Goal: Task Accomplishment & Management: Manage account settings

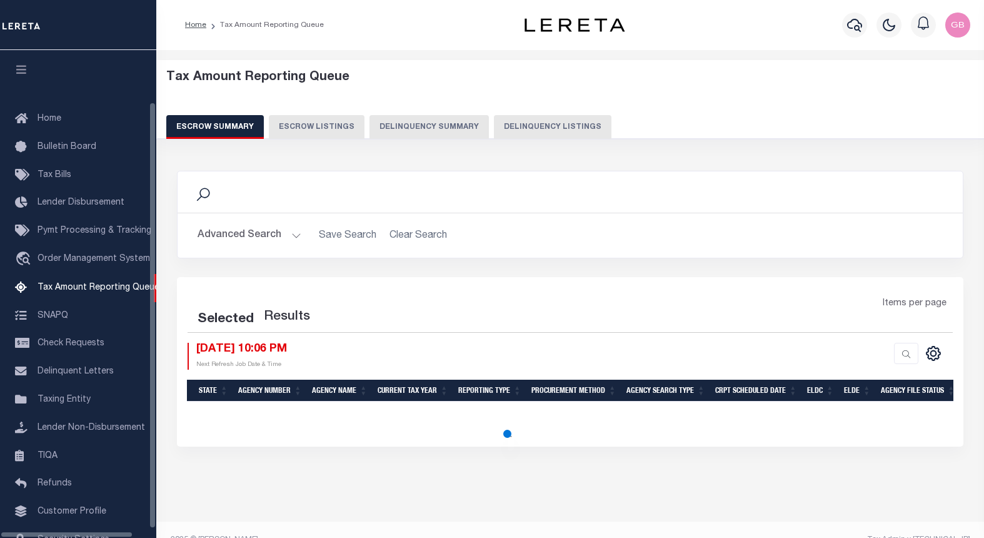
select select "100"
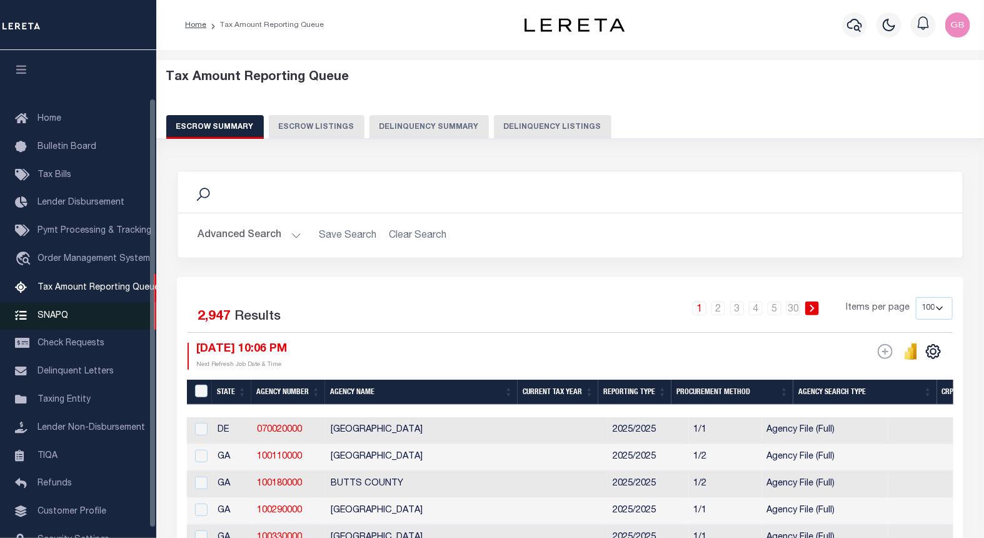
scroll to position [54, 0]
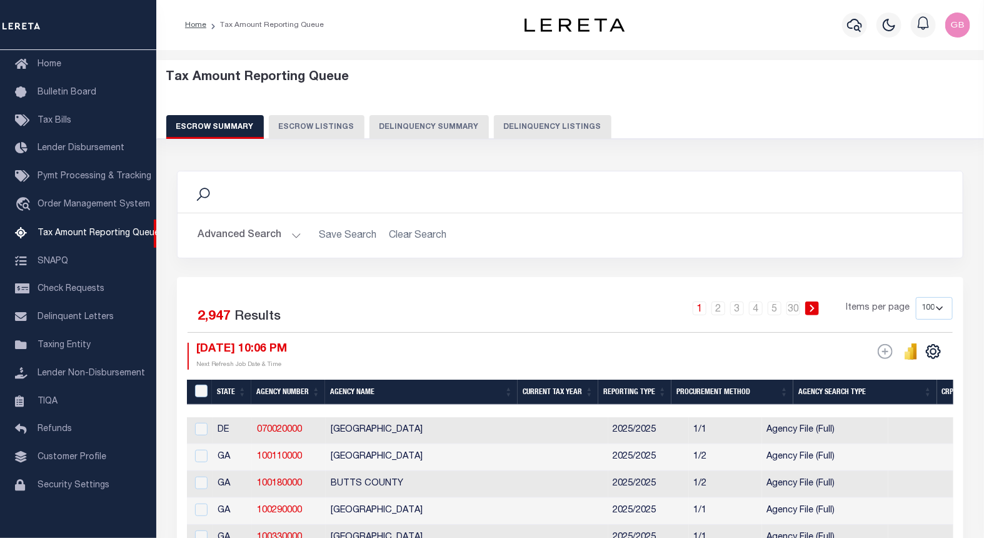
click at [523, 130] on button "Delinquency Listings" at bounding box center [553, 127] width 118 height 24
select select "100"
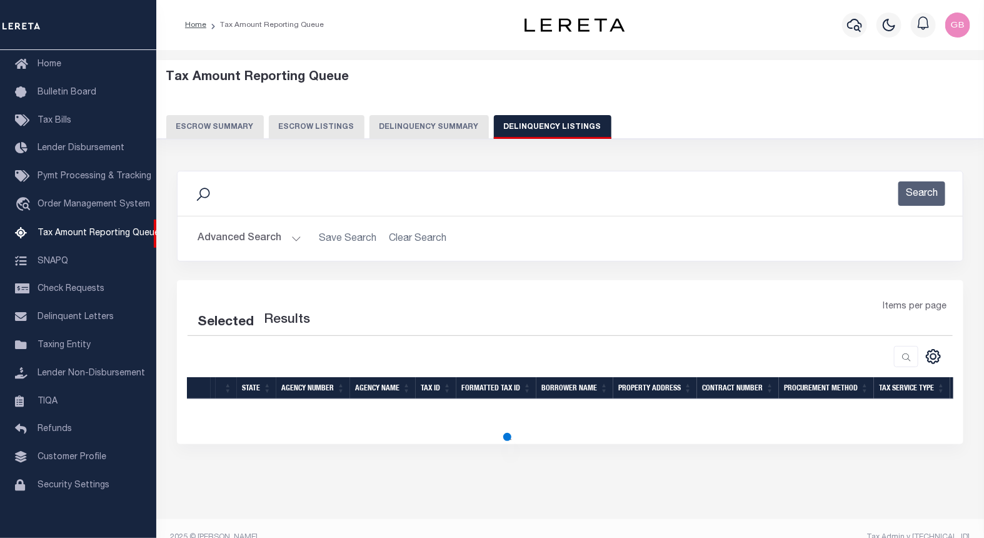
select select "100"
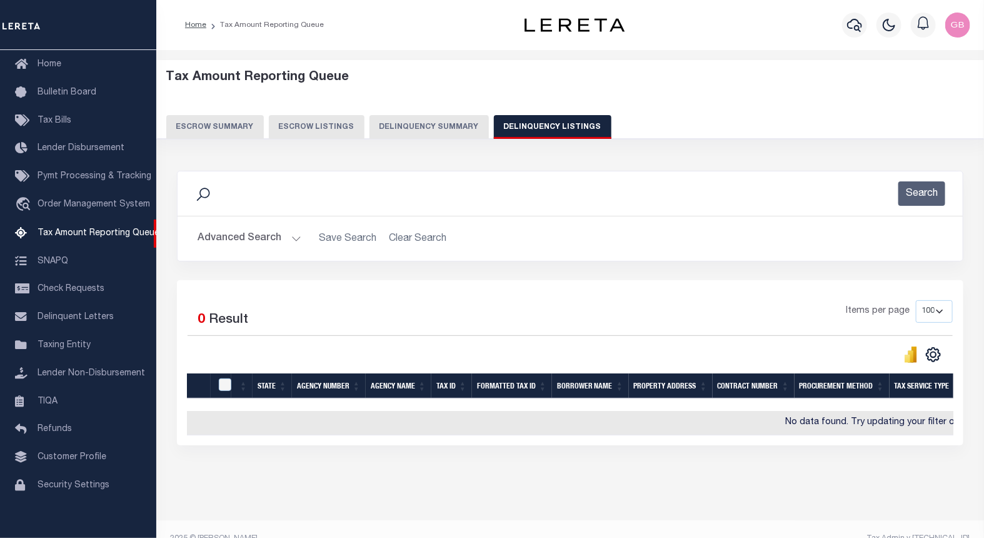
click at [285, 235] on button "Advanced Search" at bounding box center [250, 238] width 104 height 24
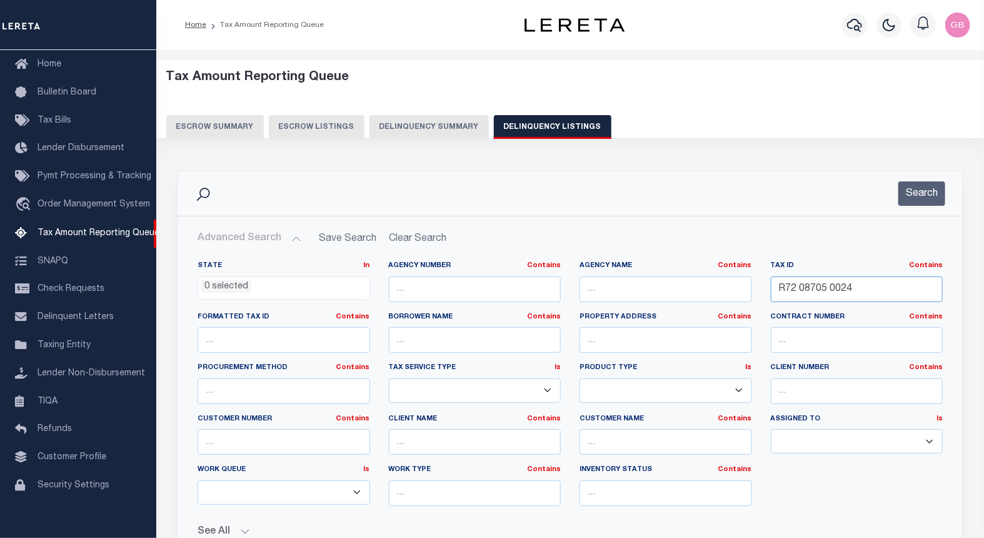
click at [799, 297] on input "R72 08705 0024" at bounding box center [857, 289] width 173 height 26
click at [800, 299] on input "text" at bounding box center [857, 289] width 173 height 26
paste input "R72 09906 0009"
type input "R72 09906 0009"
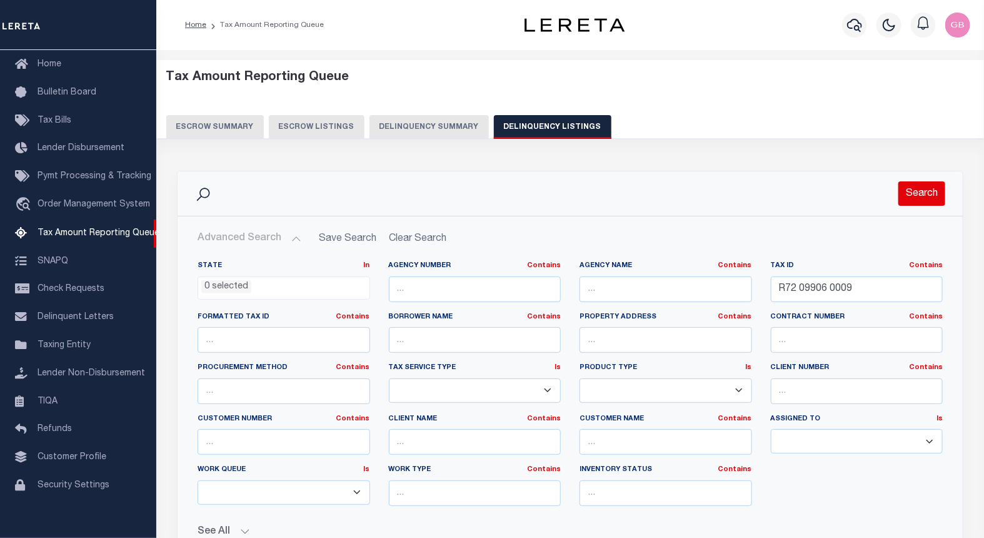
click at [933, 194] on button "Search" at bounding box center [922, 193] width 47 height 24
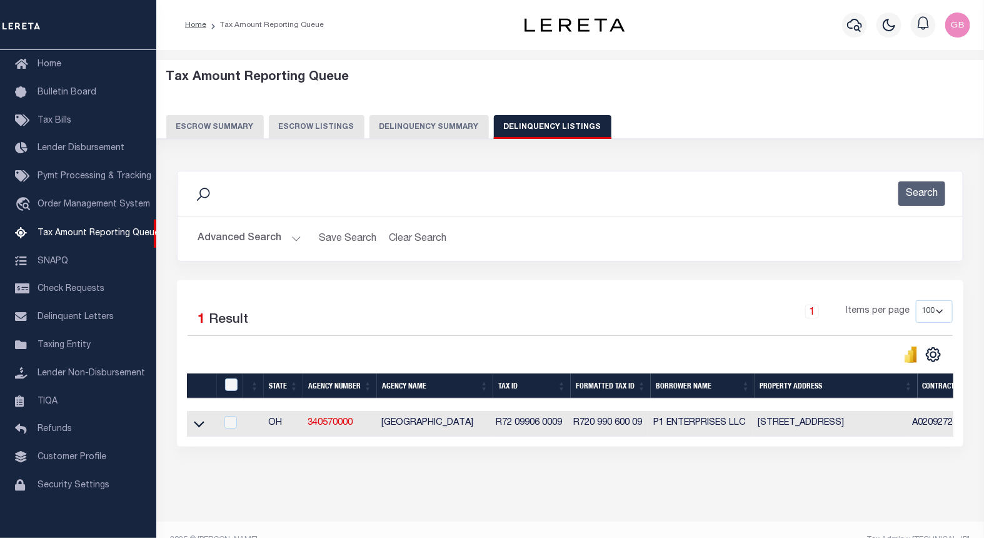
click at [205, 430] on td at bounding box center [201, 424] width 29 height 26
checkbox input "true"
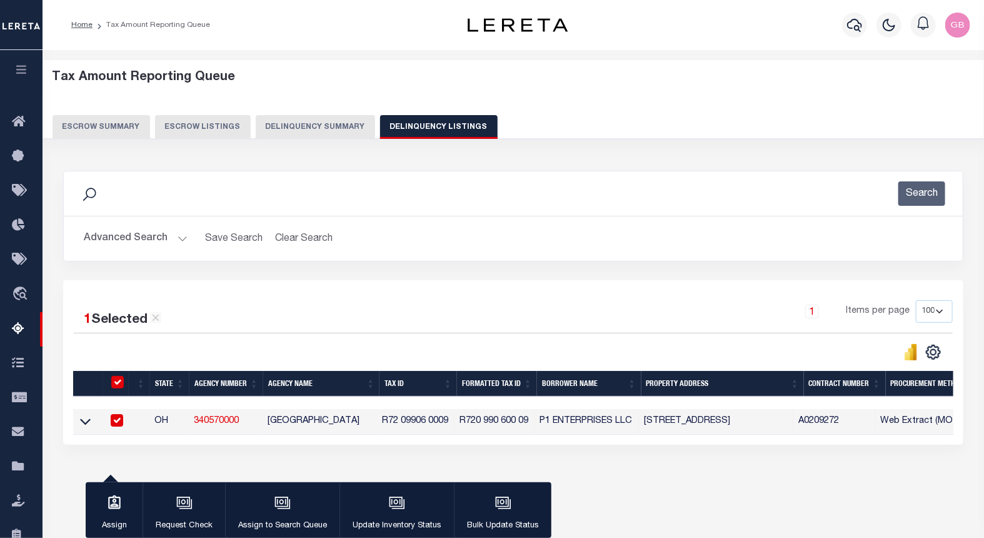
click at [83, 424] on icon at bounding box center [85, 422] width 11 height 6
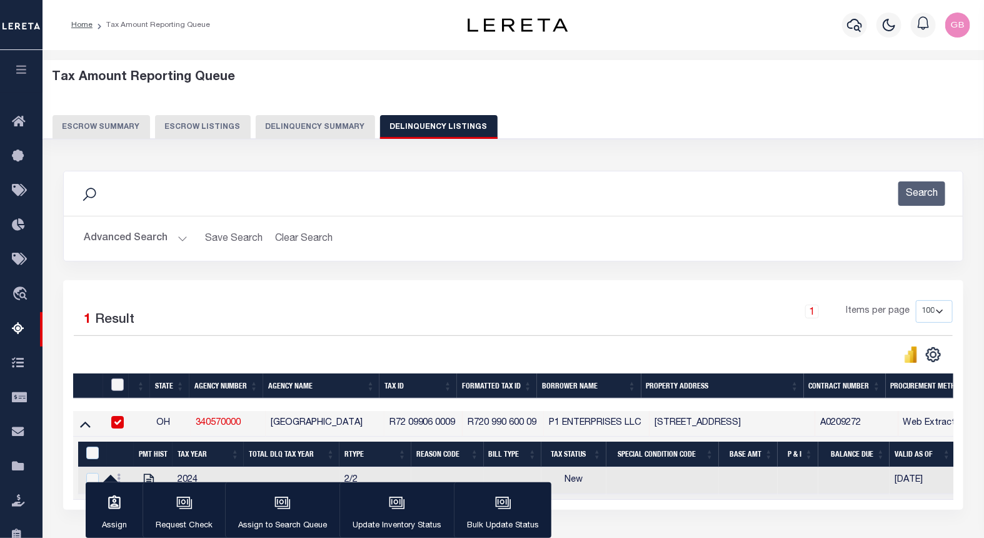
click at [120, 385] on input "checkbox" at bounding box center [117, 384] width 13 height 13
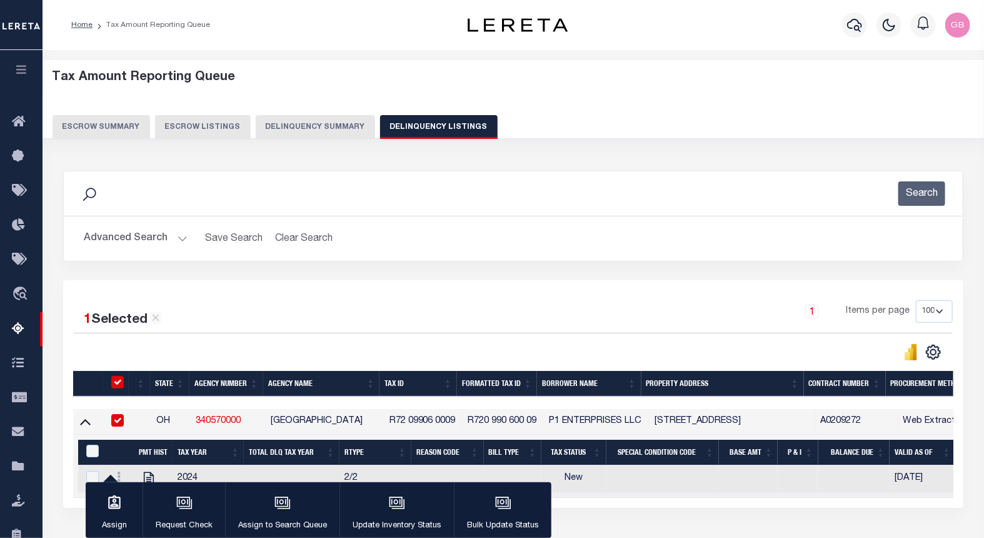
click at [120, 385] on input "checkbox" at bounding box center [117, 382] width 13 height 13
checkbox input "false"
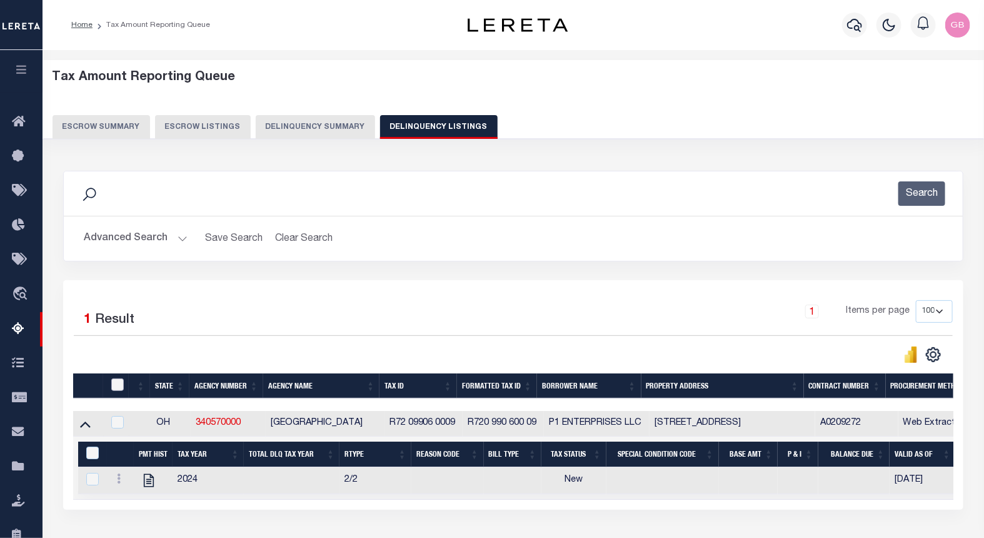
click at [120, 385] on input "checkbox" at bounding box center [117, 384] width 13 height 13
checkbox input "true"
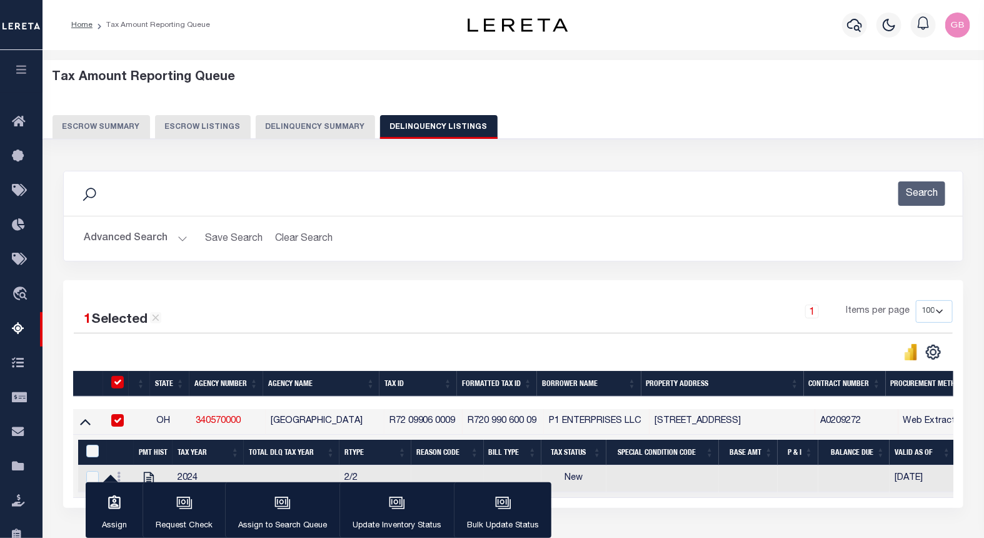
click at [115, 385] on input "checkbox" at bounding box center [117, 382] width 13 height 13
checkbox input "false"
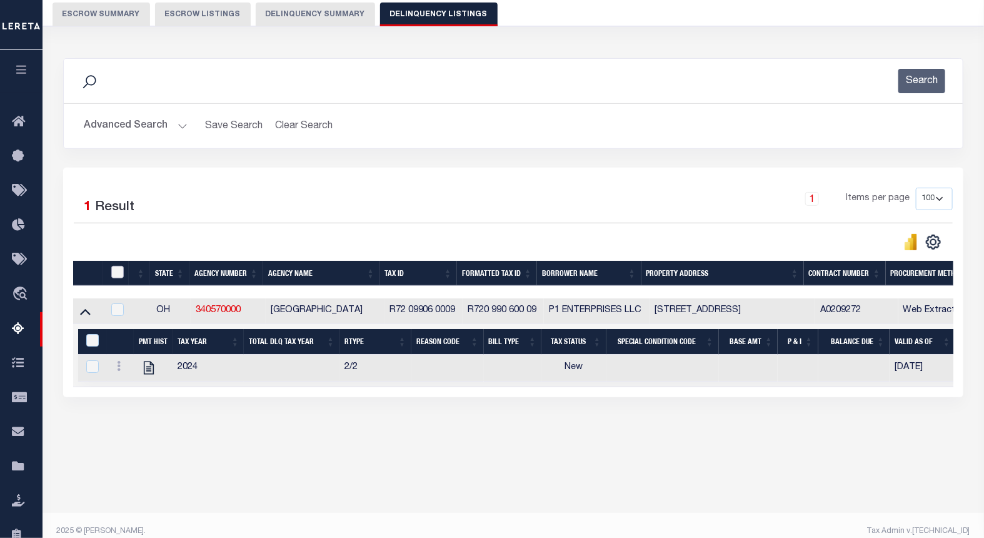
scroll to position [125, 0]
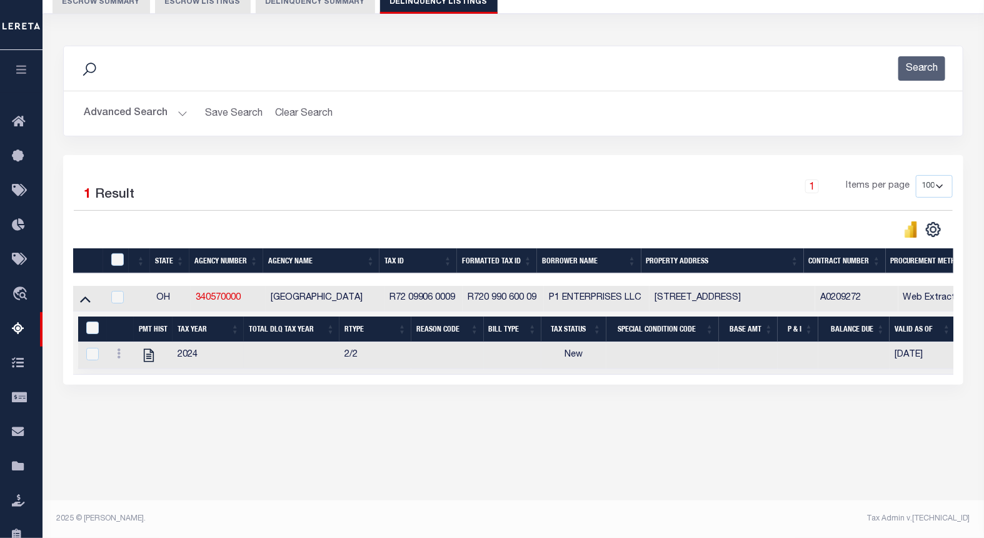
click at [121, 360] on link at bounding box center [119, 355] width 14 height 10
click at [130, 380] on img "" at bounding box center [134, 374] width 13 height 13
checkbox input "true"
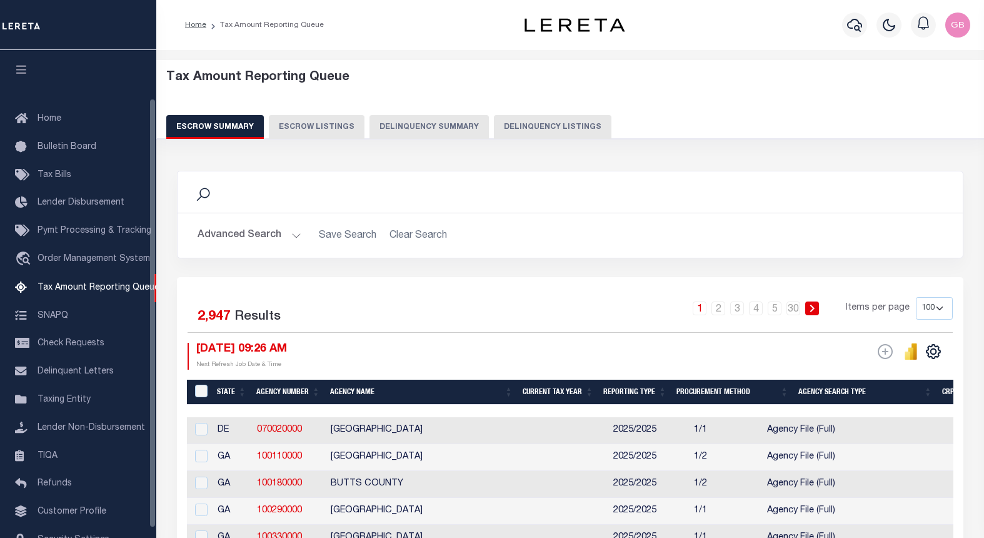
select select "100"
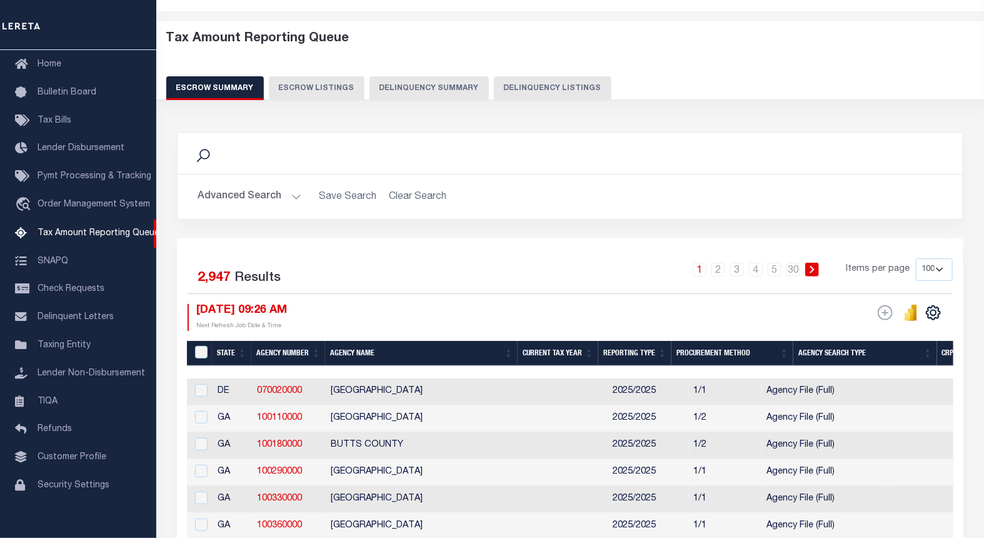
scroll to position [69, 0]
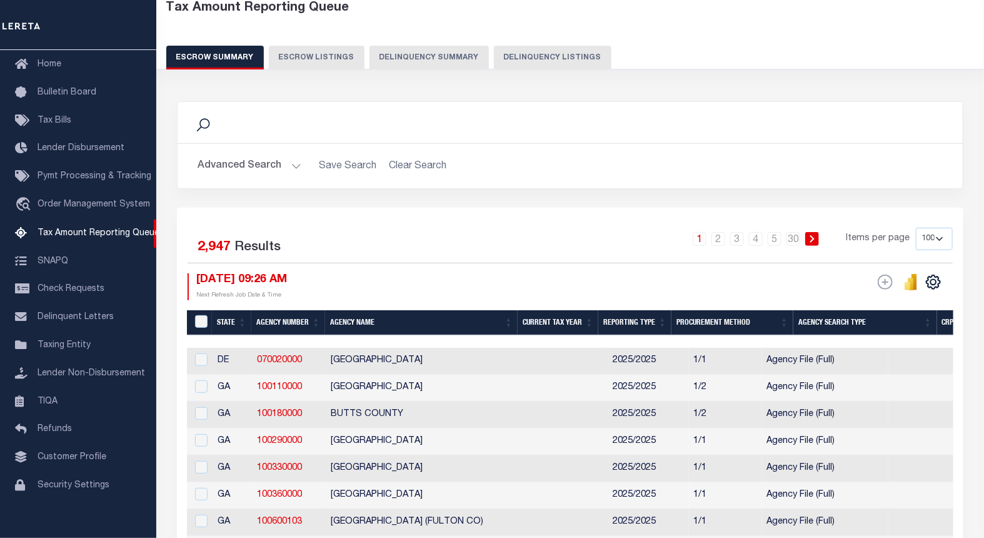
click at [548, 54] on button "Delinquency Listings" at bounding box center [553, 58] width 118 height 24
select select
select select "100"
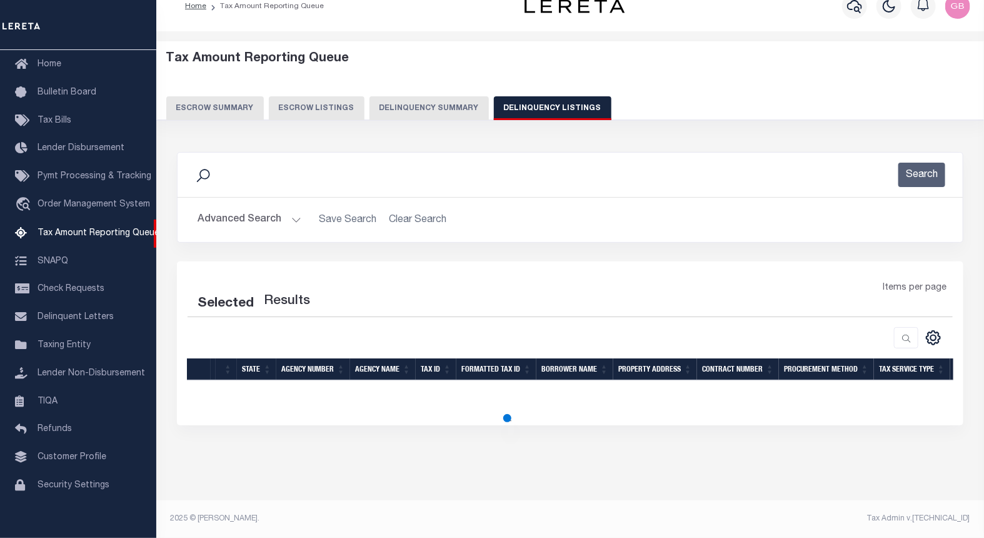
scroll to position [29, 0]
select select "100"
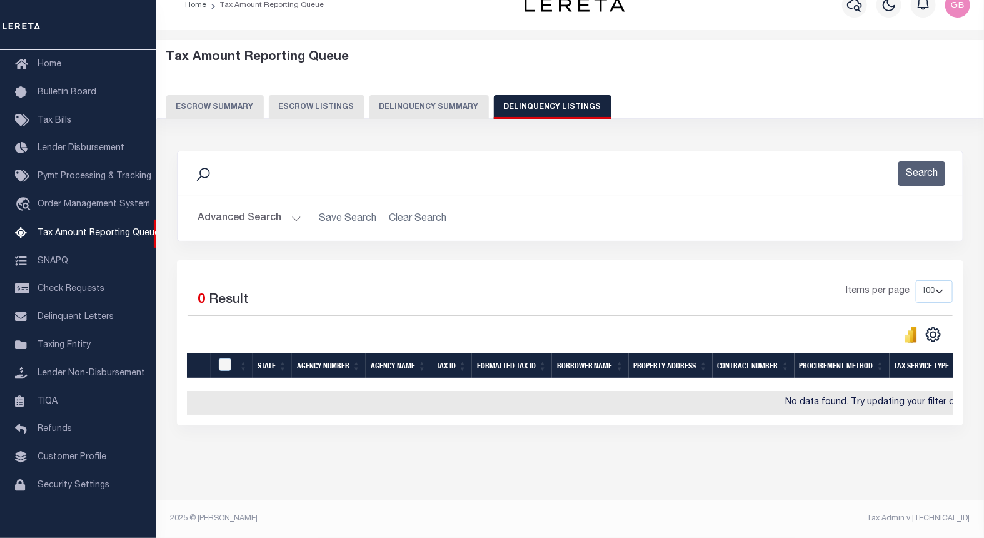
click at [295, 207] on button "Advanced Search" at bounding box center [250, 218] width 104 height 24
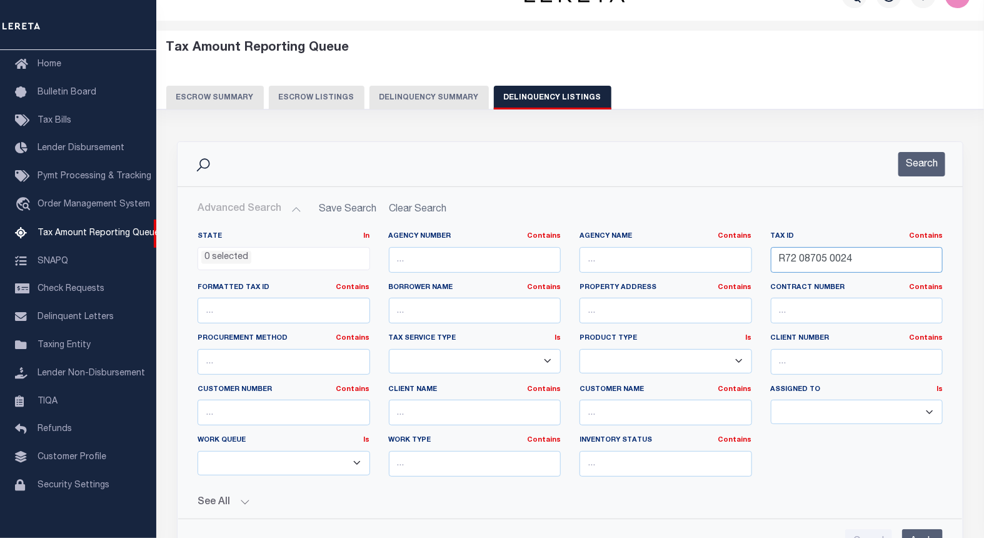
click at [822, 259] on input "R72 08705 0024" at bounding box center [857, 260] width 173 height 26
click at [784, 257] on input "text" at bounding box center [857, 260] width 173 height 26
paste input "R72 09906 0009"
type input "R72 09906 0009"
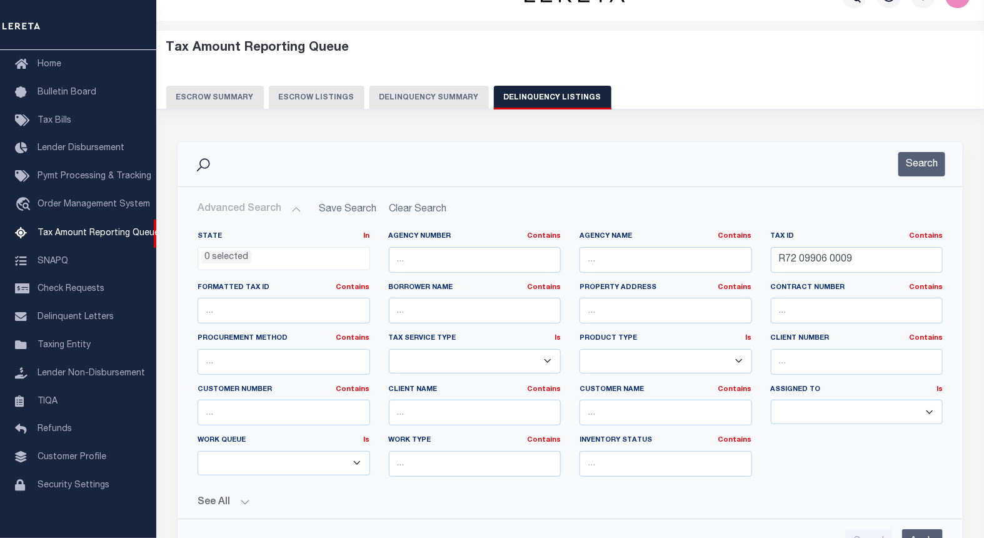
click at [914, 164] on button "Search" at bounding box center [922, 164] width 47 height 24
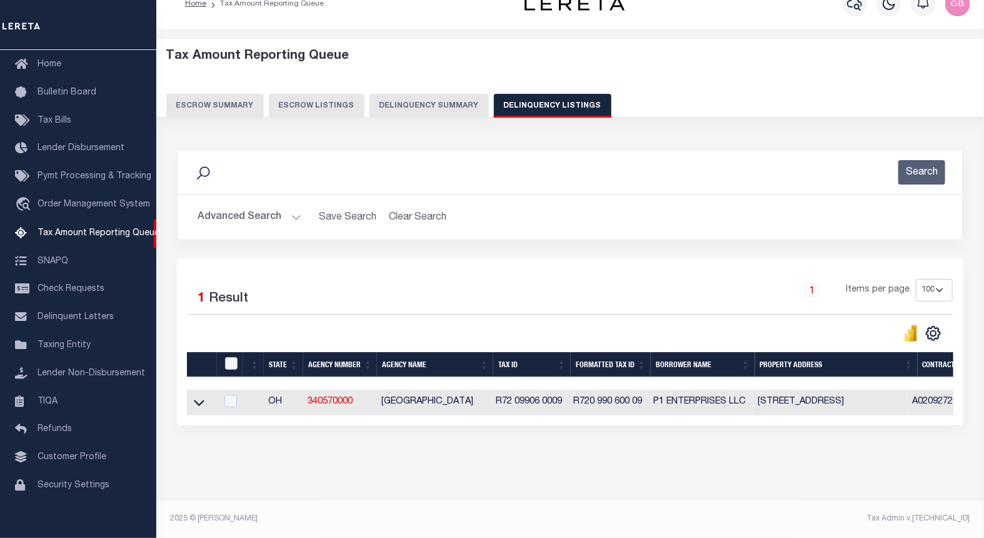
click at [290, 205] on button "Advanced Search" at bounding box center [250, 217] width 104 height 24
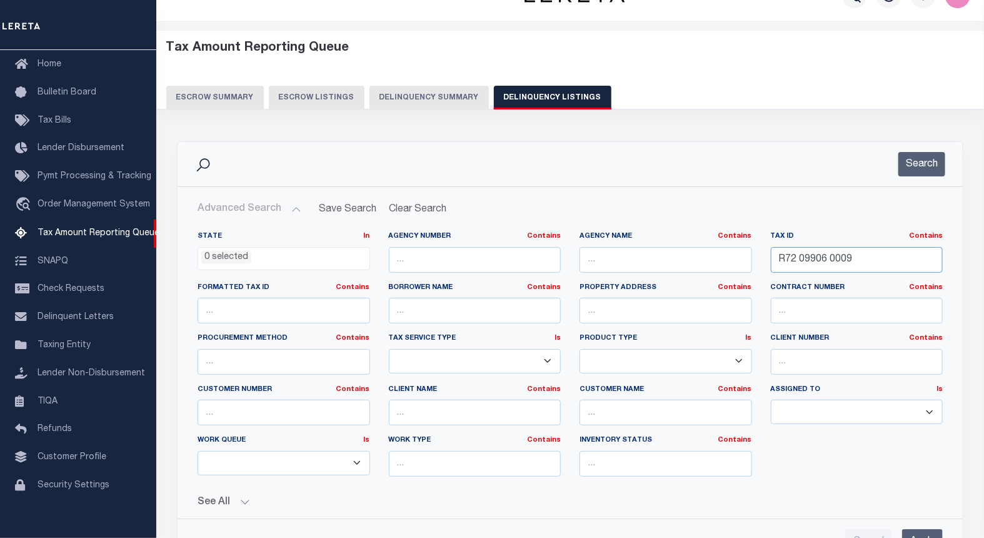
click at [825, 260] on input "R72 09906 0009" at bounding box center [857, 260] width 173 height 26
click at [919, 163] on button "Search" at bounding box center [922, 164] width 47 height 24
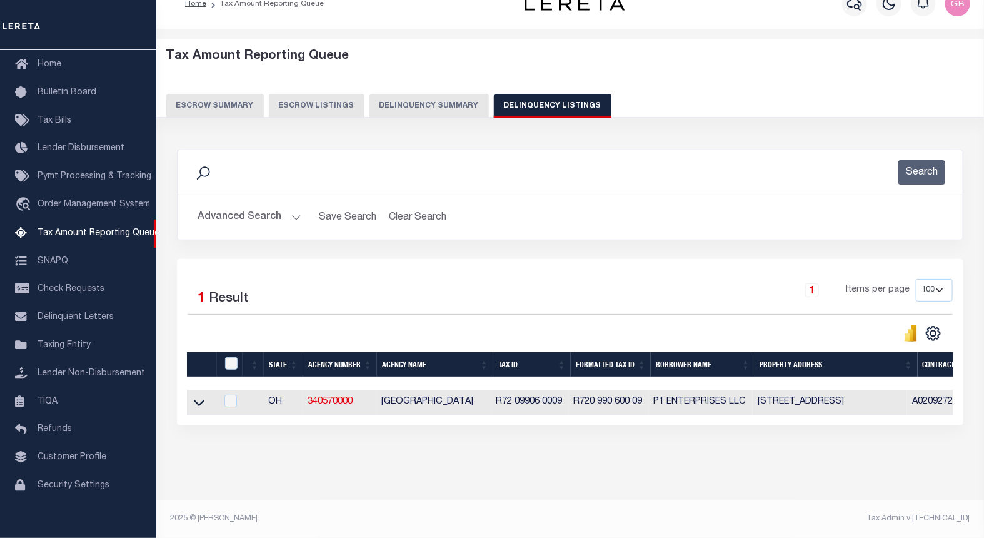
scroll to position [32, 0]
click at [204, 397] on link at bounding box center [199, 401] width 14 height 9
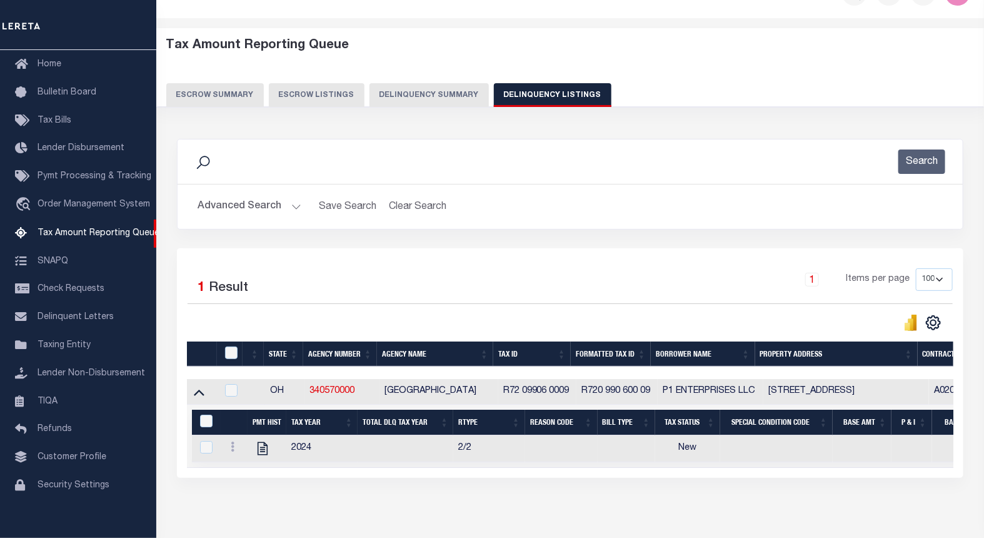
scroll to position [95, 0]
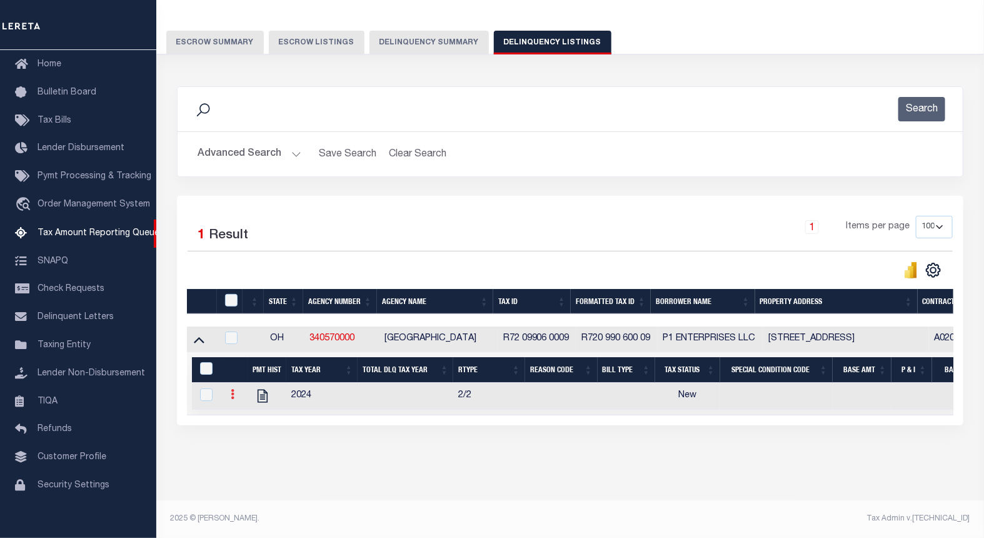
click at [236, 391] on link at bounding box center [233, 396] width 14 height 10
click at [247, 413] on img "" at bounding box center [247, 414] width 13 height 13
checkbox input "true"
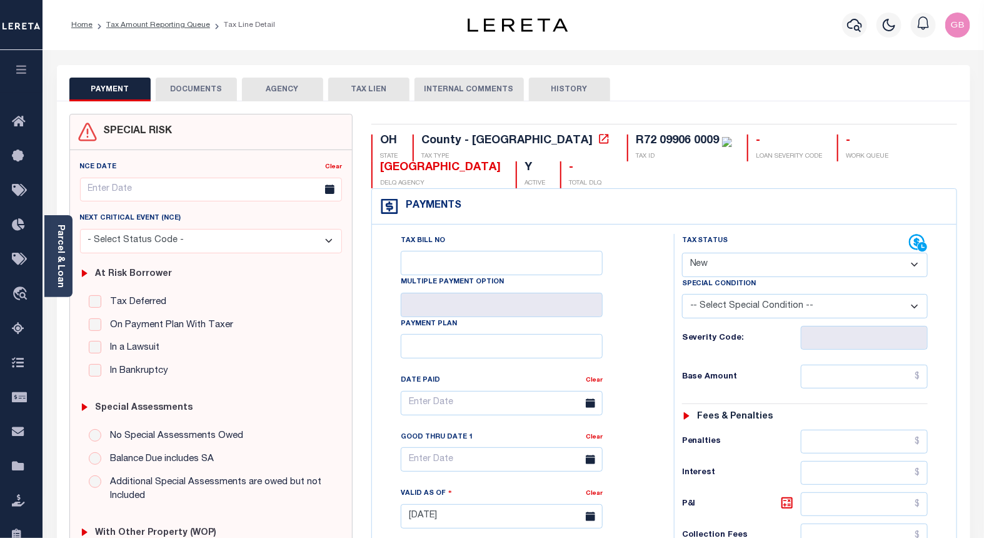
click at [729, 266] on select "- Select Status Code - Open Due/Unpaid Paid Incomplete No Tax Due Internal Refu…" at bounding box center [805, 265] width 246 height 24
select select "DUE"
click at [682, 253] on select "- Select Status Code - Open Due/Unpaid Paid Incomplete No Tax Due Internal Refu…" at bounding box center [805, 265] width 246 height 24
type input "[DATE]"
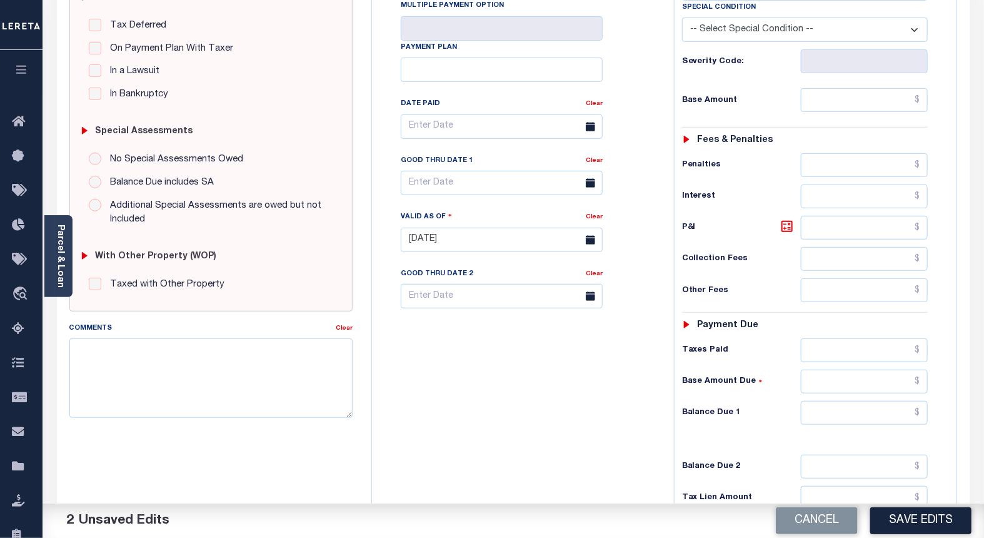
scroll to position [278, 0]
click at [830, 229] on input "text" at bounding box center [865, 226] width 128 height 24
paste input "372.62"
type input "$372.62"
click at [233, 358] on textarea "Comments" at bounding box center [211, 376] width 284 height 79
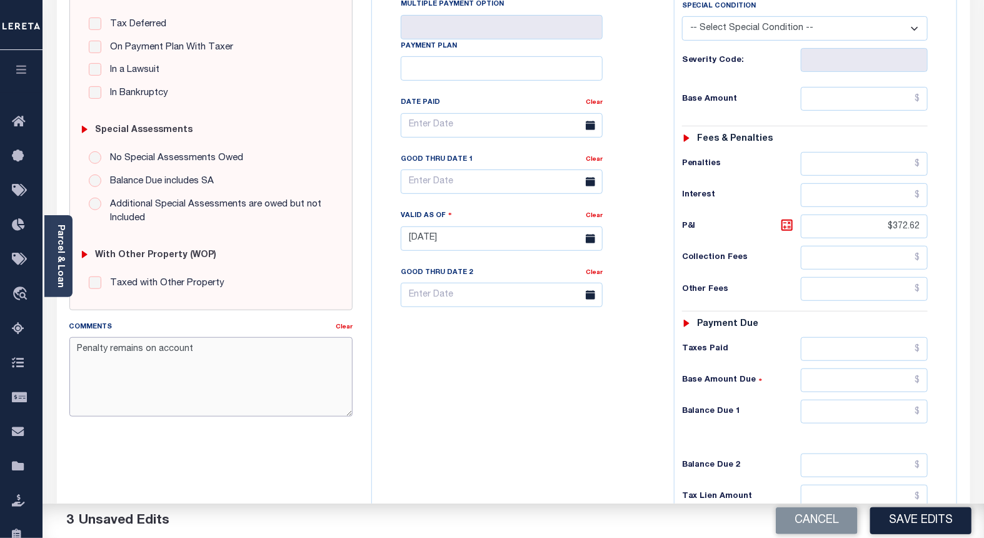
click at [201, 348] on textarea "Penalty remains on account" at bounding box center [211, 376] width 284 height 79
click at [77, 351] on textarea "Penalty remains on account." at bounding box center [211, 376] width 284 height 79
click at [225, 355] on textarea "Only penalty remains on account." at bounding box center [211, 376] width 284 height 79
type textarea "Only penalty remains on account."
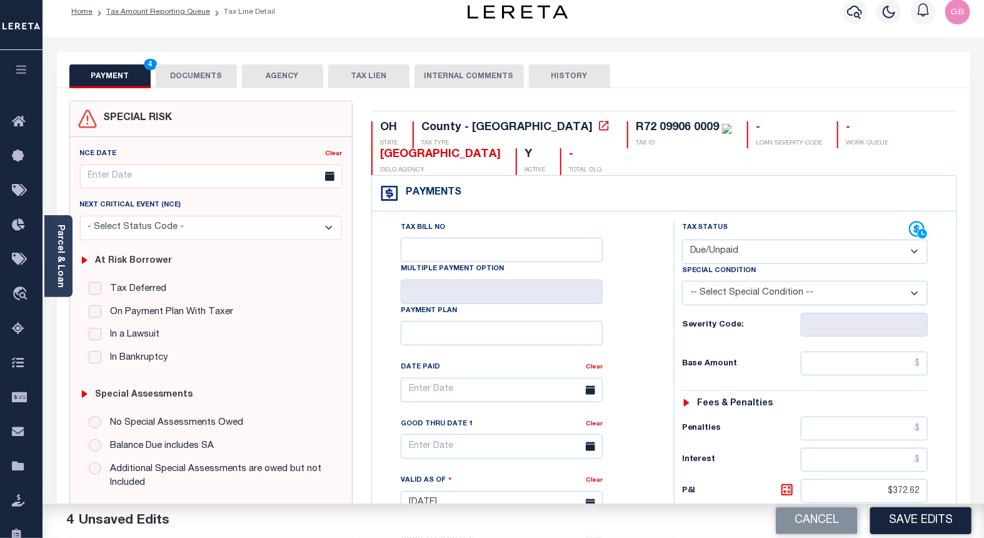
scroll to position [0, 0]
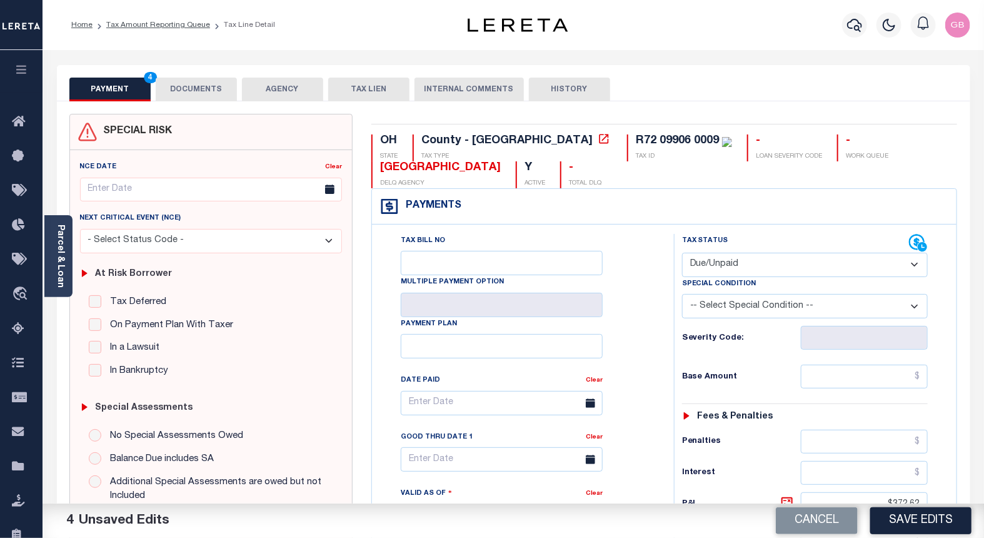
click at [188, 89] on button "DOCUMENTS" at bounding box center [196, 90] width 81 height 24
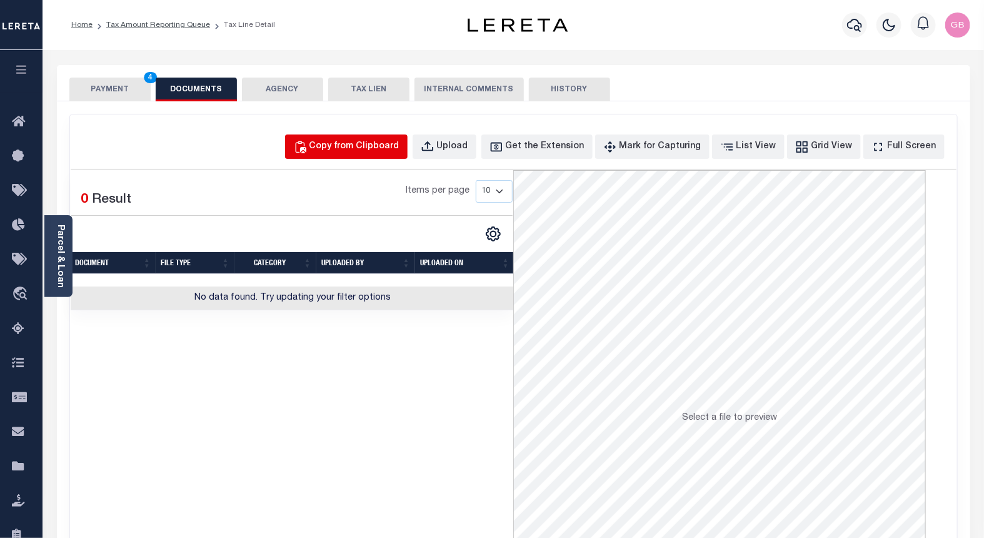
click at [372, 146] on div "Copy from Clipboard" at bounding box center [355, 147] width 90 height 14
select select "POP"
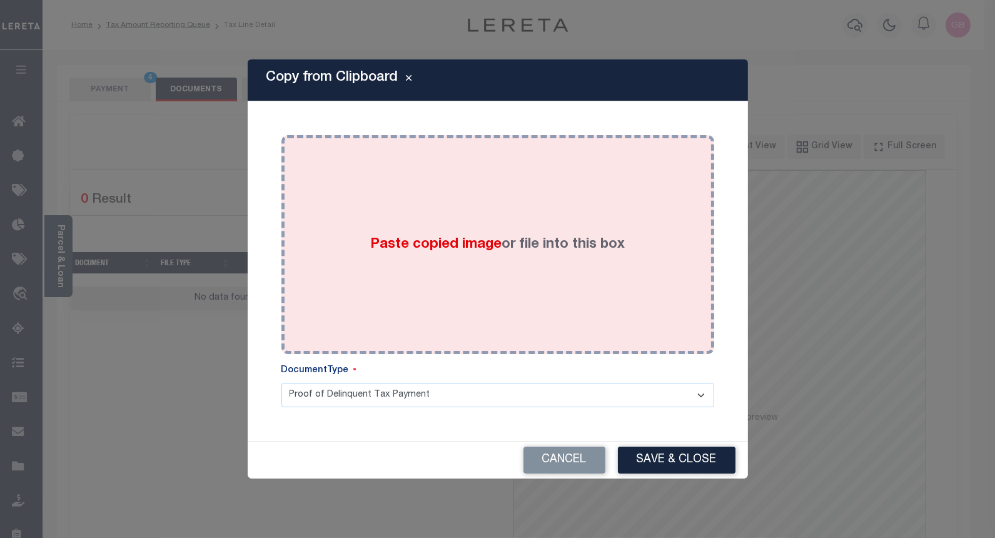
click at [422, 246] on span "Paste copied image" at bounding box center [435, 245] width 131 height 14
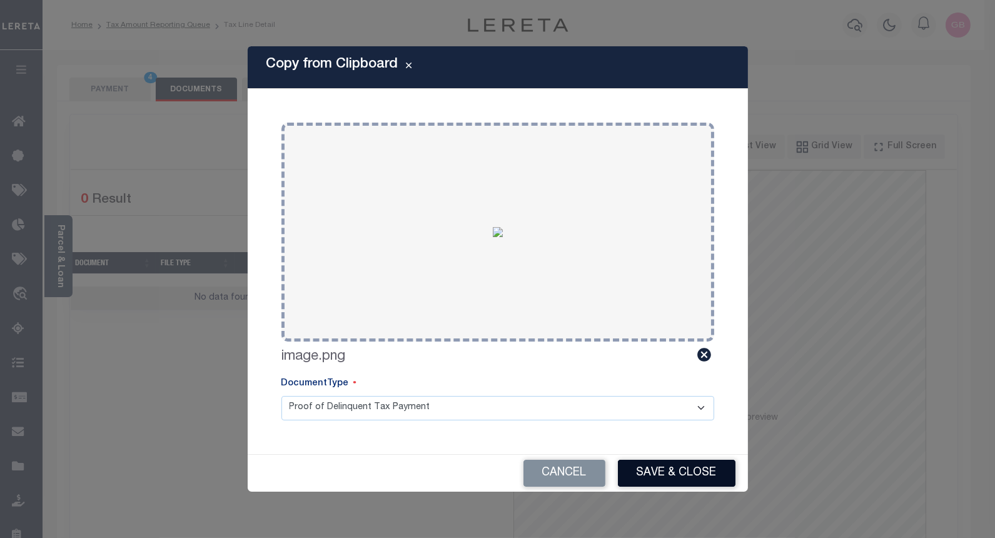
click at [660, 474] on button "Save & Close" at bounding box center [677, 473] width 118 height 27
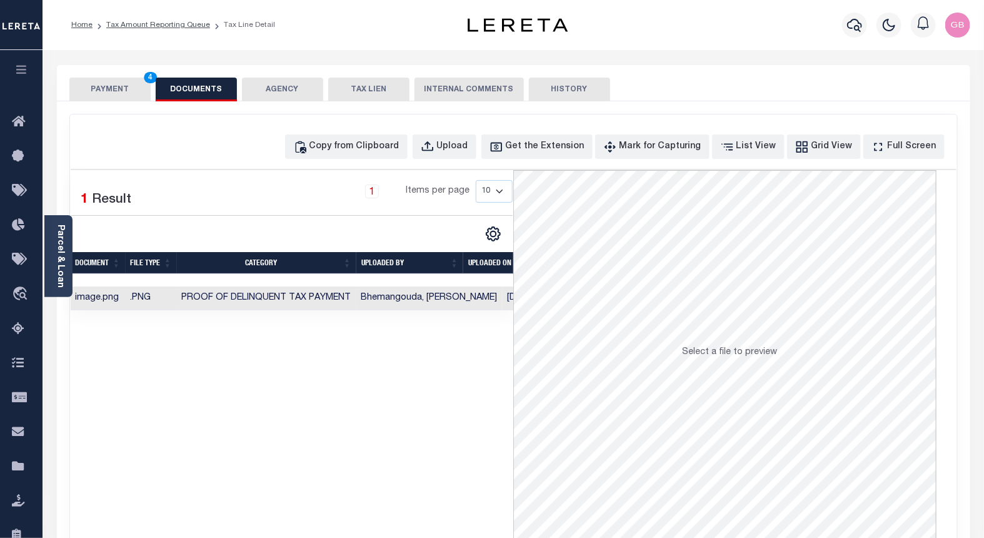
click at [103, 88] on button "PAYMENT 4" at bounding box center [109, 90] width 81 height 24
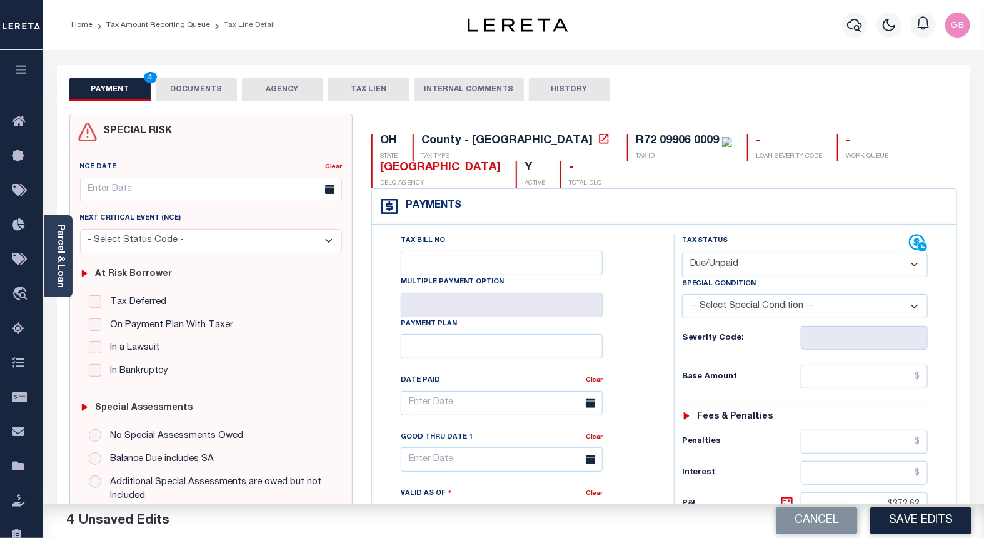
click at [663, 209] on div "Payments Warning! Search Status is not "Completed", amounts can not be keyed." at bounding box center [664, 207] width 585 height 36
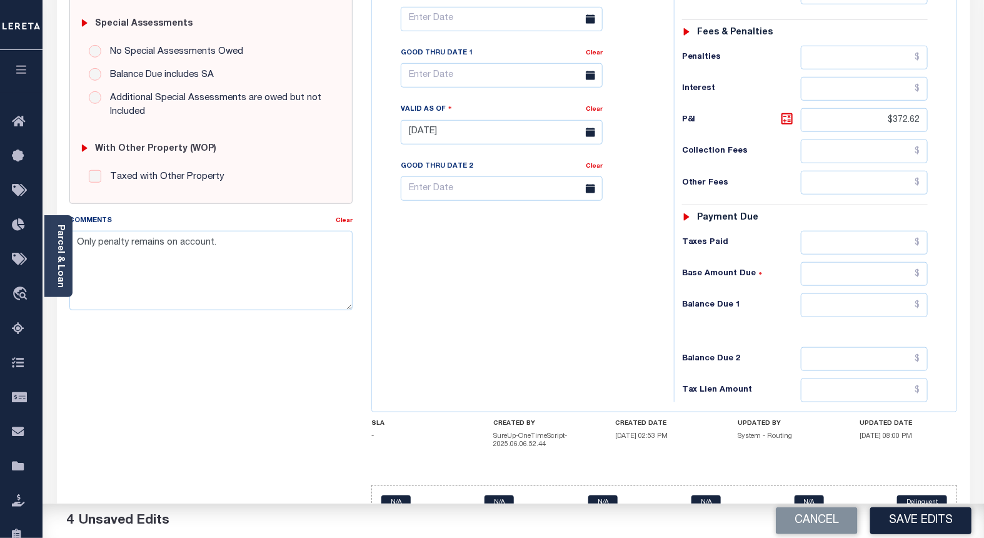
scroll to position [415, 0]
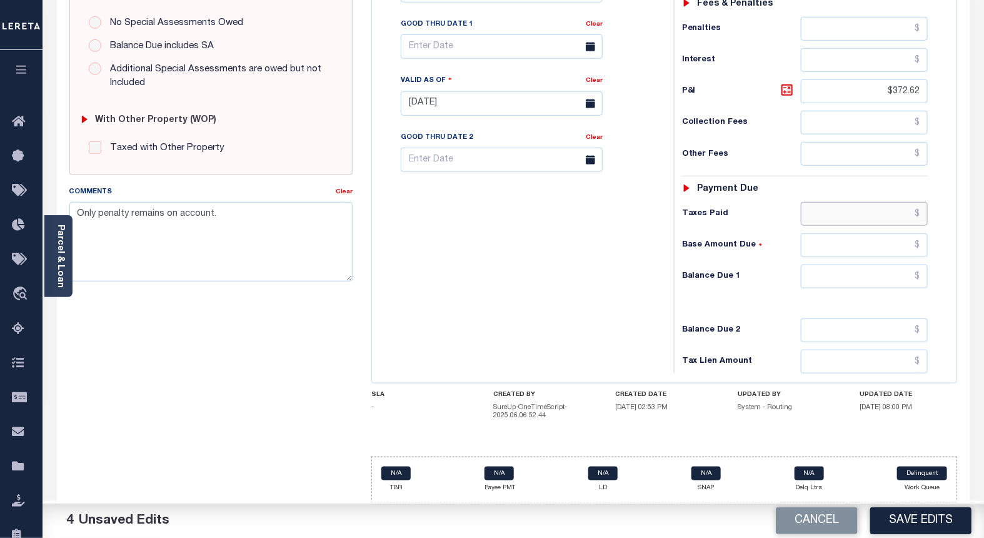
click at [919, 214] on input "text" at bounding box center [865, 214] width 128 height 24
type input "$3,726.20"
click at [921, 278] on input "text" at bounding box center [865, 277] width 128 height 24
type input "$372.62"
click at [599, 303] on div "Tax Bill No Multiple Payment Option Payment Plan Clear" at bounding box center [520, 97] width 290 height 552
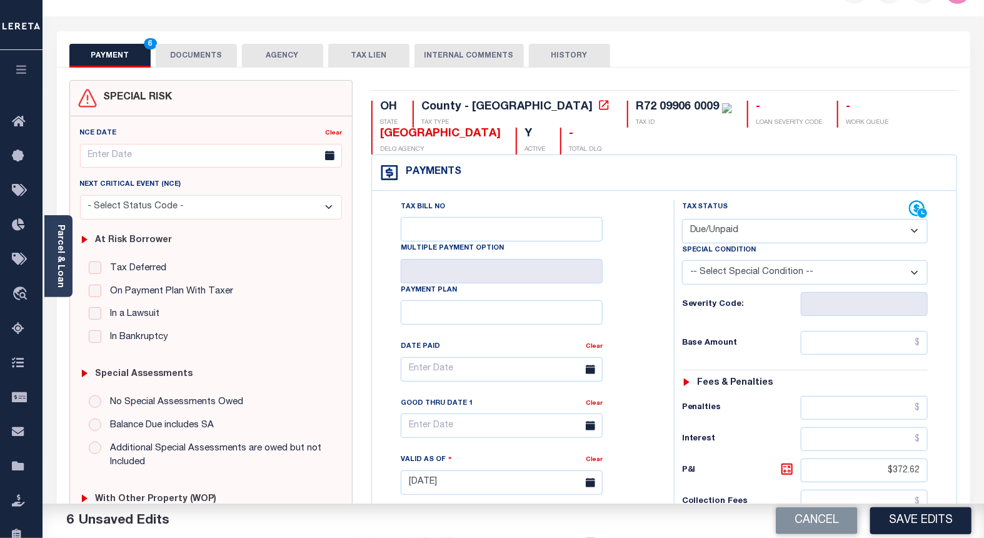
scroll to position [0, 0]
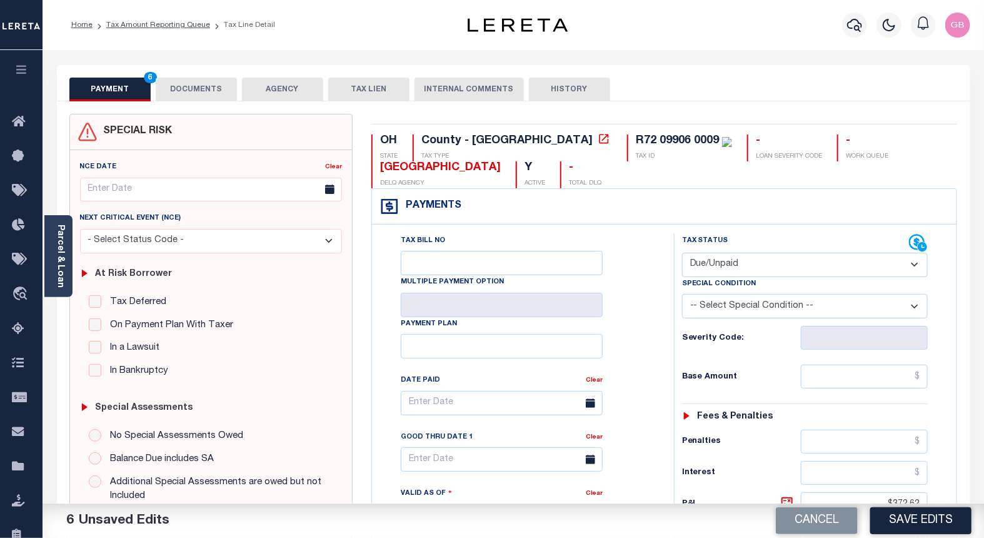
click at [204, 96] on button "DOCUMENTS" at bounding box center [196, 90] width 81 height 24
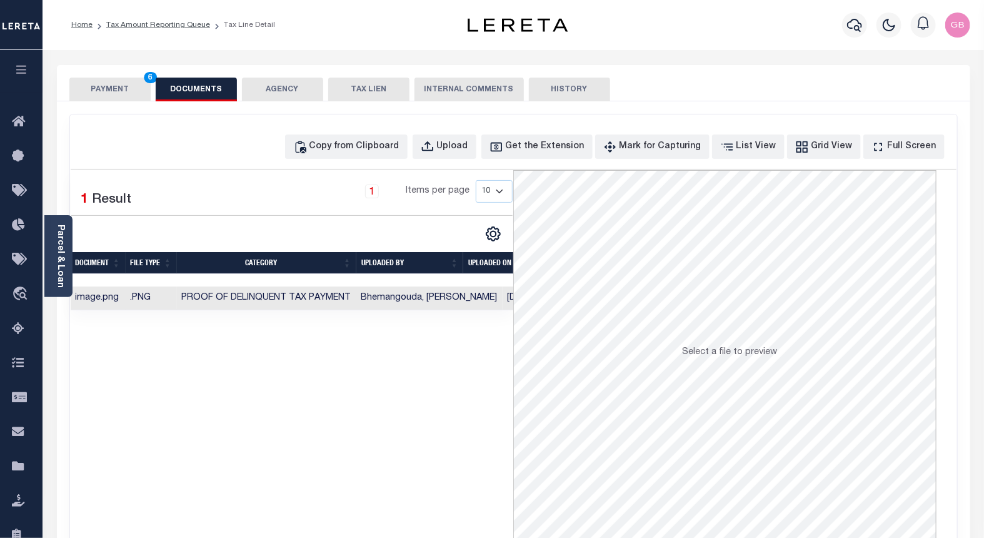
click at [109, 83] on button "PAYMENT 6" at bounding box center [109, 90] width 81 height 24
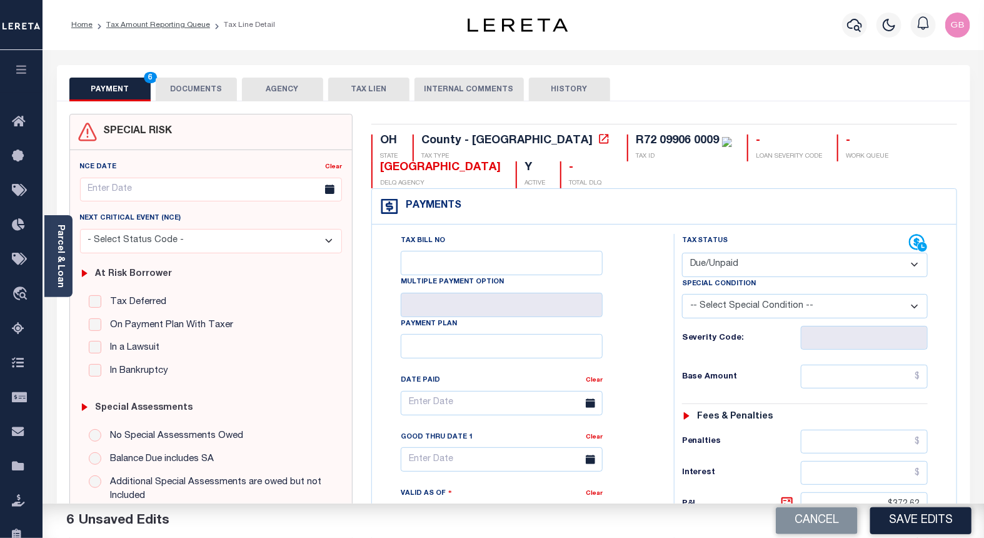
click at [208, 101] on button "DOCUMENTS" at bounding box center [196, 90] width 81 height 24
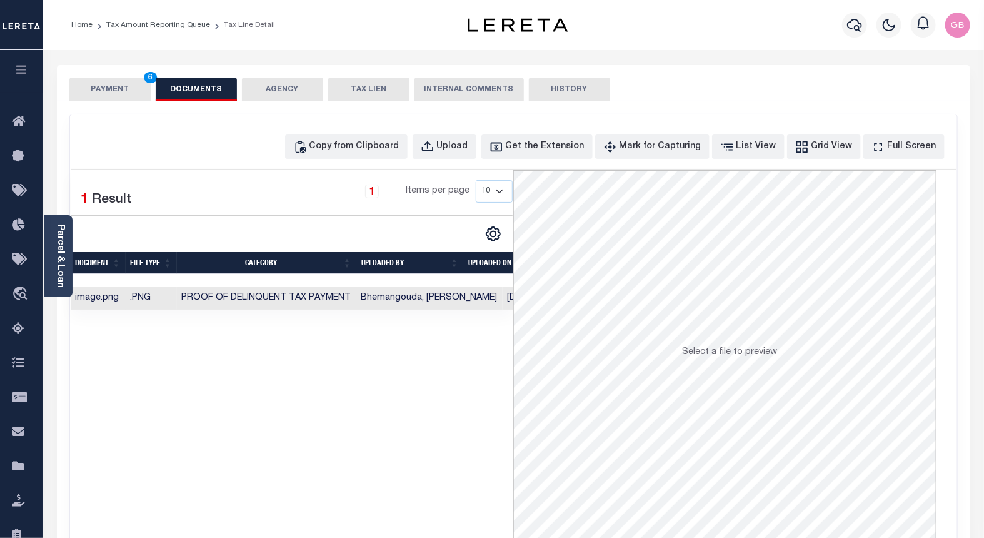
click at [108, 99] on button "PAYMENT 6" at bounding box center [109, 90] width 81 height 24
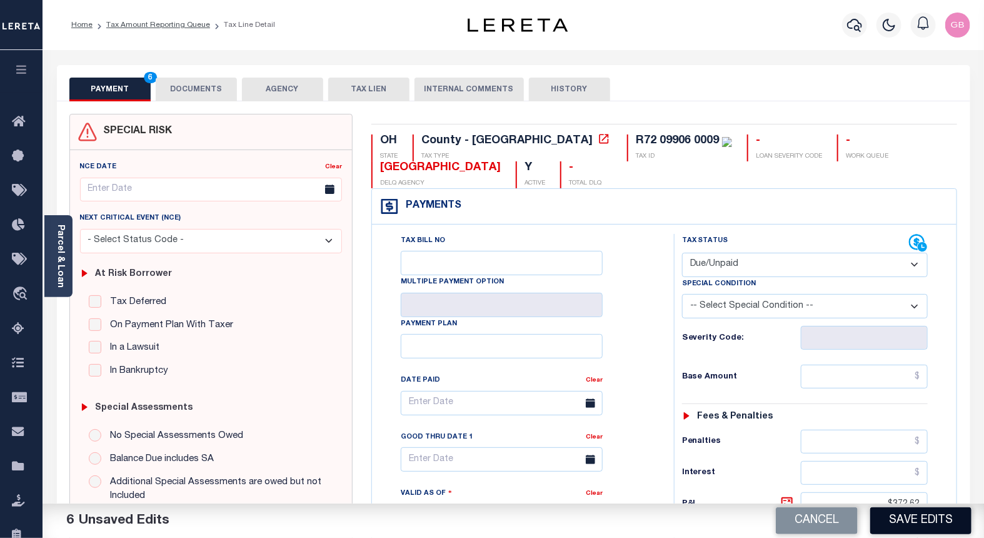
click at [887, 522] on button "Save Edits" at bounding box center [920, 520] width 101 height 27
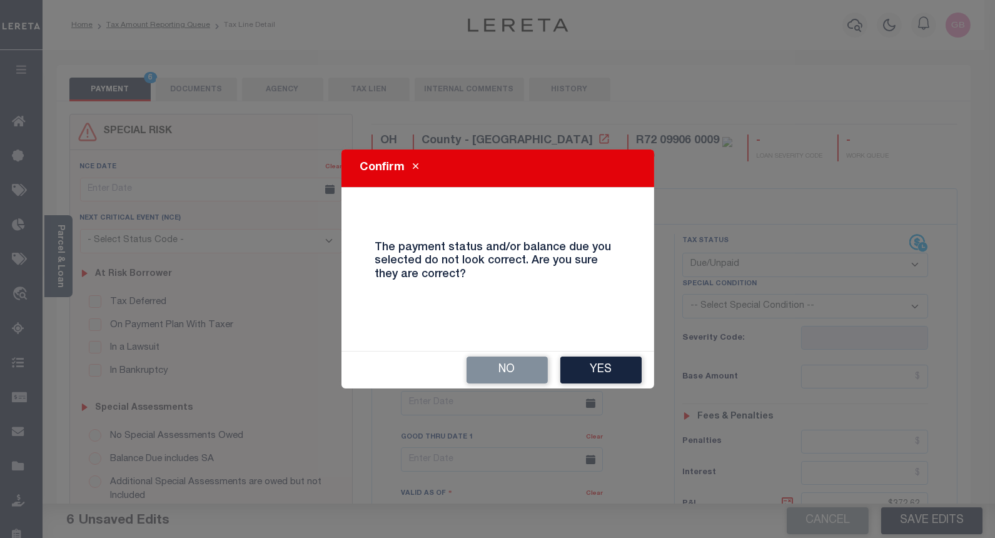
click at [603, 370] on button "Yes" at bounding box center [600, 369] width 81 height 27
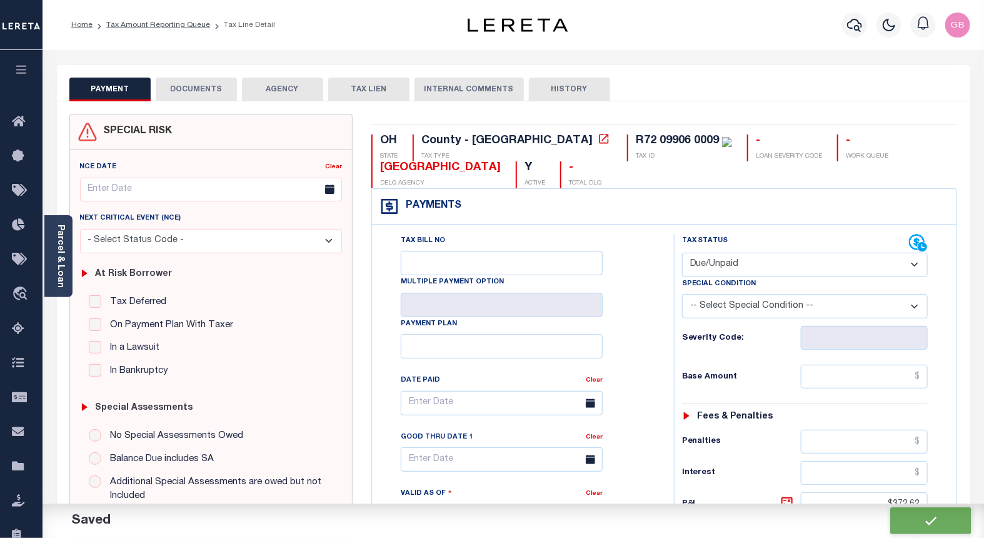
type input "$372.62"
type input "$3,726.2"
type input "$372.62"
click at [747, 310] on select "-- Select Special Condition -- 3RD PARTY TAX LIEN AGENCY TAX LIEN (A.K.A Inside…" at bounding box center [805, 306] width 246 height 24
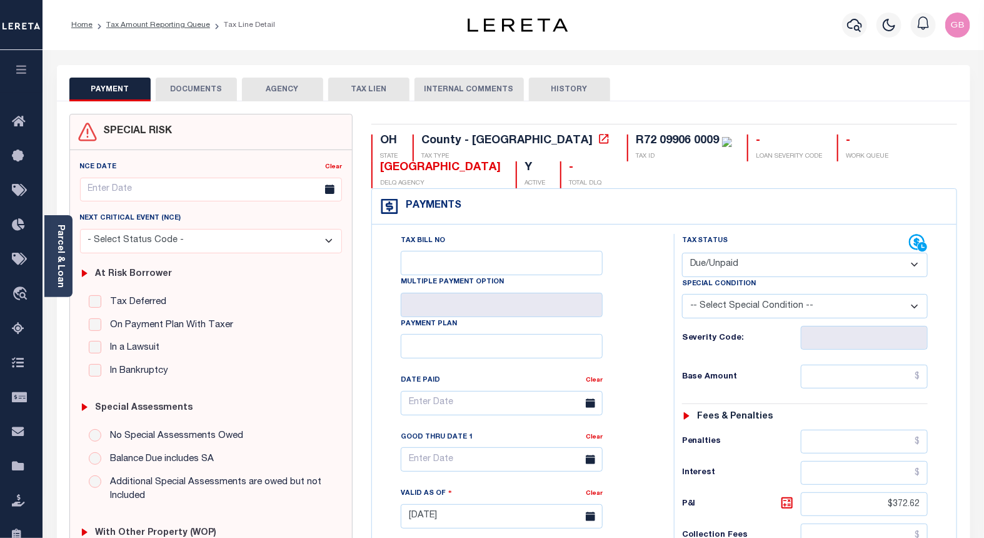
select select "15"
click at [682, 295] on select "-- Select Special Condition -- 3RD PARTY TAX LIEN AGENCY TAX LIEN (A.K.A Inside…" at bounding box center [805, 306] width 246 height 24
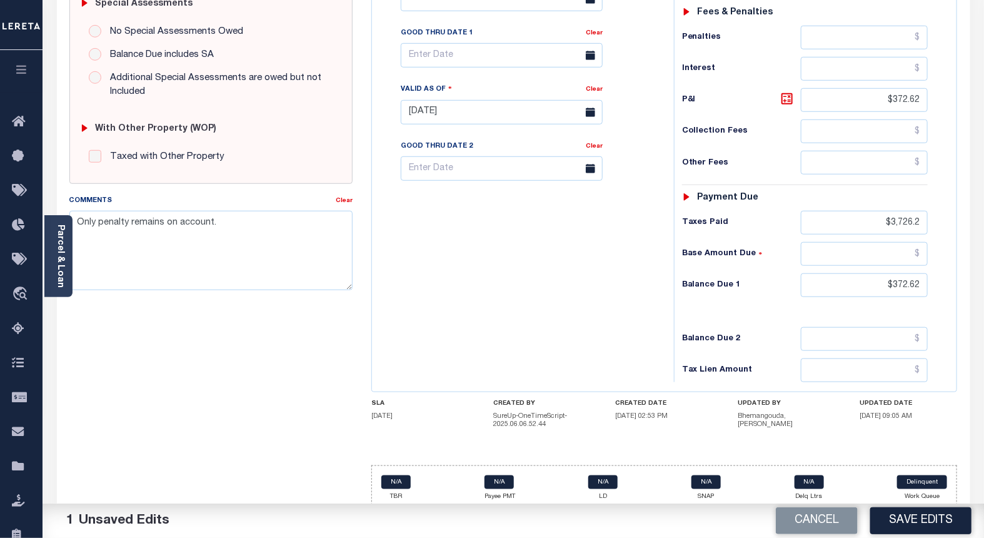
scroll to position [415, 0]
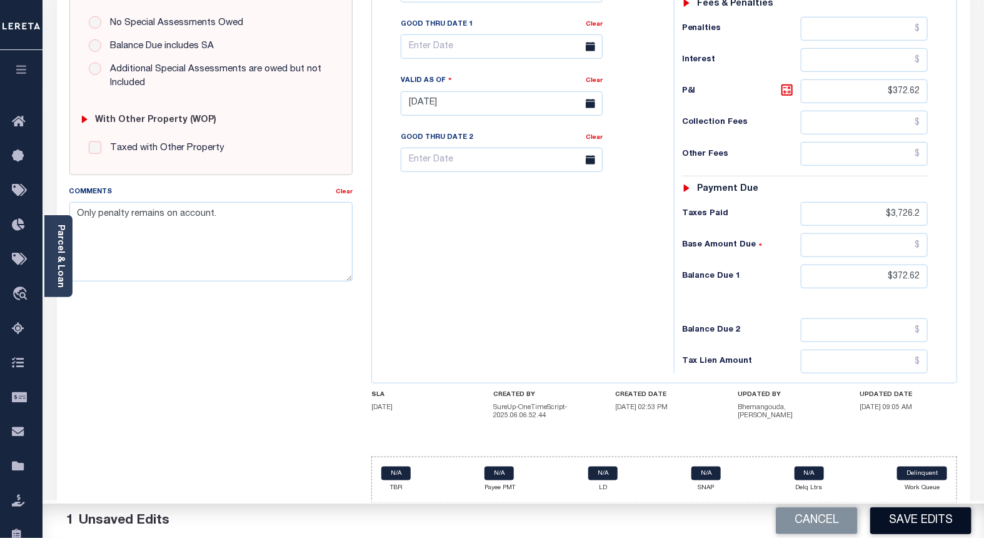
click at [941, 520] on button "Save Edits" at bounding box center [920, 520] width 101 height 27
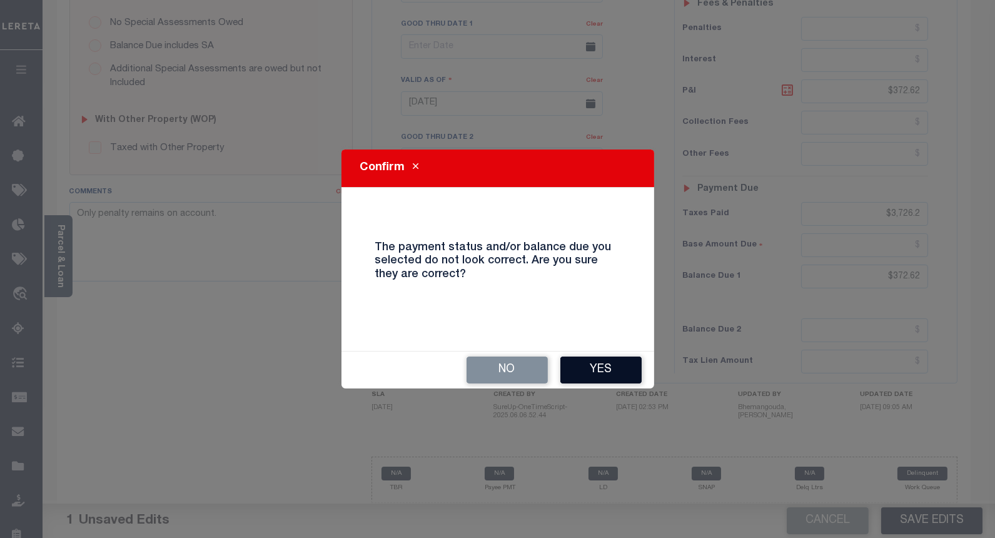
click at [609, 370] on button "Yes" at bounding box center [600, 369] width 81 height 27
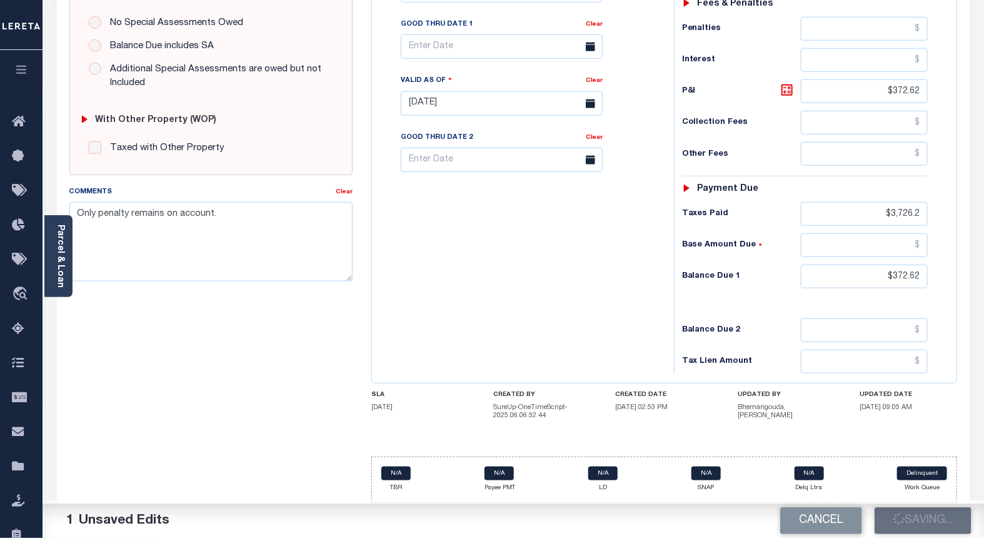
type input "$372.62"
type input "$3,726.2"
type input "$372.62"
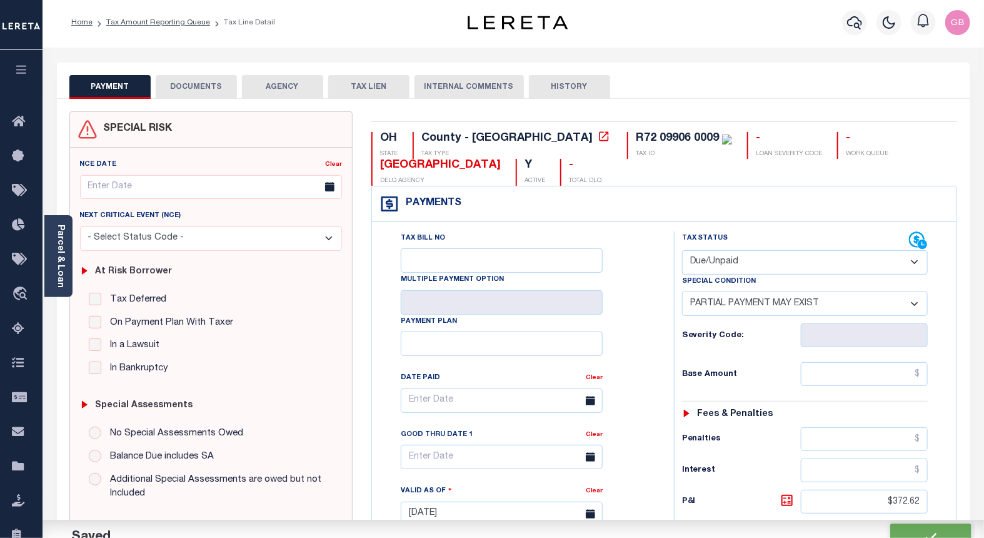
scroll to position [0, 0]
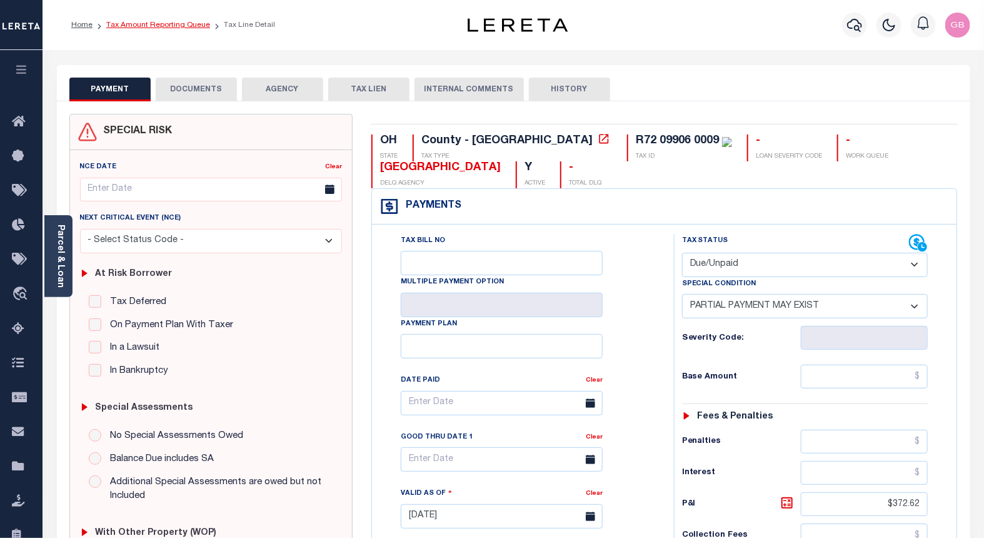
click at [154, 25] on link "Tax Amount Reporting Queue" at bounding box center [158, 25] width 104 height 8
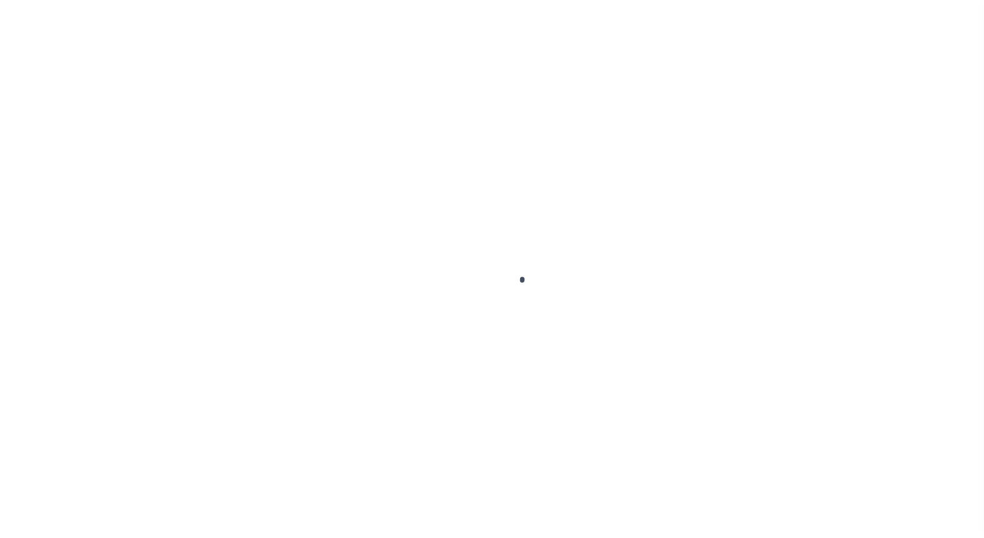
select select "NW2"
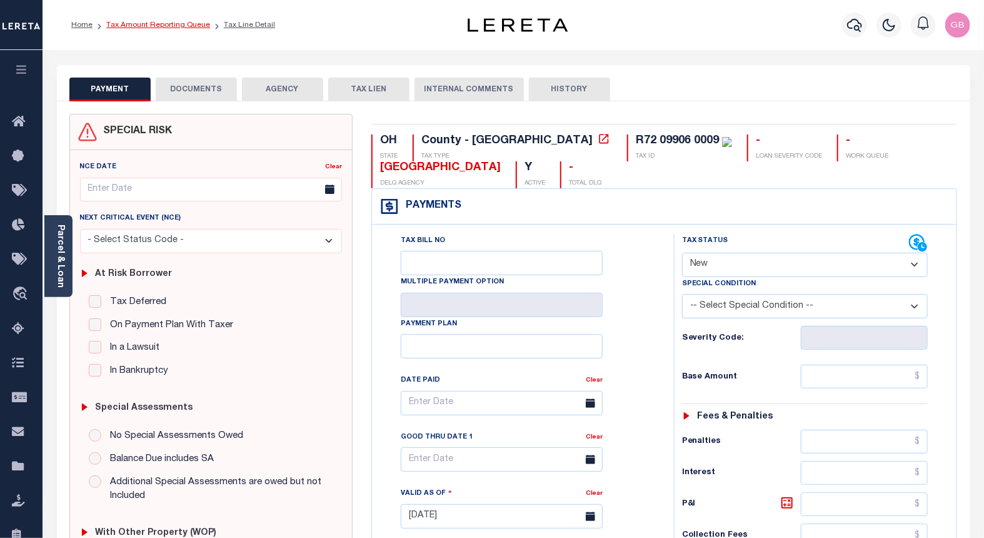
click at [133, 26] on link "Tax Amount Reporting Queue" at bounding box center [158, 25] width 104 height 8
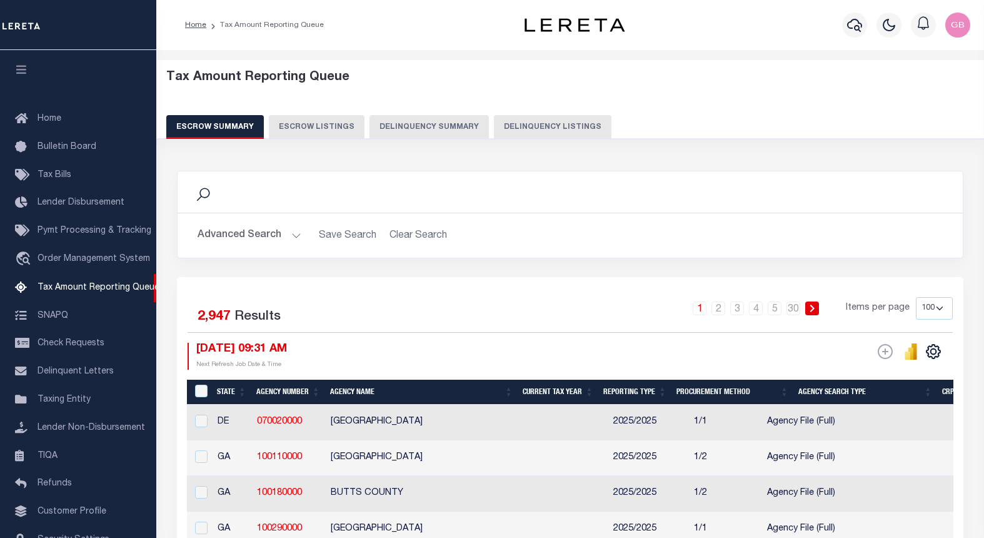
select select "100"
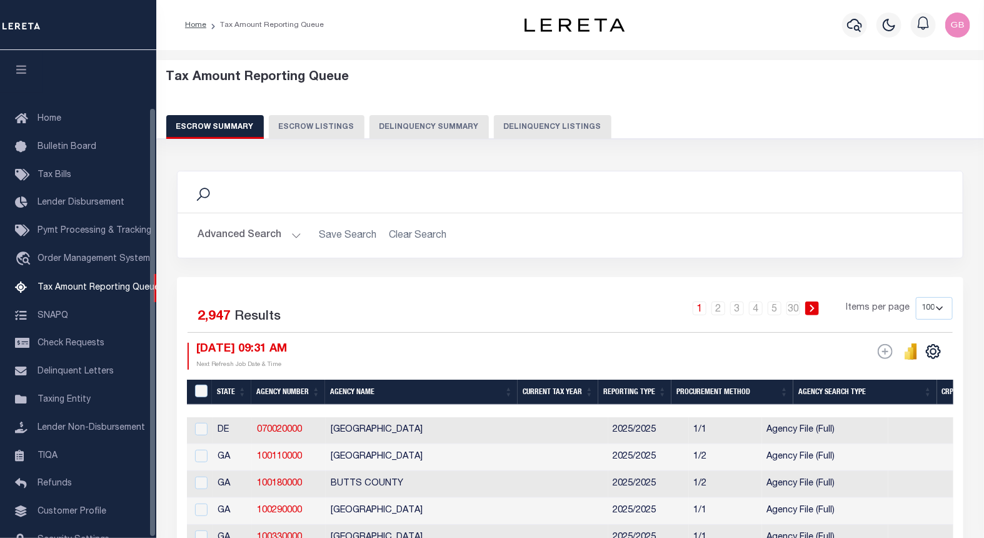
scroll to position [65, 0]
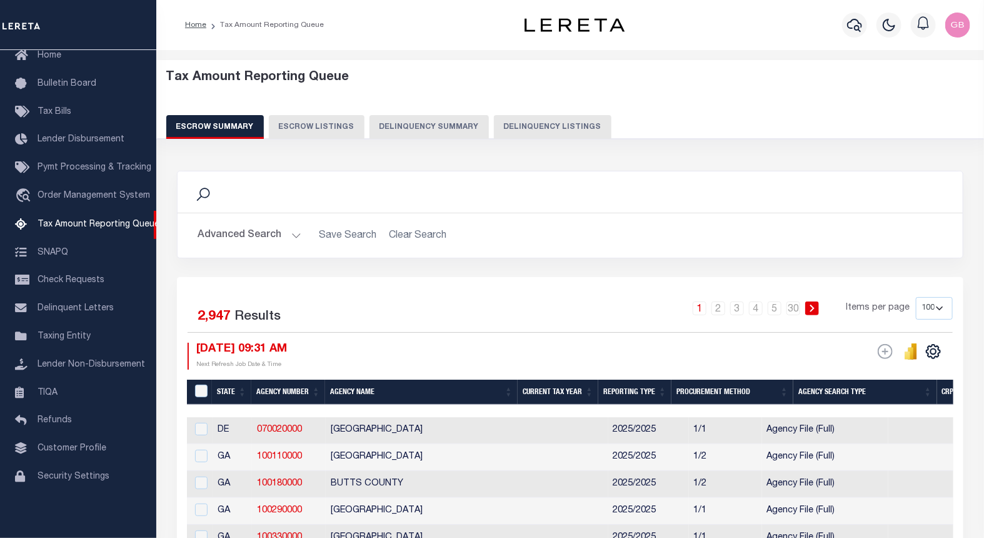
click at [536, 128] on button "Delinquency Listings" at bounding box center [553, 127] width 118 height 24
select select
select select "100"
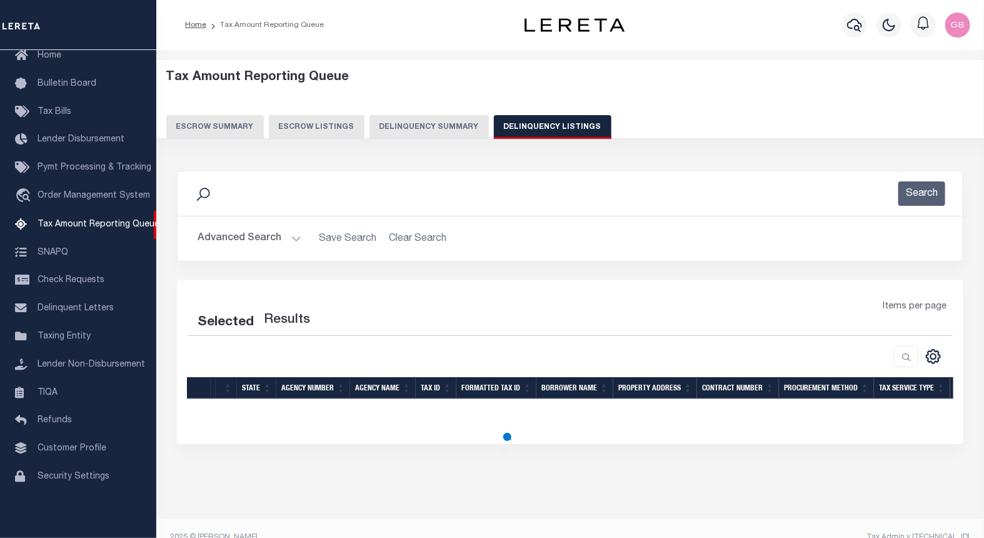
select select "100"
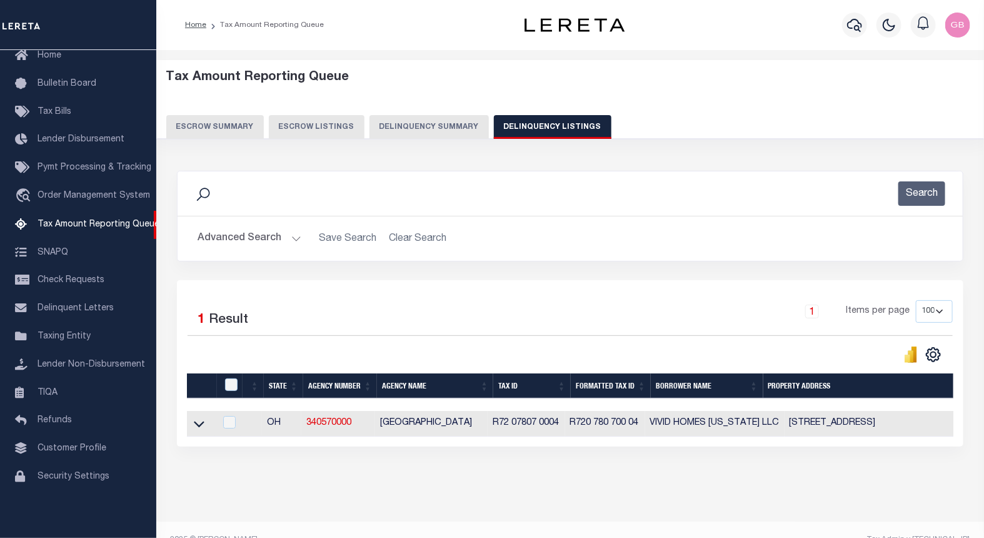
click at [292, 240] on button "Advanced Search" at bounding box center [250, 238] width 104 height 24
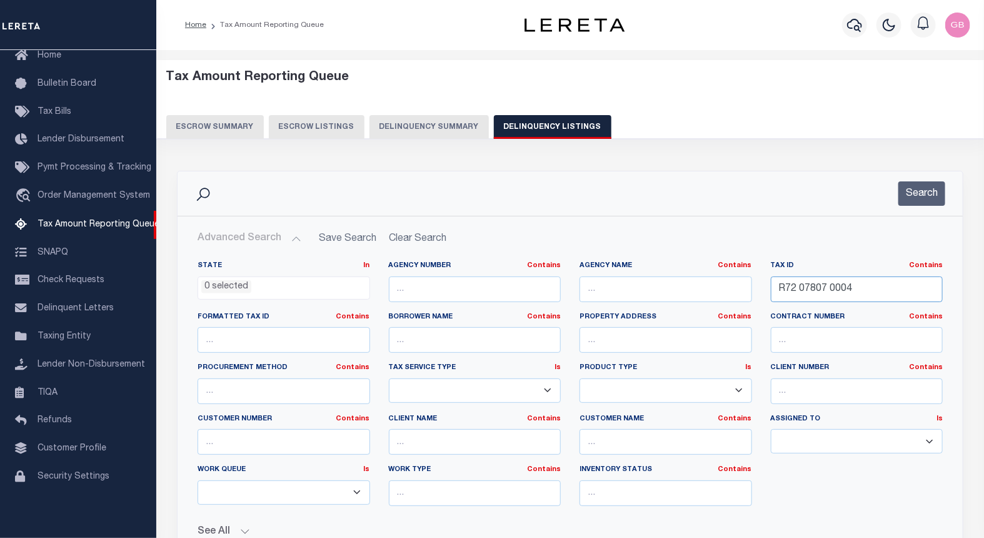
click at [802, 289] on input "R72 07807 0004" at bounding box center [857, 289] width 173 height 26
paste input "201 0039"
type input "R72 07201 0039"
click at [921, 201] on button "Search" at bounding box center [922, 193] width 47 height 24
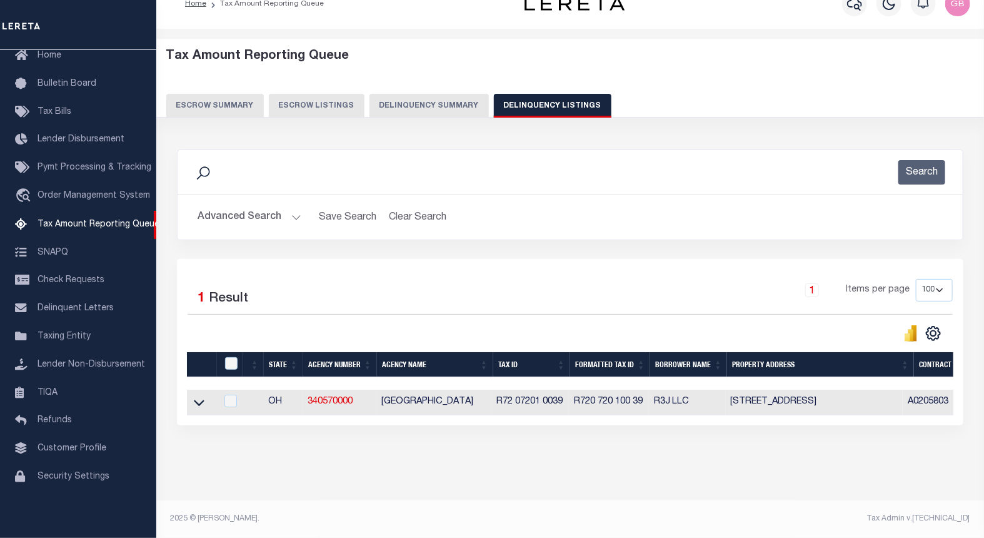
scroll to position [32, 0]
click at [199, 396] on icon at bounding box center [199, 402] width 11 height 13
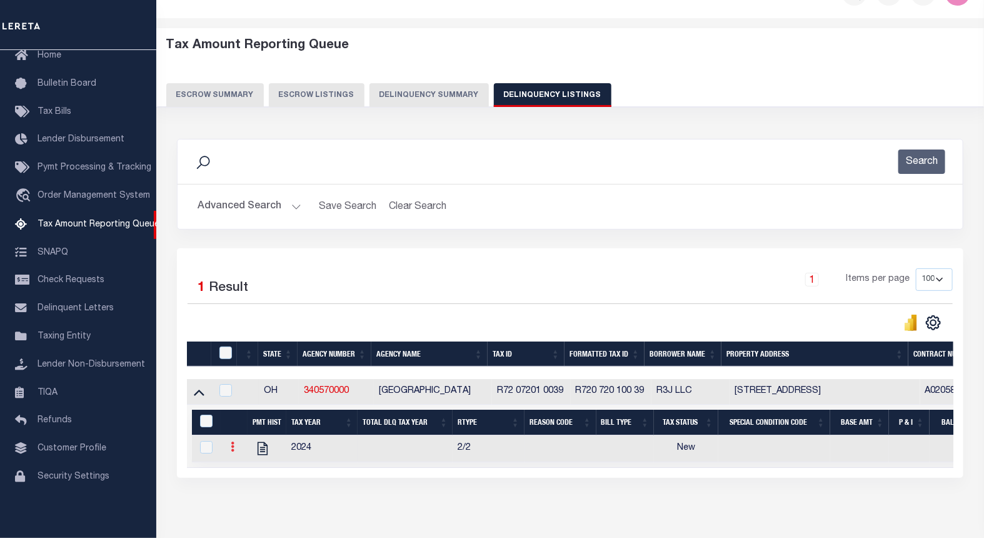
click at [232, 447] on icon at bounding box center [233, 447] width 4 height 10
click at [249, 473] on img "" at bounding box center [247, 467] width 13 height 13
checkbox input "true"
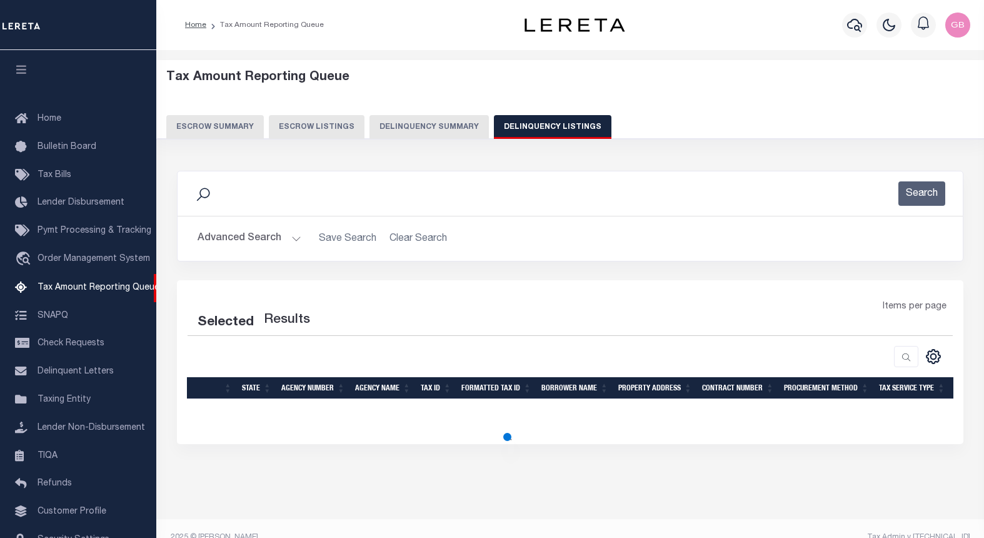
select select
select select "100"
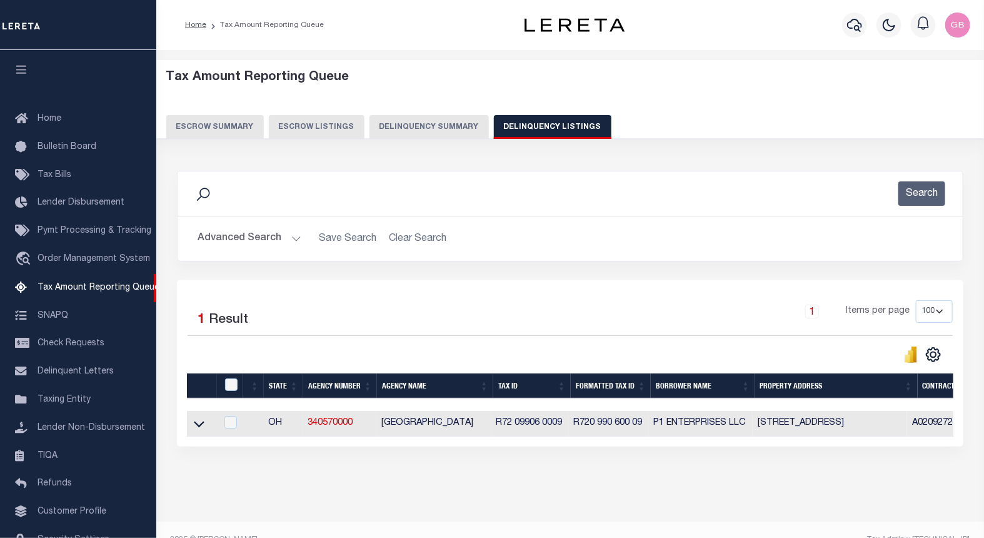
scroll to position [65, 0]
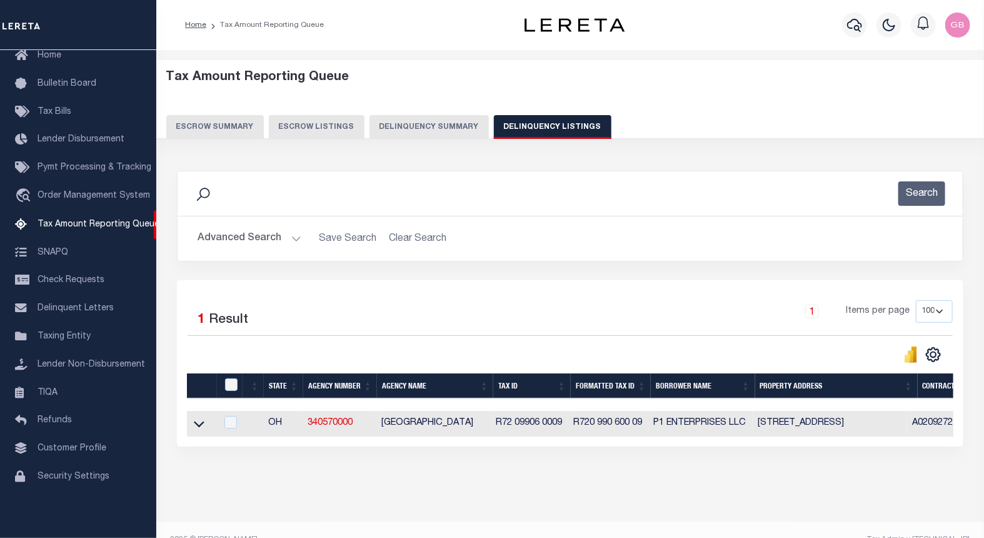
click at [278, 246] on button "Advanced Search" at bounding box center [250, 238] width 104 height 24
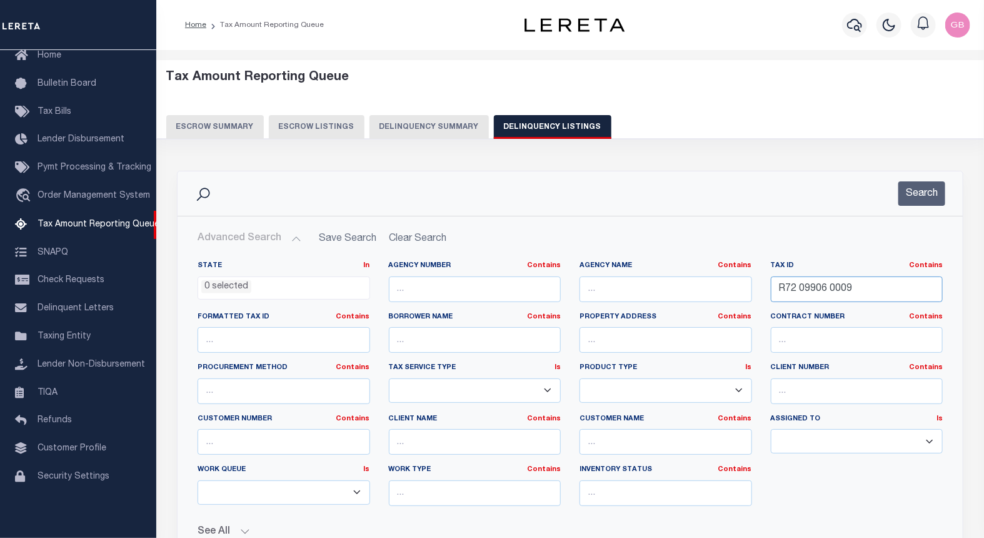
click at [832, 291] on input "R72 09906 0009" at bounding box center [857, 289] width 173 height 26
click at [933, 204] on button "Search" at bounding box center [922, 193] width 47 height 24
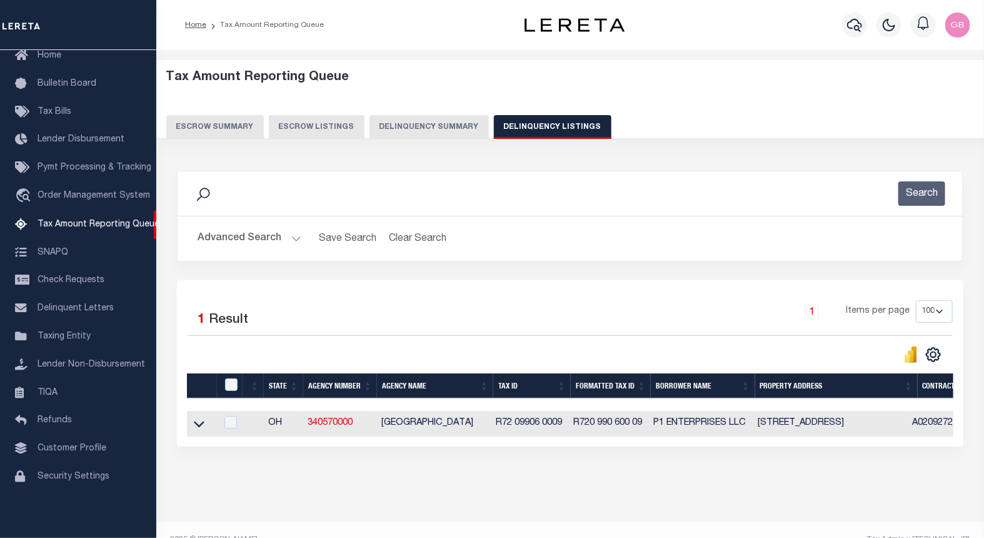
click at [192, 427] on link at bounding box center [199, 422] width 14 height 9
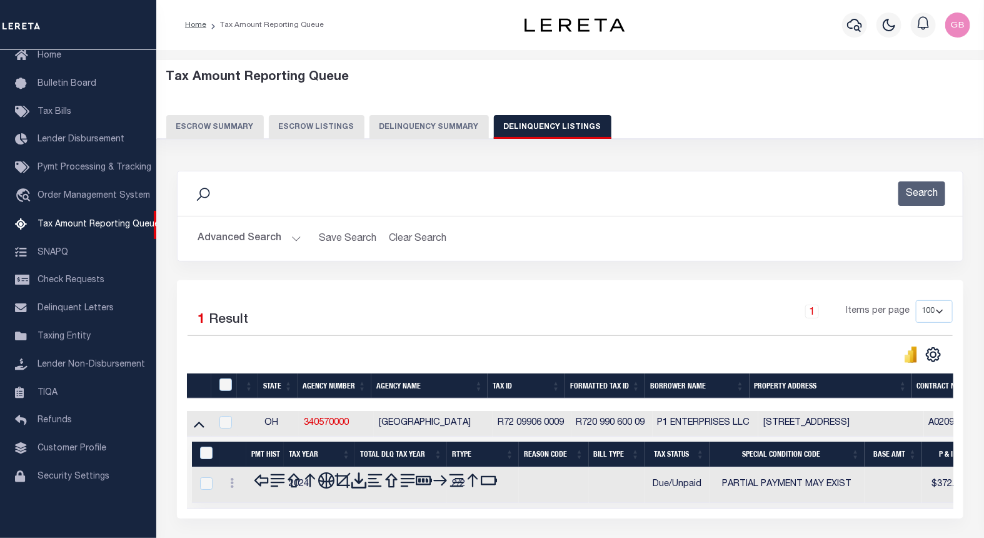
scroll to position [69, 0]
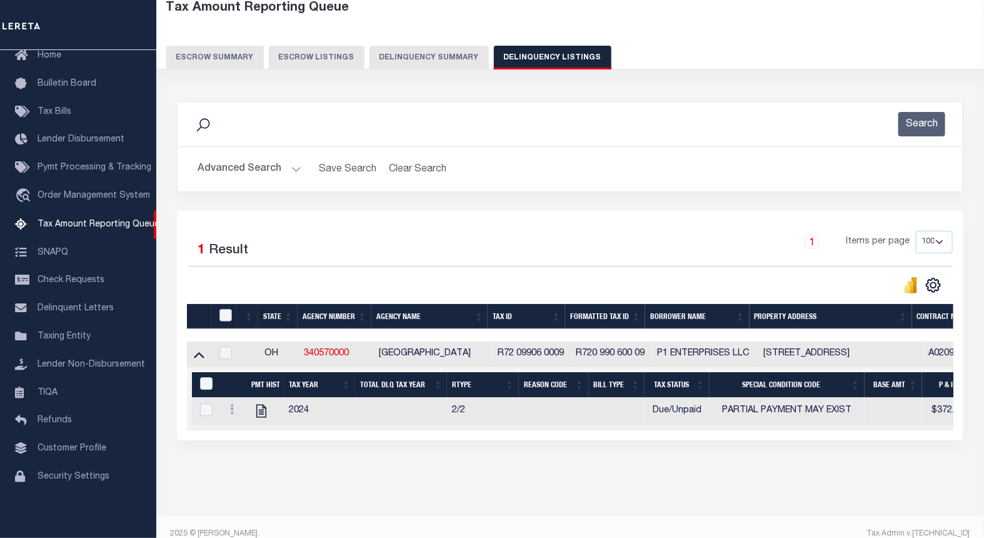
click at [222, 315] on input "checkbox" at bounding box center [226, 315] width 13 height 13
checkbox input "true"
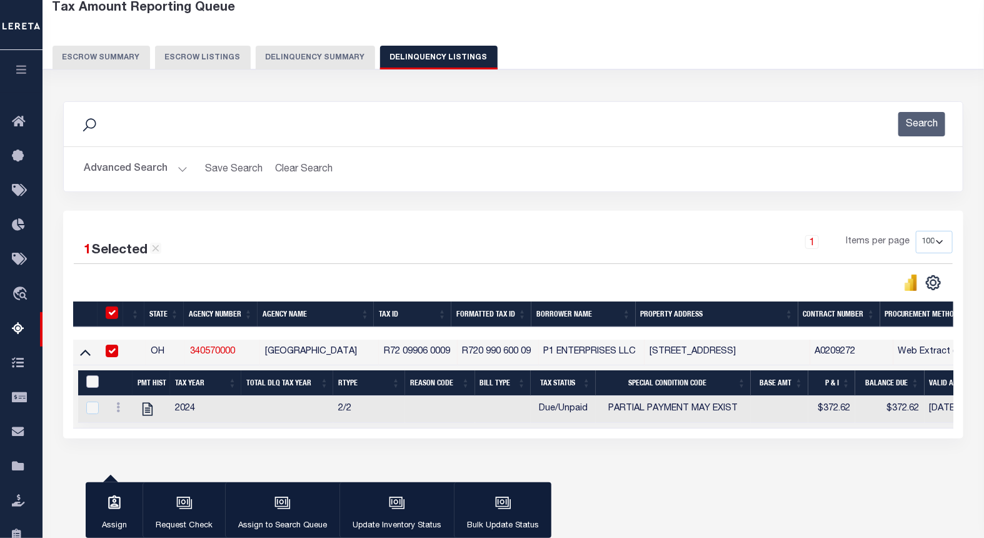
click at [95, 385] on input "&nbsp;" at bounding box center [92, 381] width 13 height 13
checkbox input "true"
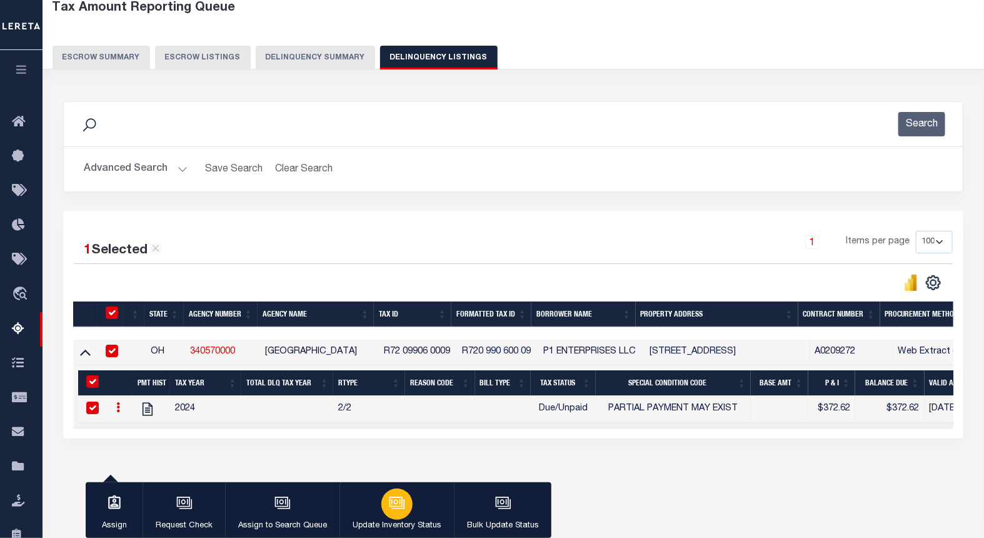
click at [371, 509] on button "Update Inventory Status" at bounding box center [397, 510] width 114 height 56
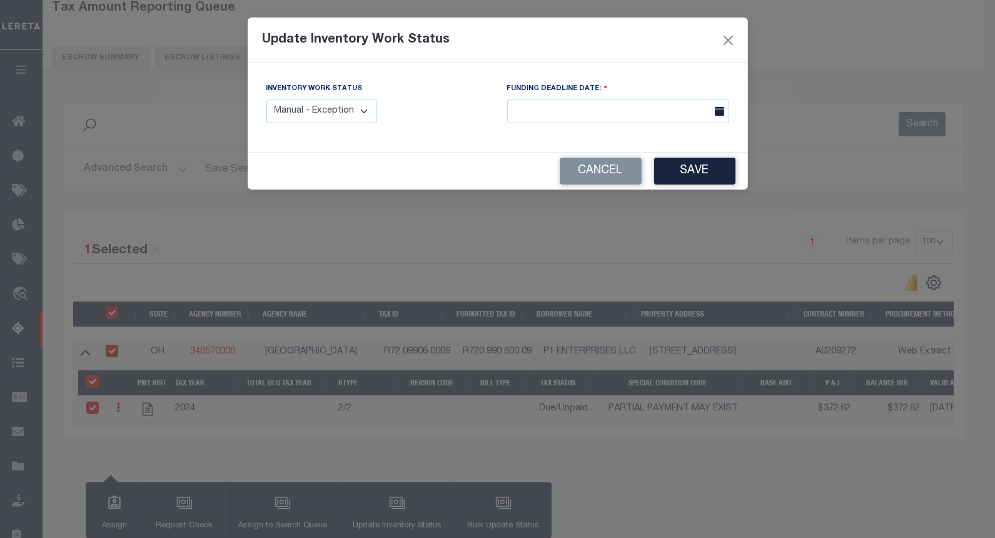
click at [336, 116] on select "Manual - Exception Pended - Awaiting Search Late Add Exception Completed" at bounding box center [321, 111] width 111 height 24
select select "4"
click at [266, 99] on select "Manual - Exception Pended - Awaiting Search Late Add Exception Completed" at bounding box center [321, 111] width 111 height 24
click at [673, 164] on button "Save" at bounding box center [694, 171] width 81 height 27
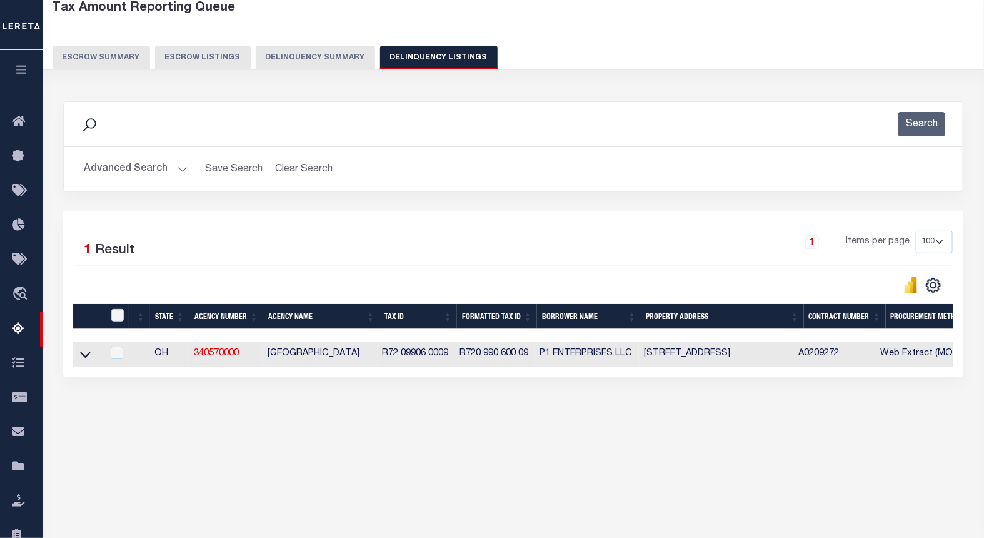
click at [181, 174] on button "Advanced Search" at bounding box center [136, 169] width 104 height 24
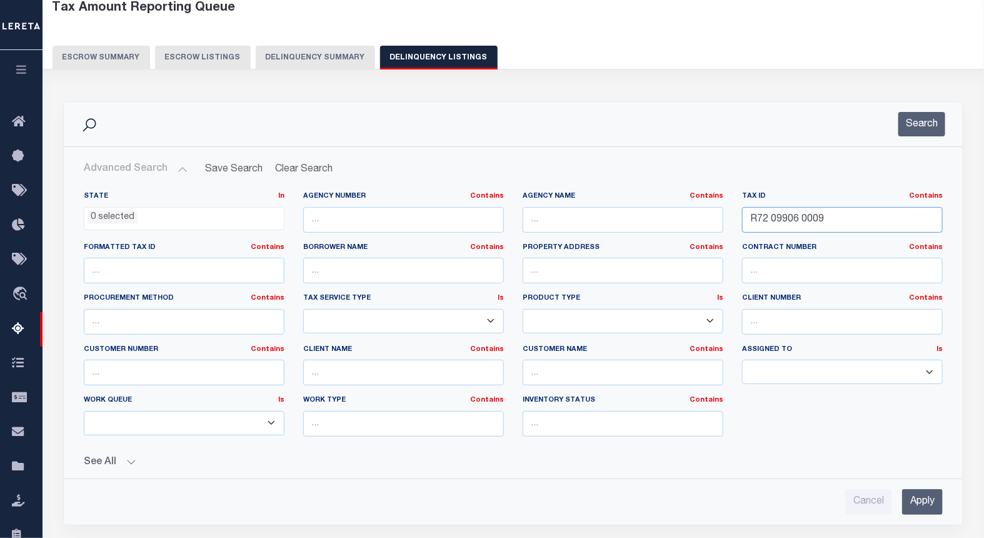
click at [784, 221] on input "R72 09906 0009" at bounding box center [842, 220] width 201 height 26
paste input "7807 0004"
type input "R72 07807 0004"
click at [947, 109] on div "Search" at bounding box center [513, 124] width 899 height 44
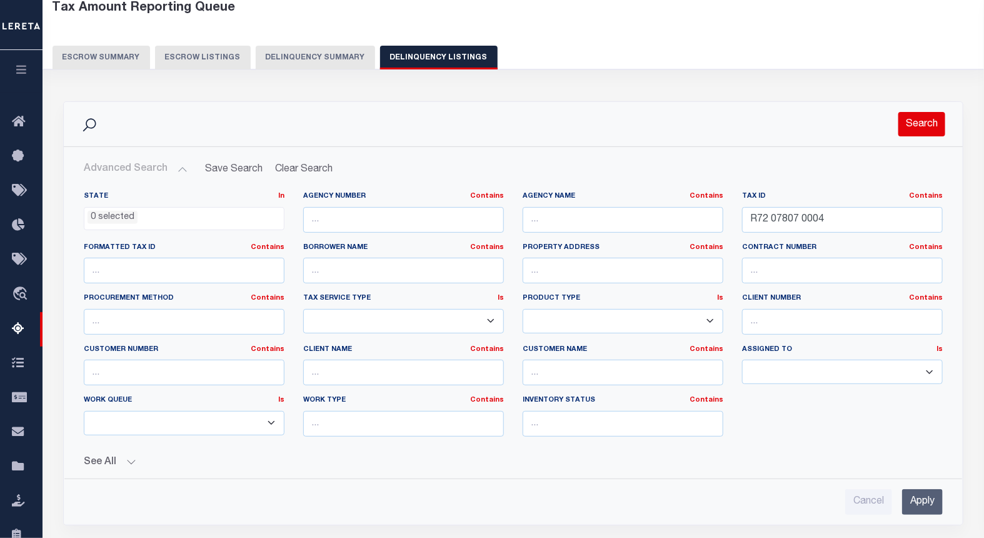
click at [933, 123] on button "Search" at bounding box center [922, 124] width 47 height 24
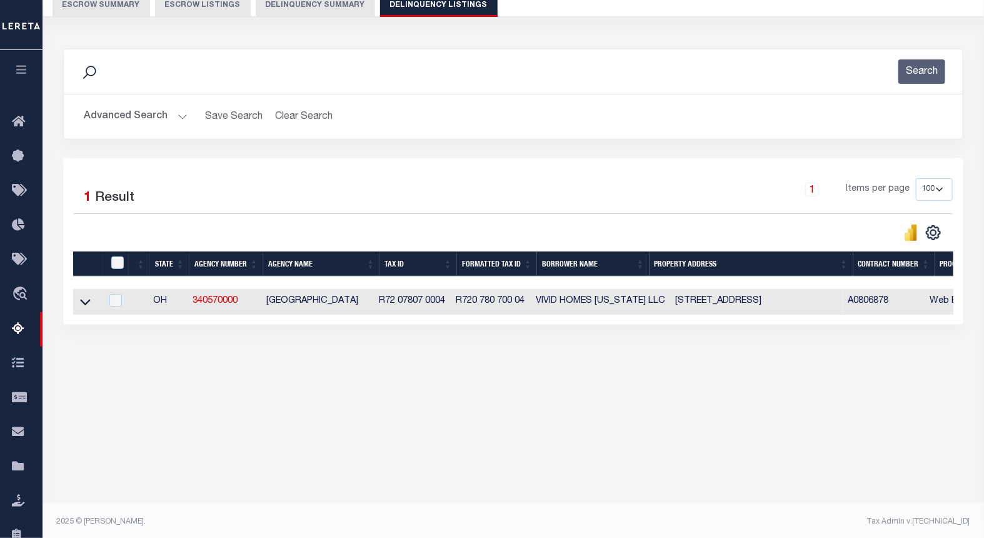
scroll to position [125, 0]
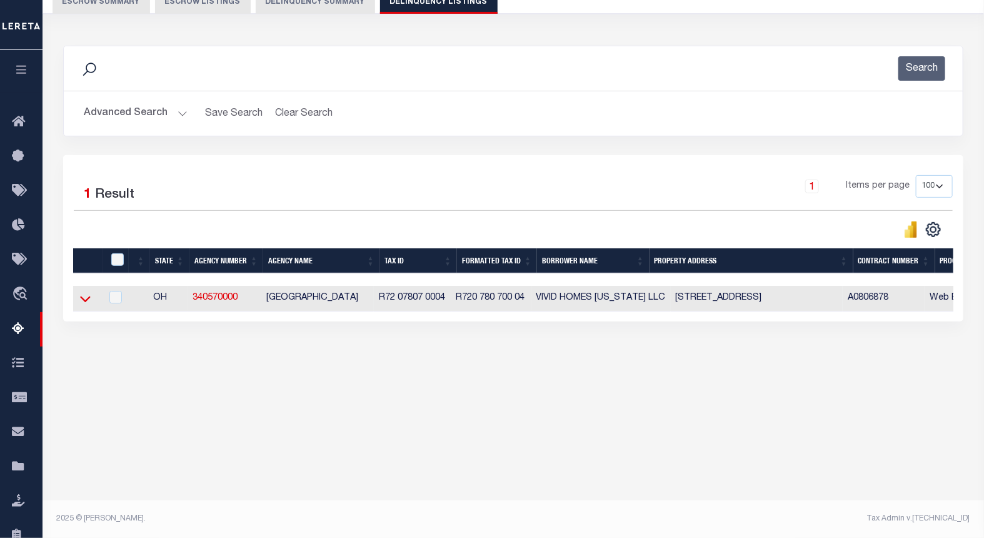
click at [84, 303] on icon at bounding box center [85, 299] width 11 height 6
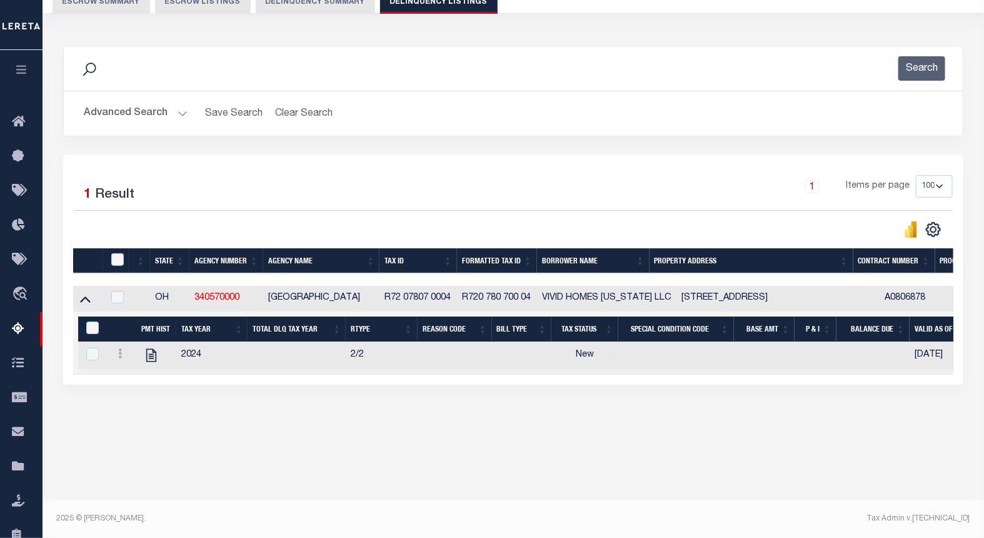
click at [115, 351] on div at bounding box center [122, 355] width 18 height 15
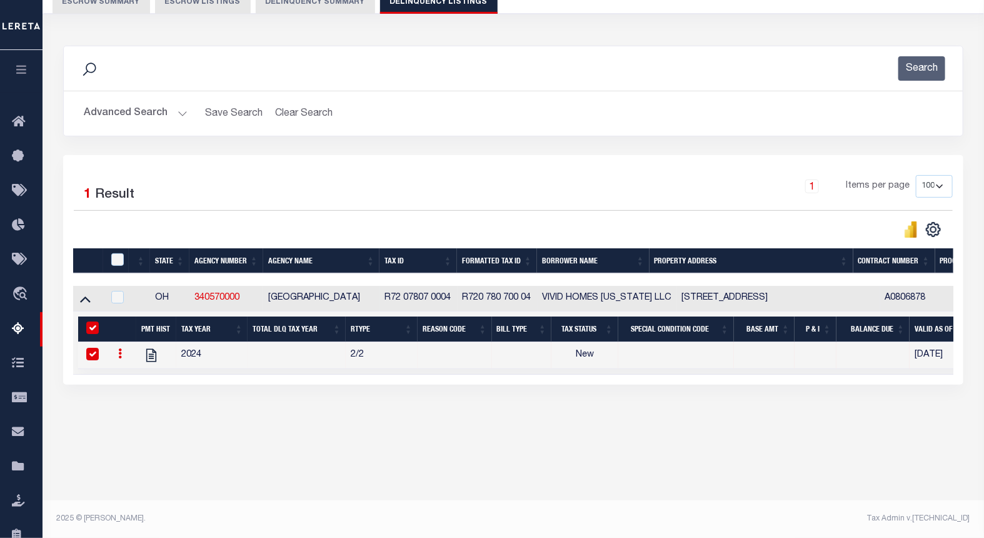
checkbox input "true"
click at [89, 326] on input "&nbsp;" at bounding box center [92, 327] width 13 height 13
checkbox input "false"
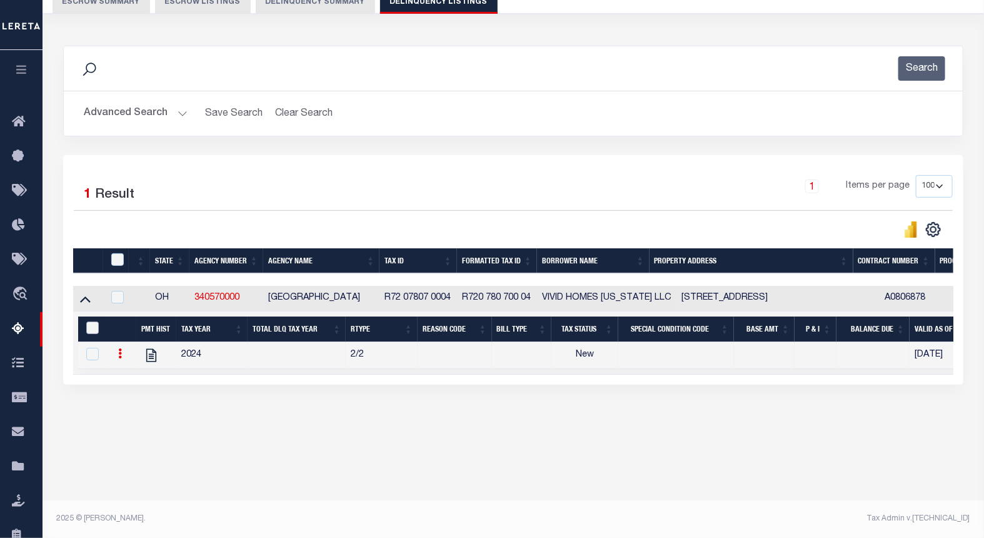
checkbox input "false"
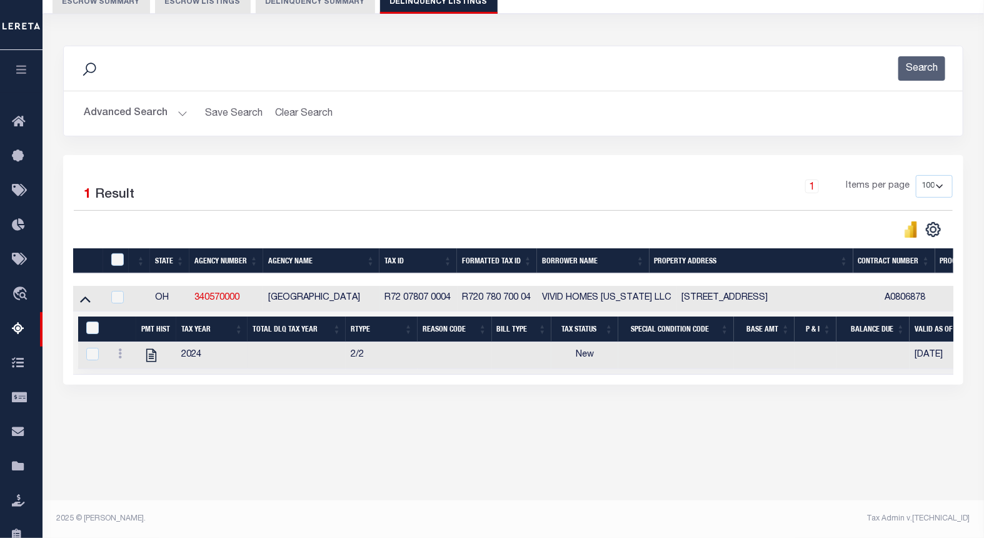
click at [113, 361] on td at bounding box center [122, 355] width 28 height 27
checkbox input "true"
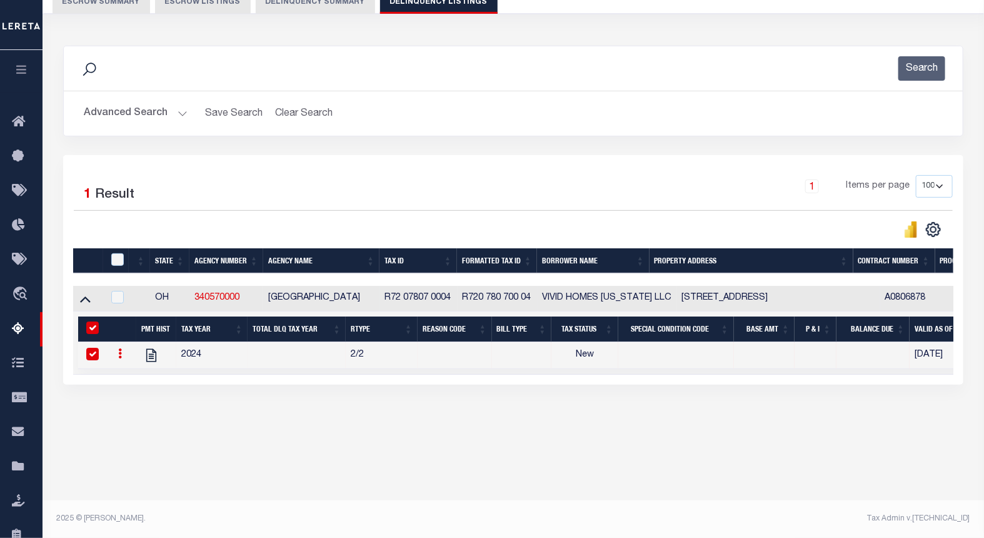
click at [116, 360] on link at bounding box center [120, 355] width 14 height 10
click at [86, 329] on input "&nbsp;" at bounding box center [92, 327] width 13 height 13
checkbox input "false"
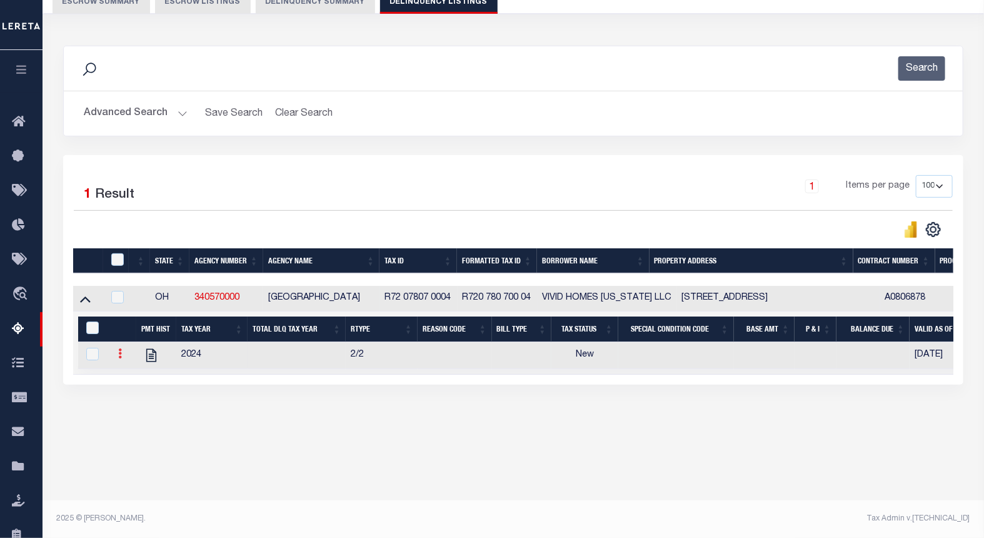
click at [113, 356] on link at bounding box center [120, 355] width 14 height 10
click at [141, 384] on link "" at bounding box center [135, 373] width 43 height 21
checkbox input "true"
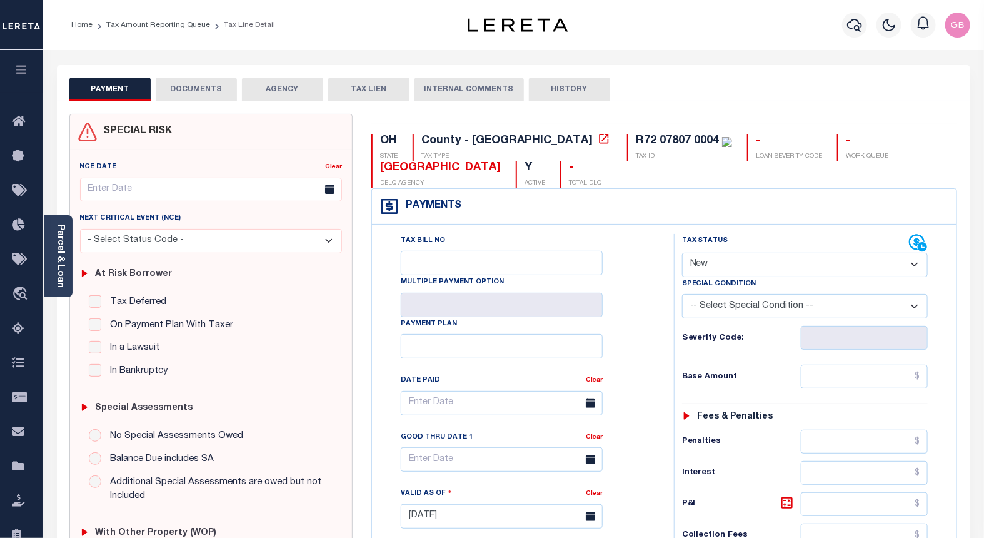
click at [715, 260] on select "- Select Status Code - Open Due/Unpaid Paid Incomplete No Tax Due Internal Refu…" at bounding box center [805, 265] width 246 height 24
select select "PYD"
click at [682, 253] on select "- Select Status Code - Open Due/Unpaid Paid Incomplete No Tax Due Internal Refu…" at bounding box center [805, 265] width 246 height 24
type input "[DATE]"
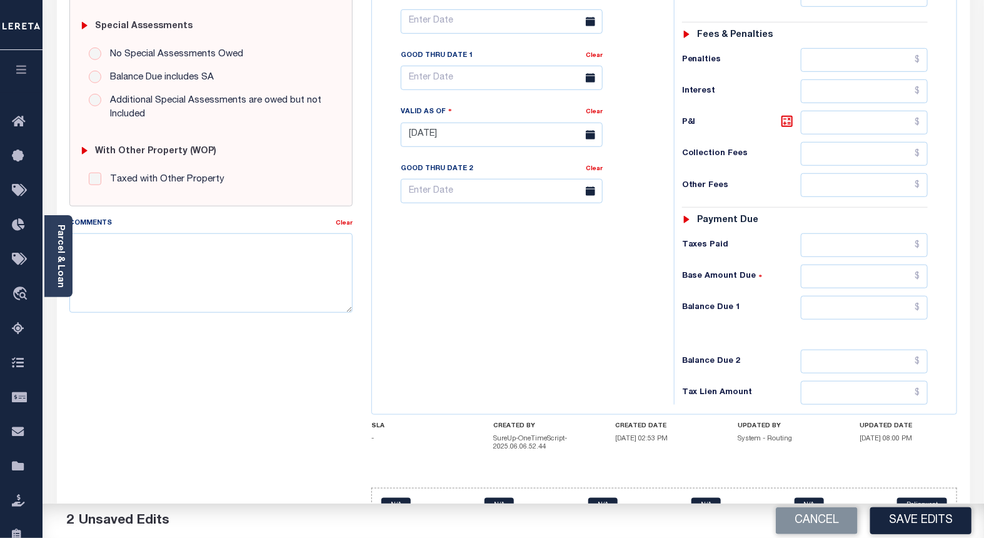
scroll to position [420, 0]
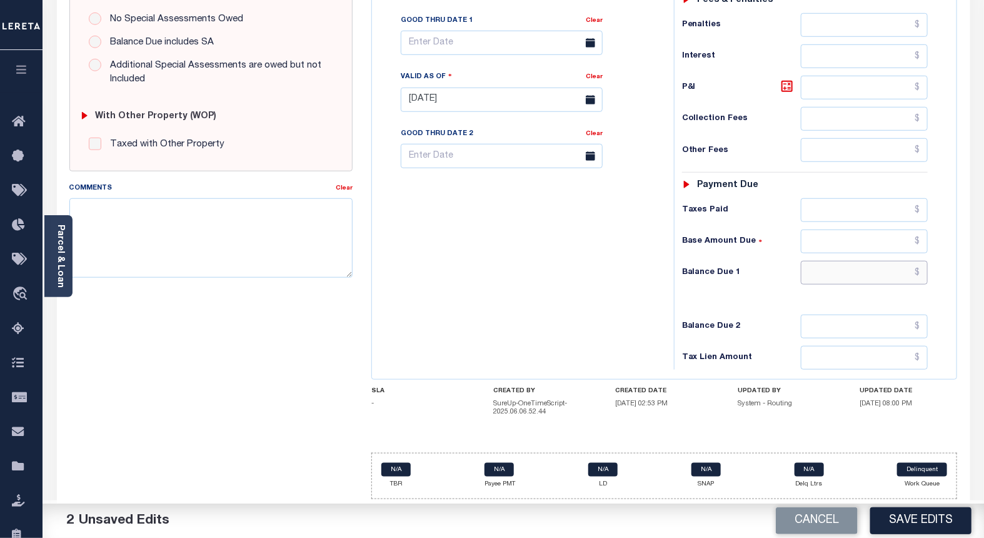
click at [924, 273] on input "text" at bounding box center [865, 273] width 128 height 24
type input "$0.00"
click at [168, 202] on textarea "Comments" at bounding box center [211, 237] width 284 height 79
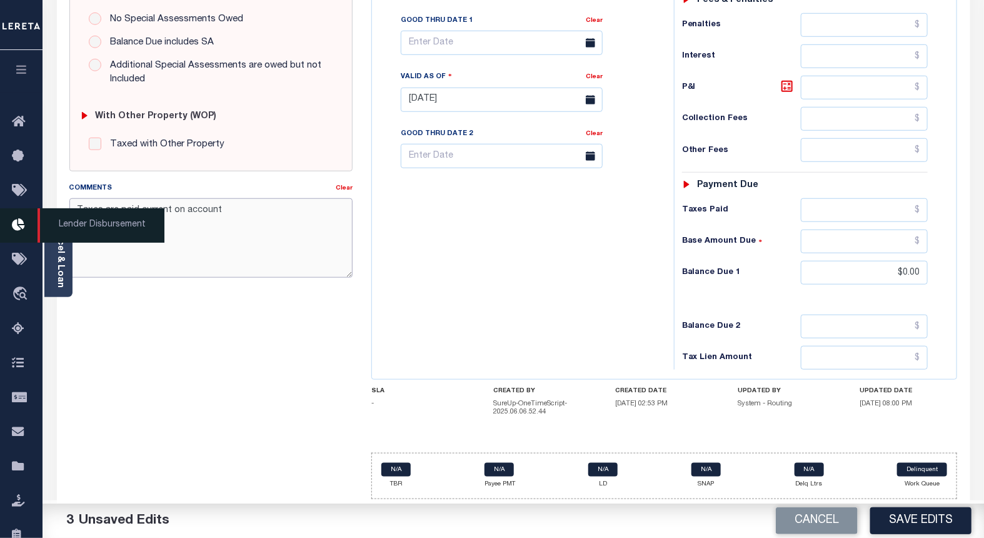
type textarea "Taxes are paid current on account"
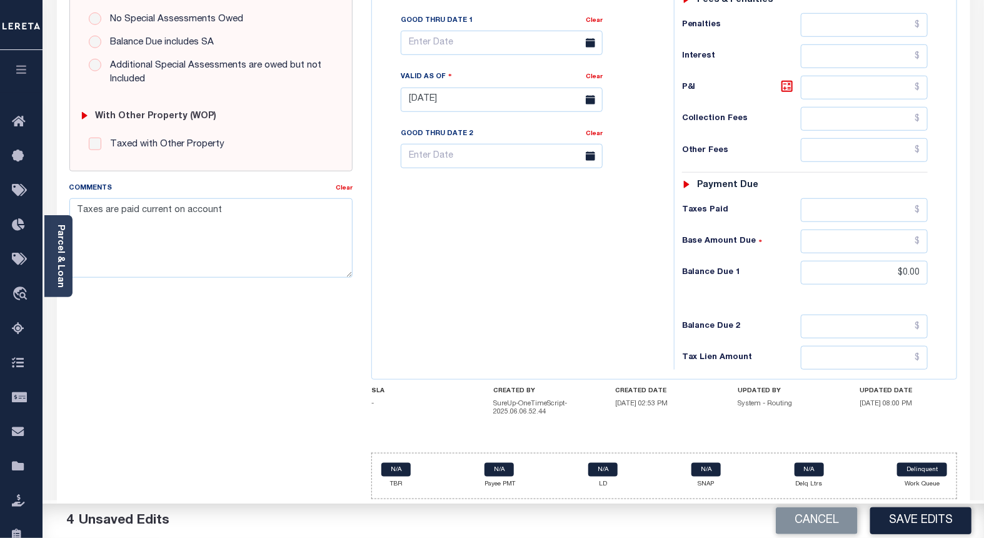
click at [600, 278] on div "Tax Bill No Multiple Payment Option Payment Plan Clear" at bounding box center [520, 93] width 290 height 552
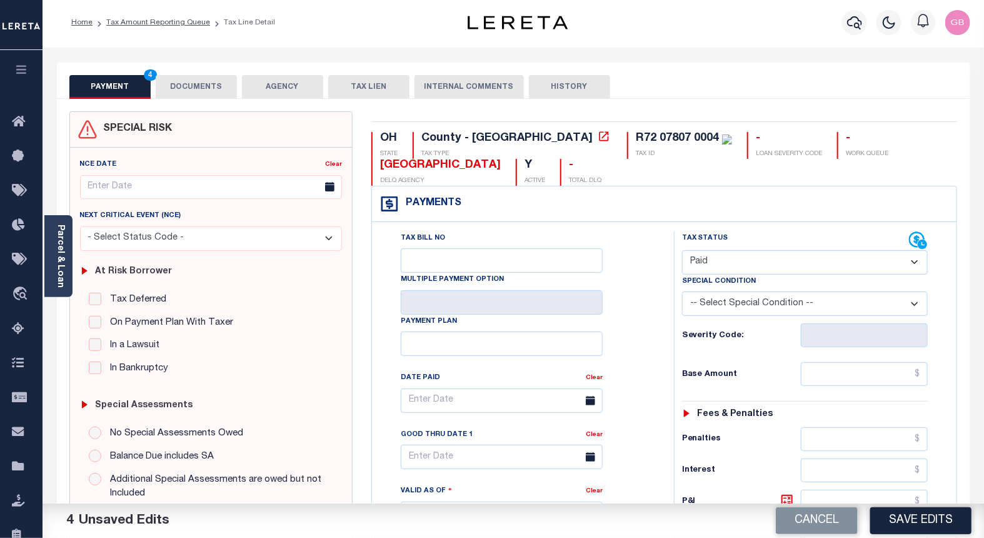
scroll to position [0, 0]
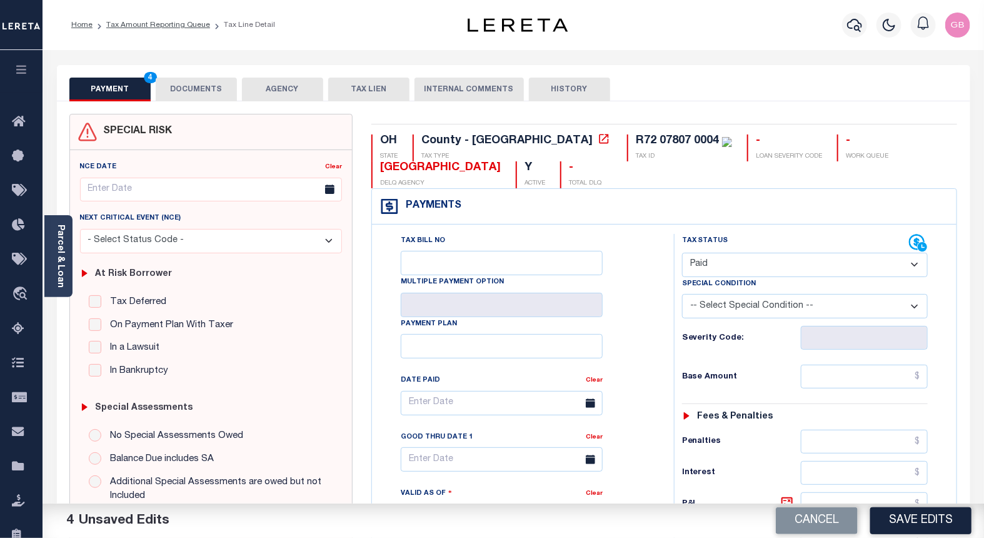
click at [199, 98] on button "DOCUMENTS" at bounding box center [196, 90] width 81 height 24
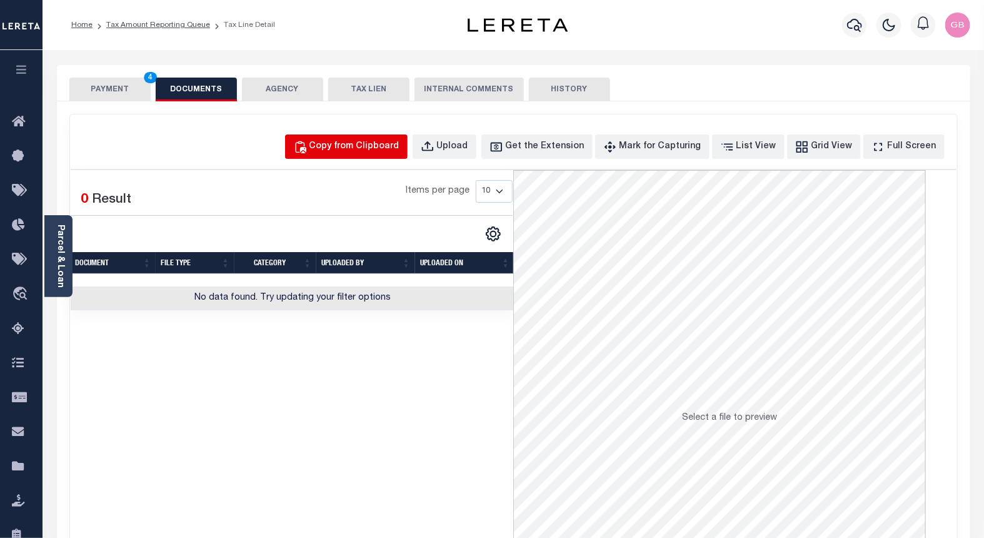
click at [378, 158] on button "Copy from Clipboard" at bounding box center [346, 146] width 123 height 24
select select "POP"
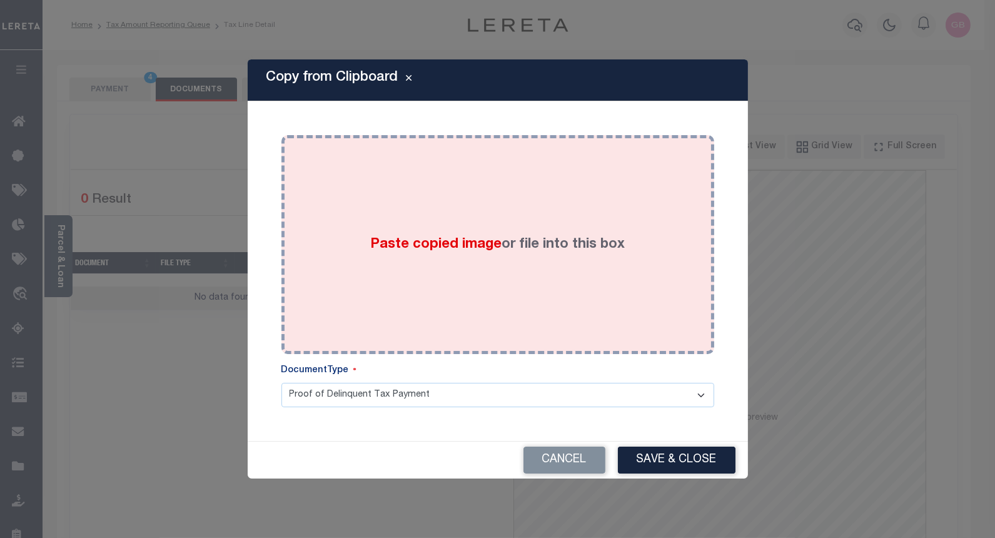
click at [480, 235] on label "Paste copied image or file into this box" at bounding box center [497, 245] width 255 height 21
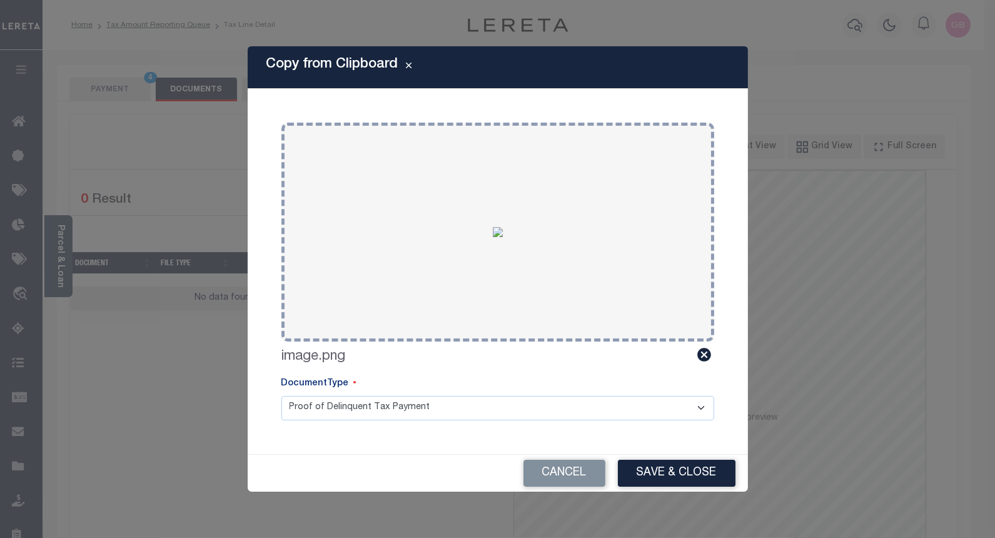
click at [680, 457] on div "Cancel Save & Close" at bounding box center [498, 473] width 500 height 37
click at [679, 462] on button "Save & Close" at bounding box center [677, 473] width 118 height 27
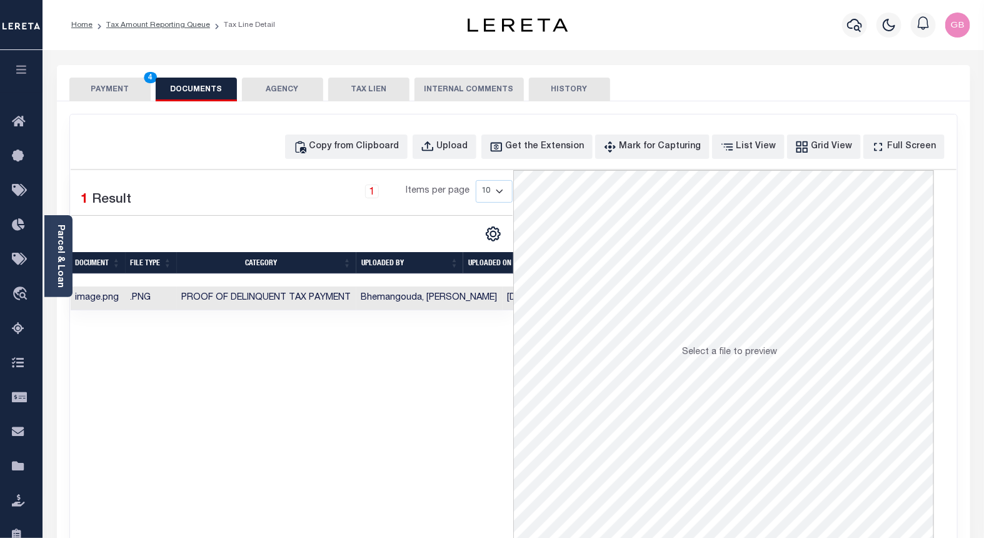
click at [98, 89] on button "PAYMENT 4" at bounding box center [109, 90] width 81 height 24
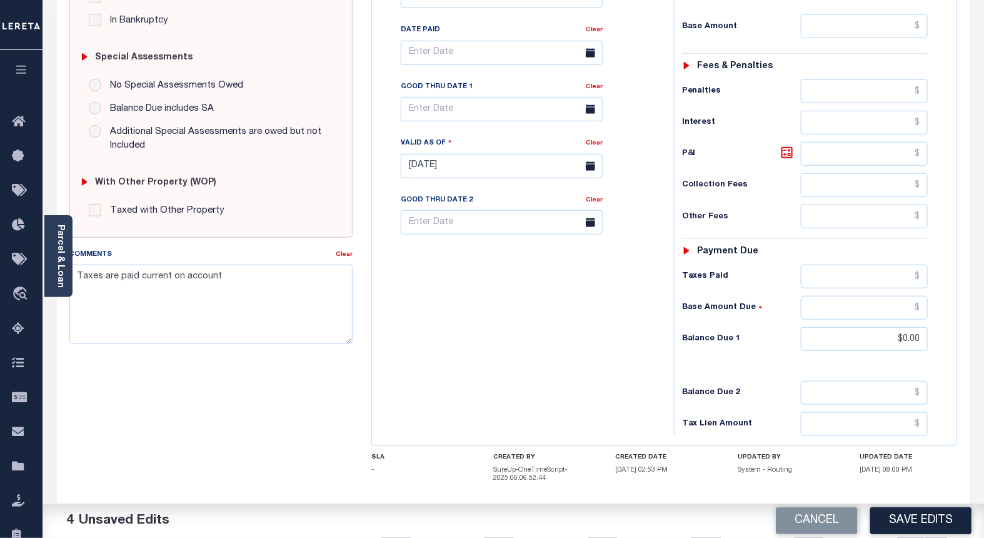
scroll to position [415, 0]
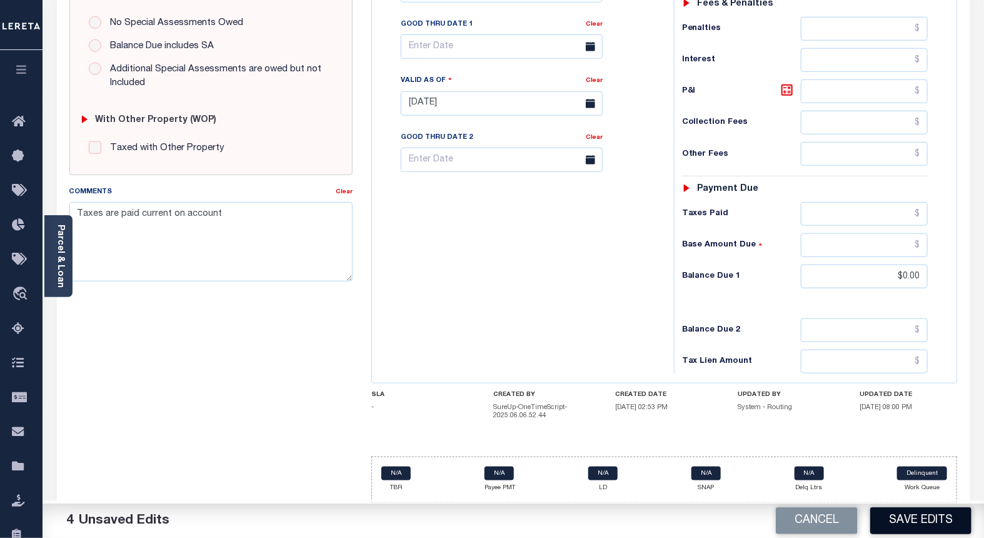
click at [920, 520] on button "Save Edits" at bounding box center [920, 520] width 101 height 27
checkbox input "false"
type input "$0"
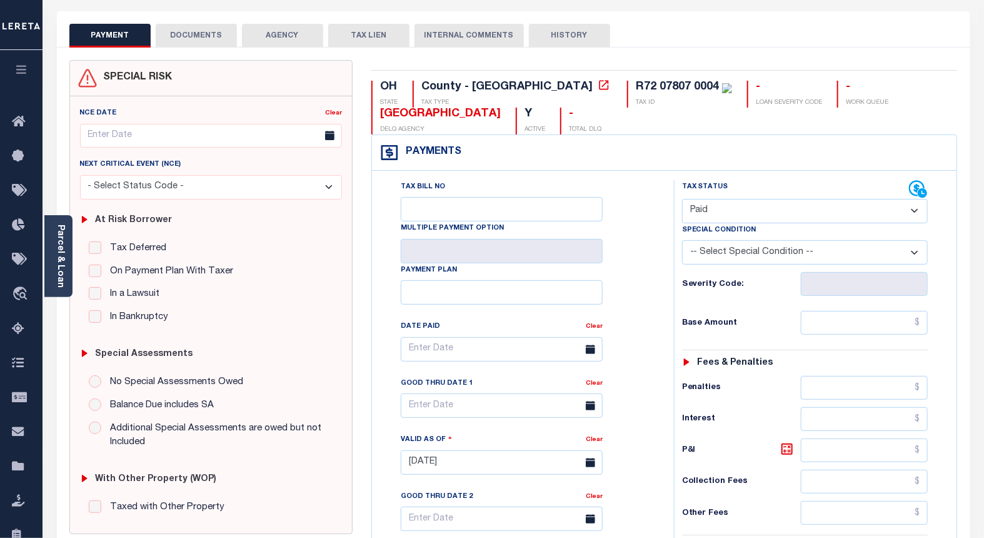
scroll to position [0, 0]
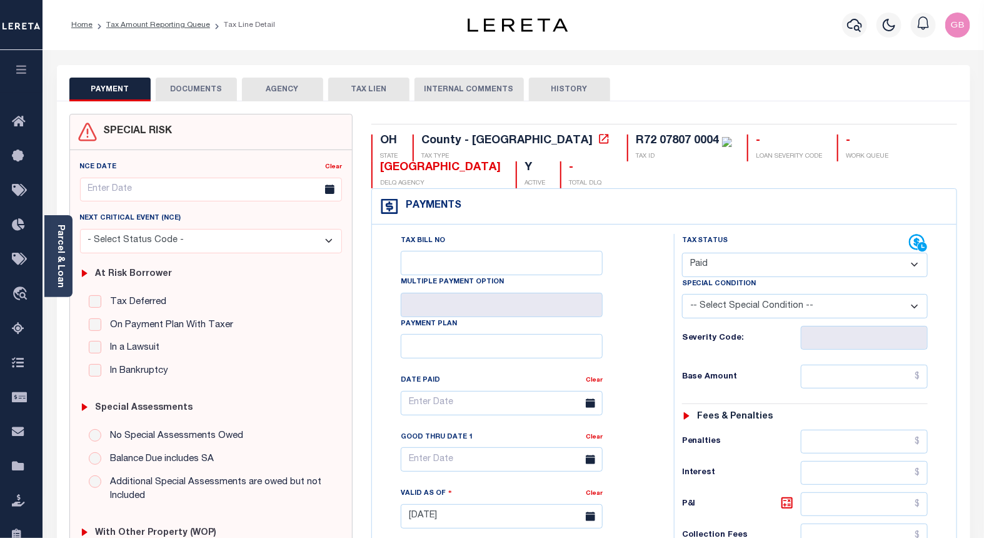
click at [207, 90] on button "DOCUMENTS" at bounding box center [196, 90] width 81 height 24
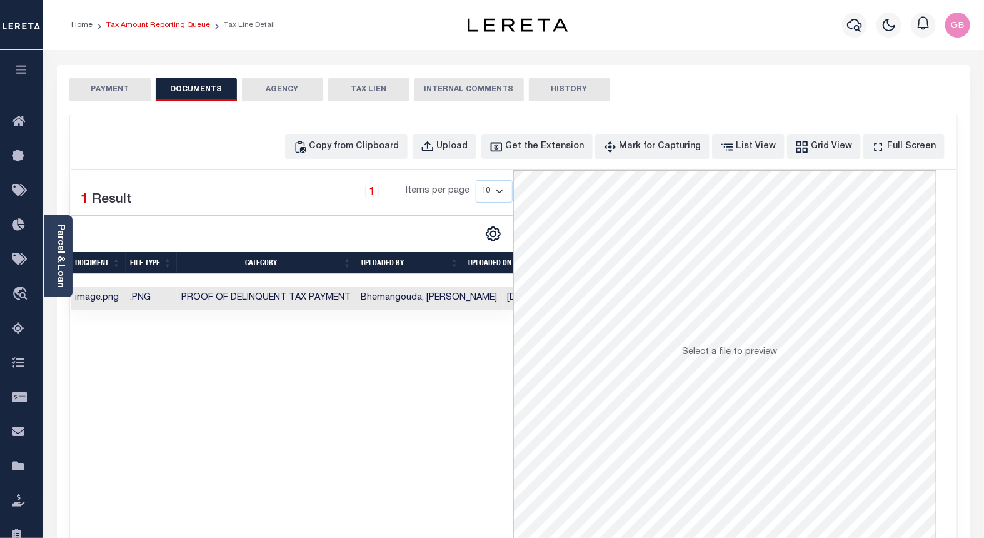
click at [116, 24] on link "Tax Amount Reporting Queue" at bounding box center [158, 25] width 104 height 8
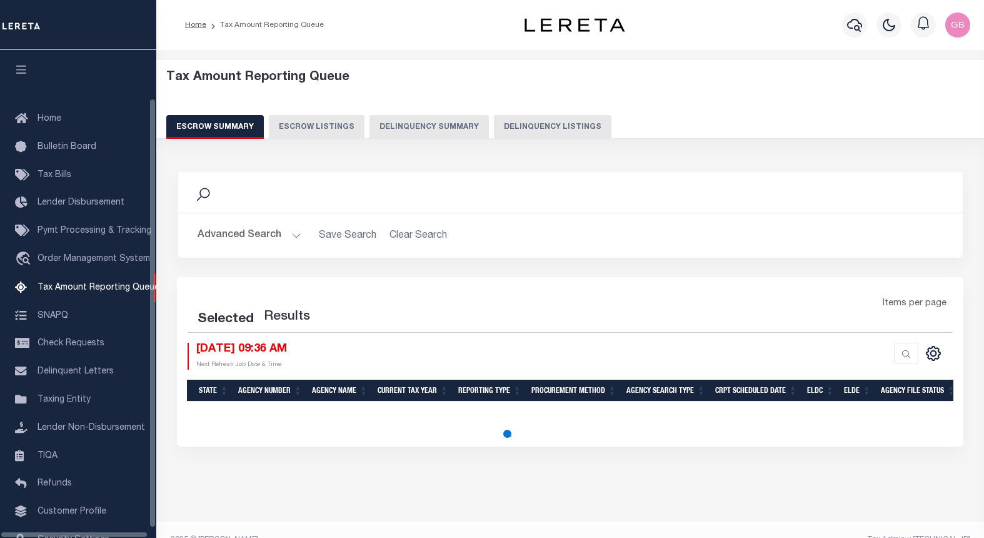
click at [513, 128] on button "Delinquency Listings" at bounding box center [553, 127] width 118 height 24
select select "100"
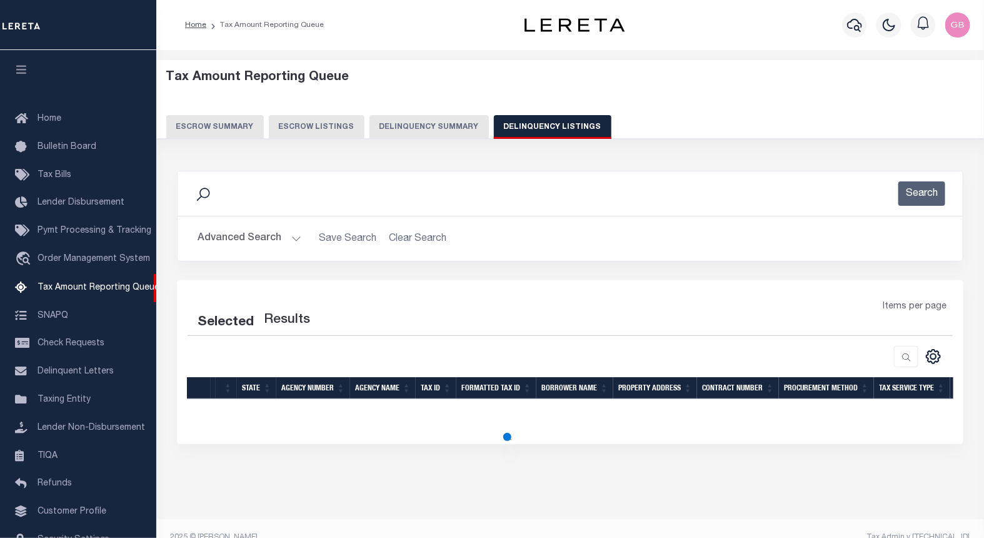
scroll to position [54, 0]
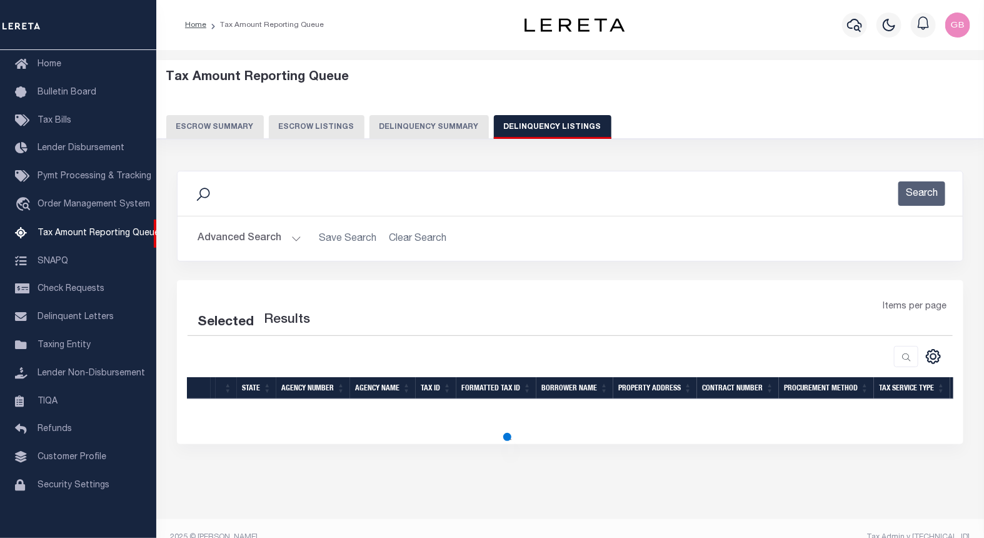
select select "100"
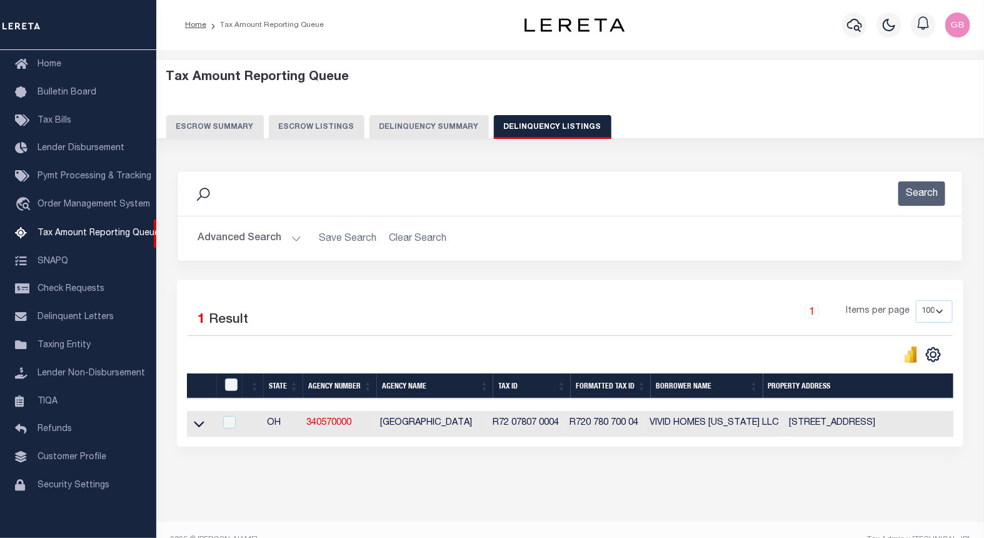
click at [295, 240] on button "Advanced Search" at bounding box center [250, 238] width 104 height 24
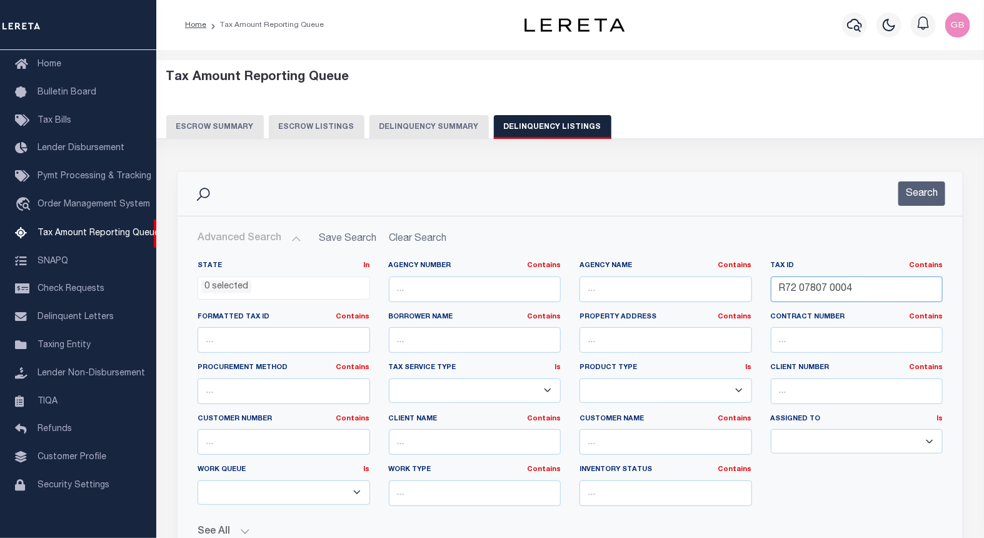
click at [815, 285] on input "R72 07807 0004" at bounding box center [857, 289] width 173 height 26
click at [920, 200] on button "Search" at bounding box center [922, 193] width 47 height 24
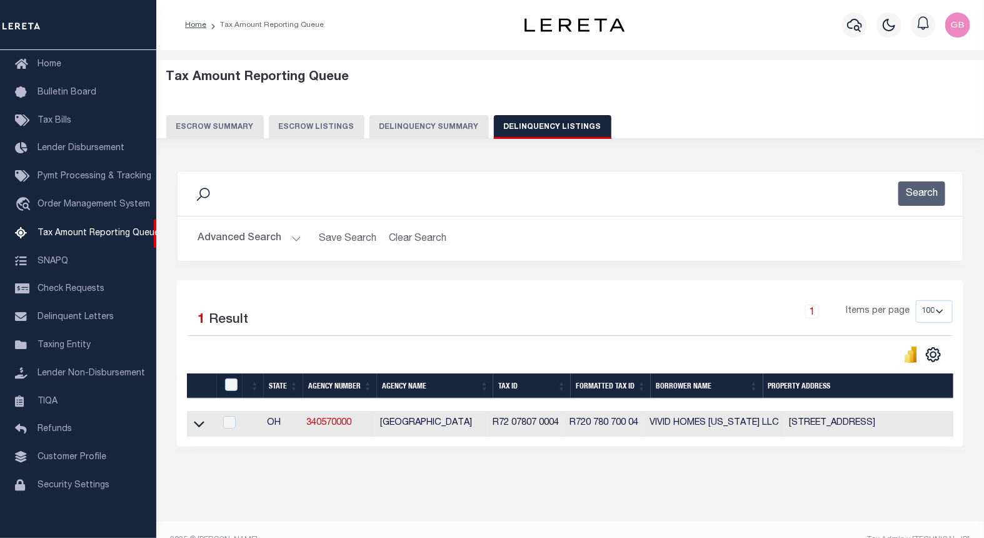
click at [201, 426] on icon at bounding box center [199, 423] width 11 height 13
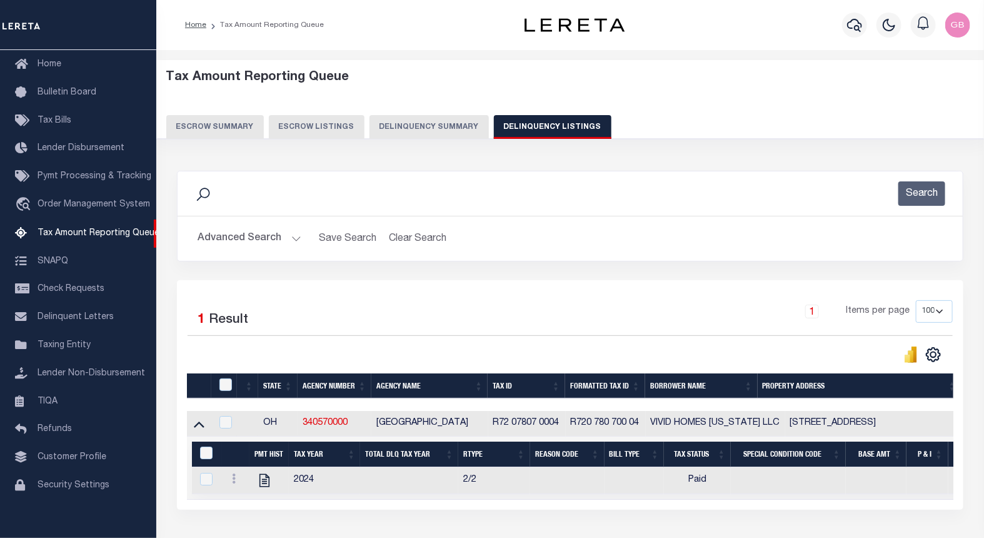
scroll to position [69, 0]
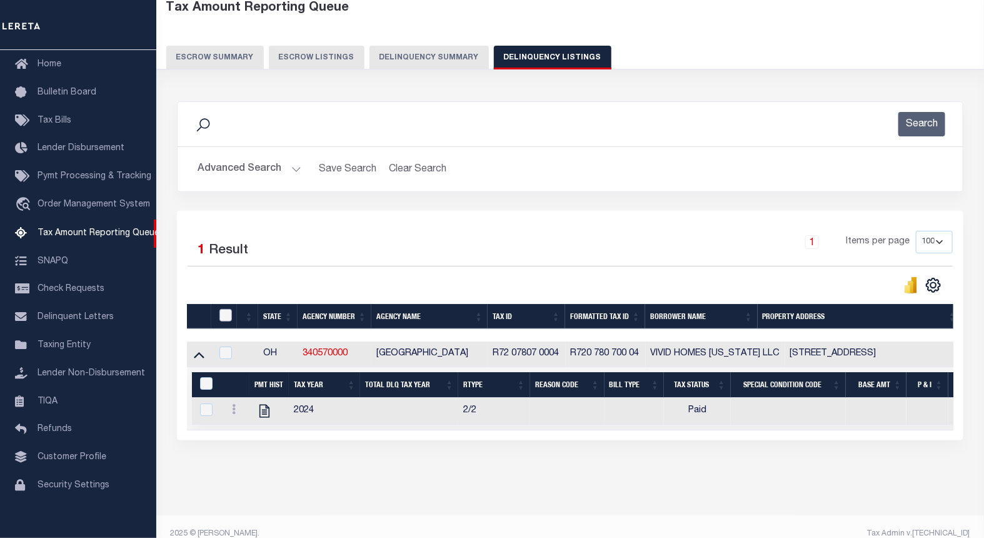
click at [227, 316] on input "checkbox" at bounding box center [226, 315] width 13 height 13
checkbox input "true"
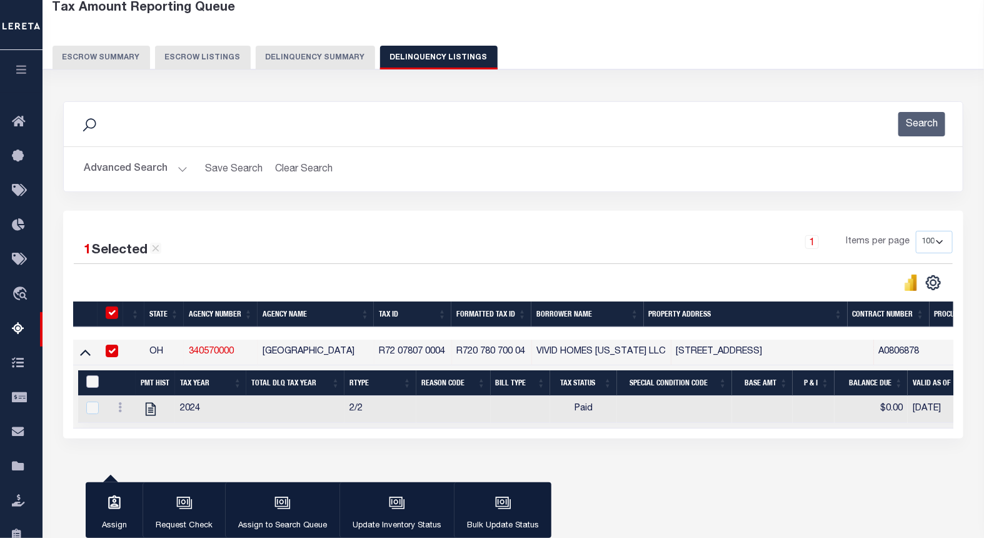
click at [94, 385] on input "&nbsp;" at bounding box center [92, 381] width 13 height 13
checkbox input "true"
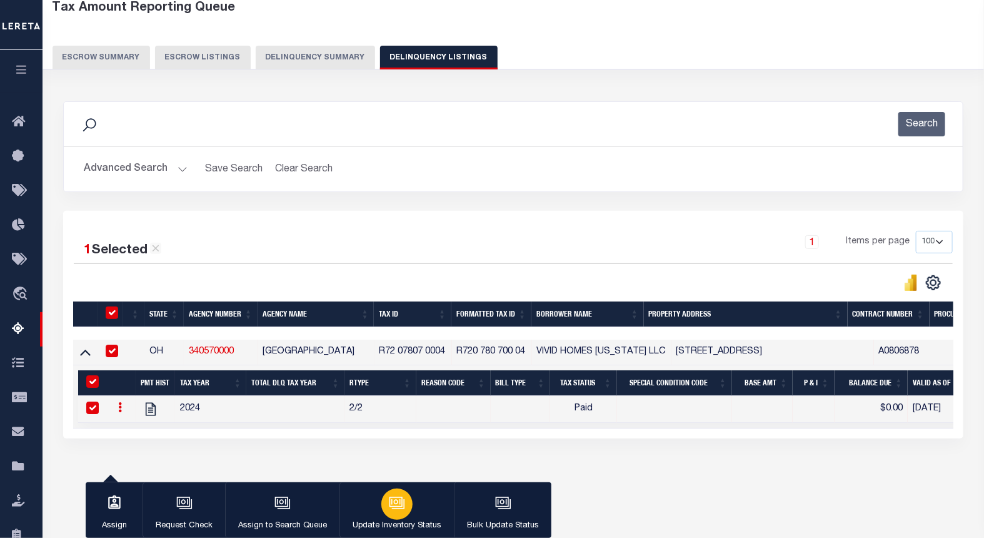
click at [406, 505] on div "button" at bounding box center [396, 503] width 31 height 31
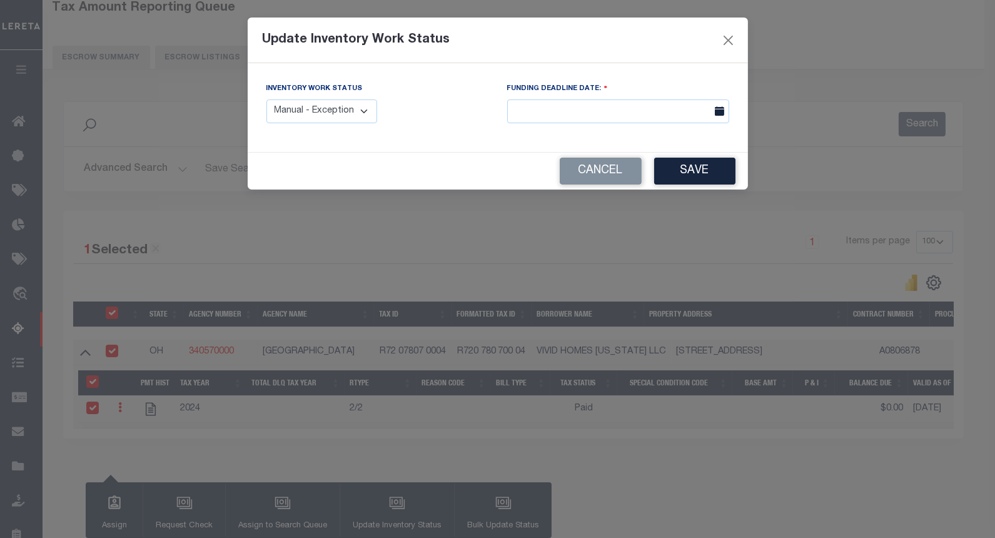
click at [351, 114] on select "Manual - Exception Pended - Awaiting Search Late Add Exception Completed" at bounding box center [321, 111] width 111 height 24
select select "4"
click at [266, 99] on select "Manual - Exception Pended - Awaiting Search Late Add Exception Completed" at bounding box center [321, 111] width 111 height 24
click at [717, 171] on button "Save" at bounding box center [694, 171] width 81 height 27
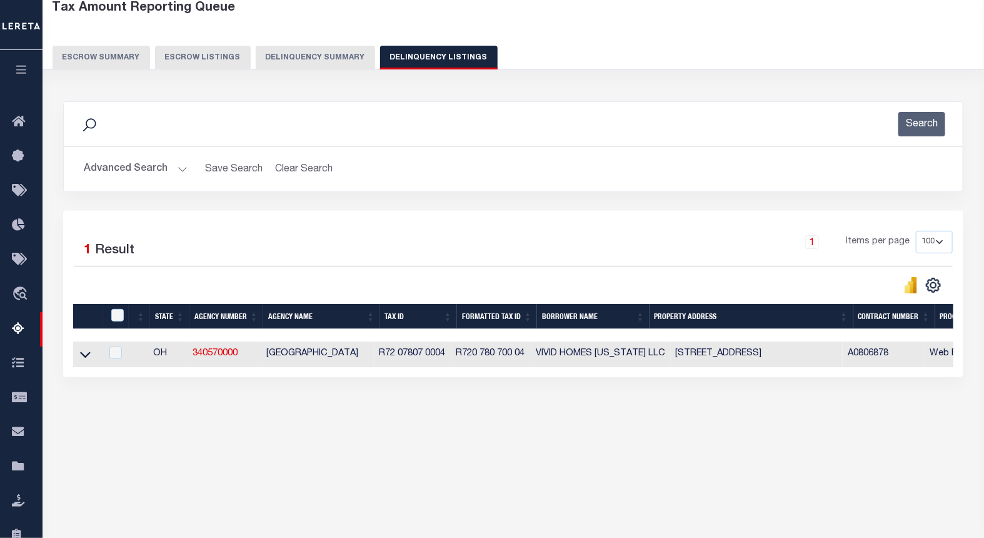
click at [185, 170] on button "Advanced Search" at bounding box center [136, 169] width 104 height 24
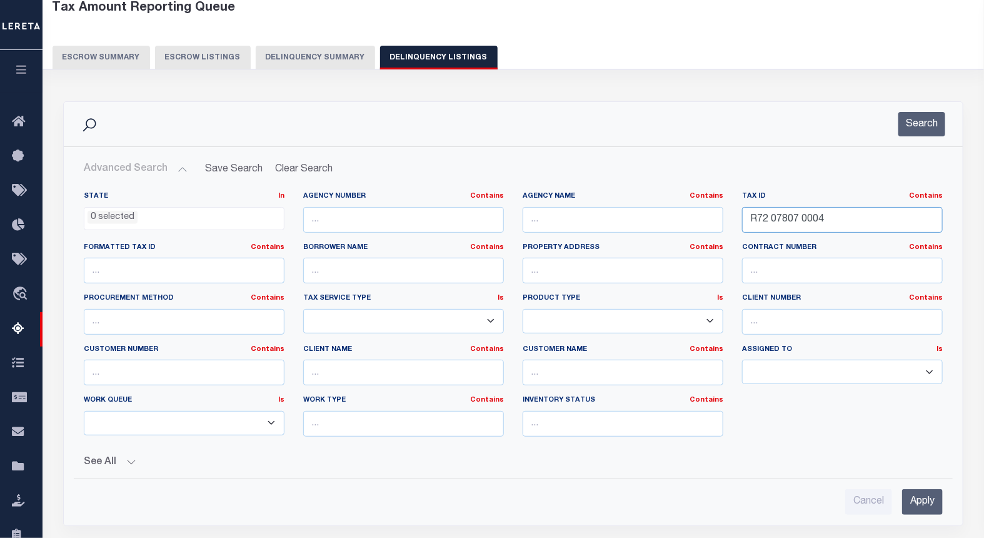
click at [800, 221] on input "R72 07807 0004" at bounding box center [842, 220] width 201 height 26
paste input "201 0038"
type input "R72 07201 0038"
click at [908, 125] on button "Search" at bounding box center [922, 124] width 47 height 24
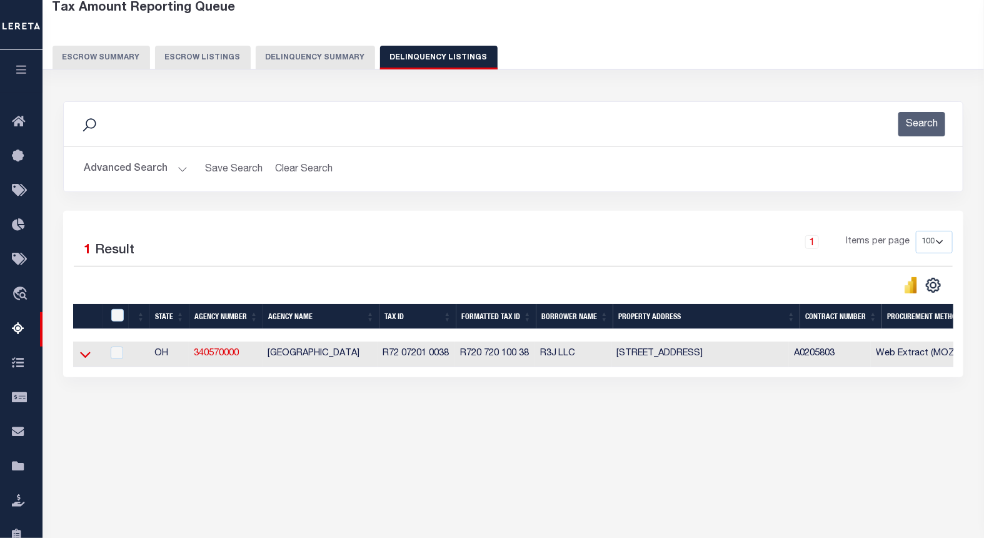
click at [86, 355] on icon at bounding box center [85, 354] width 11 height 13
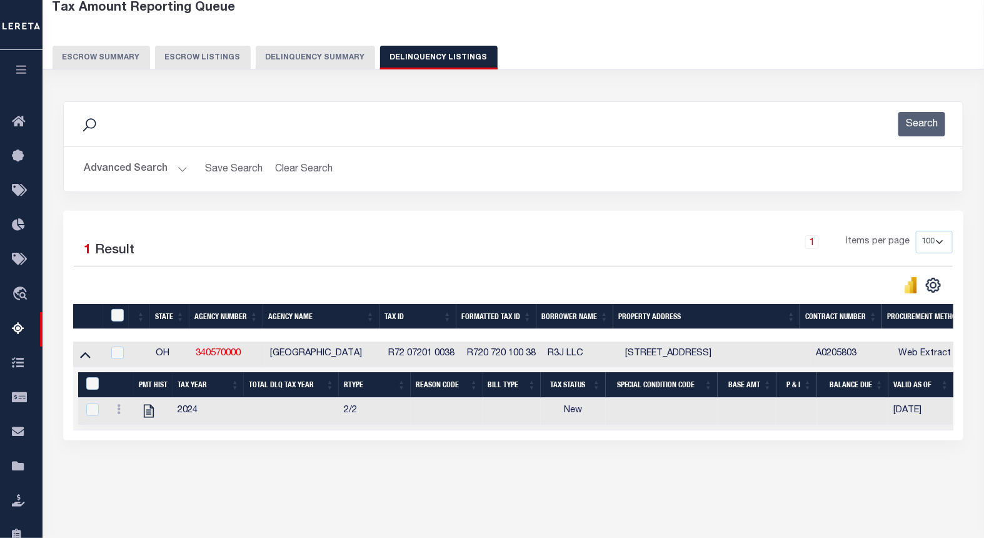
scroll to position [125, 0]
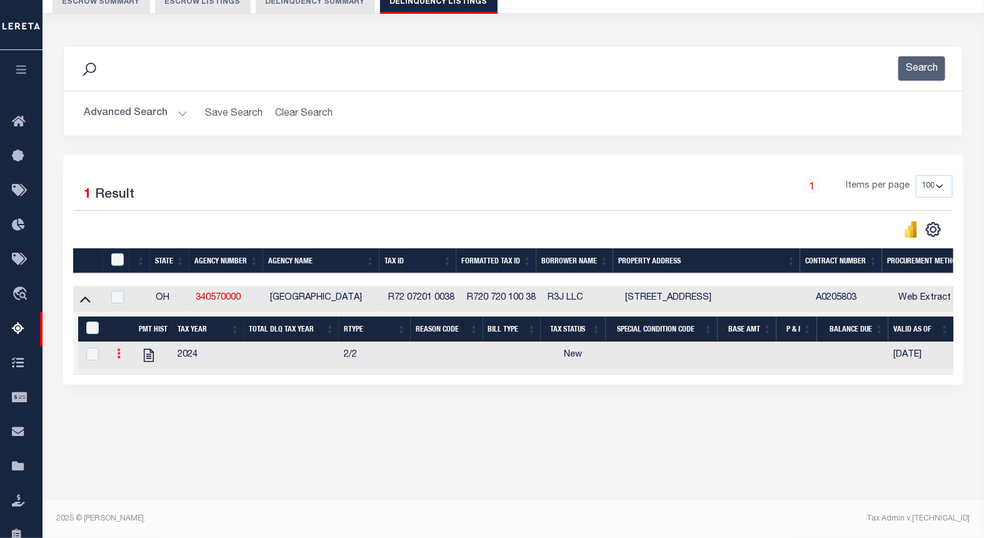
click at [117, 356] on icon at bounding box center [119, 353] width 4 height 10
click at [142, 379] on link "" at bounding box center [134, 373] width 43 height 21
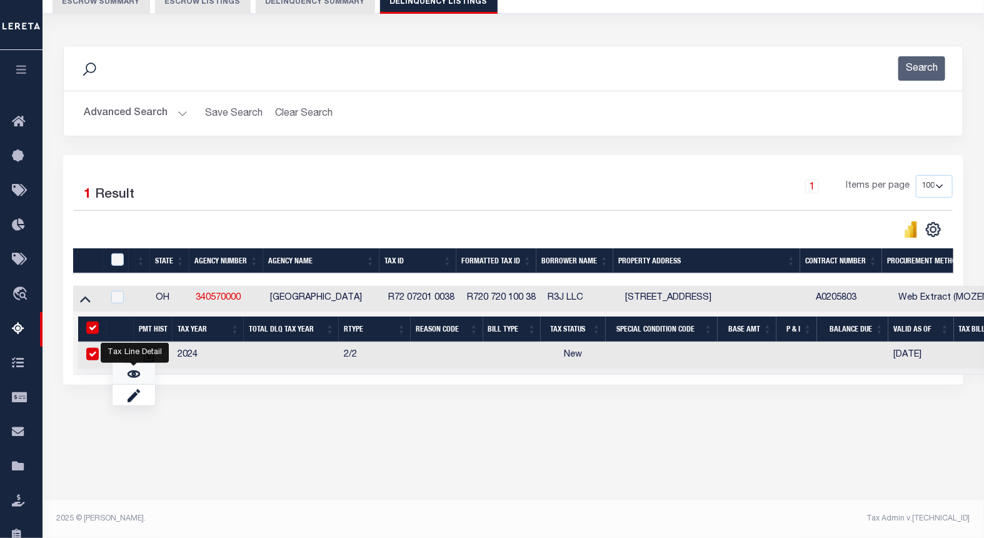
checkbox input "true"
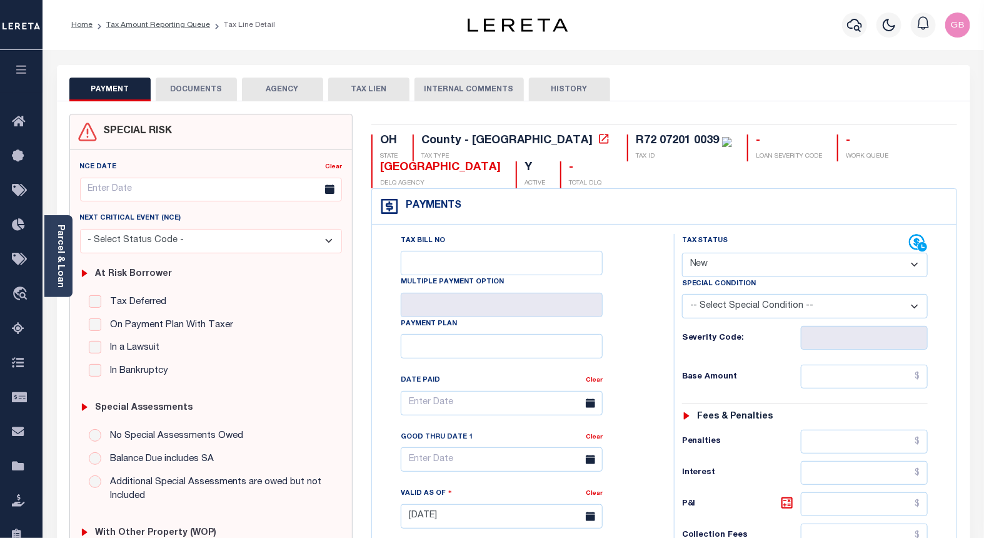
click at [715, 267] on select "- Select Status Code - Open Due/Unpaid Paid Incomplete No Tax Due Internal Refu…" at bounding box center [805, 265] width 246 height 24
select select "PYD"
click at [682, 253] on select "- Select Status Code - Open Due/Unpaid Paid Incomplete No Tax Due Internal Refu…" at bounding box center [805, 265] width 246 height 24
type input "[DATE]"
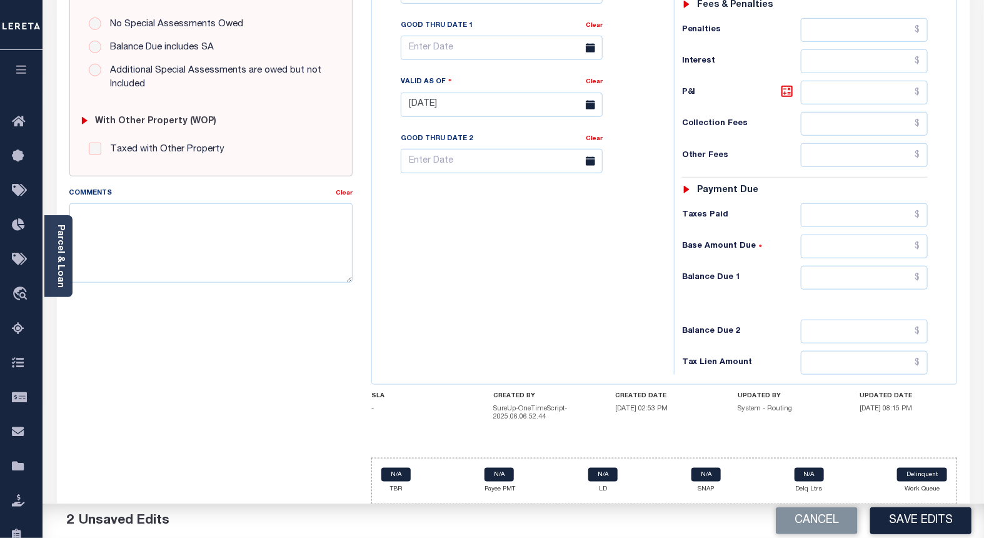
scroll to position [420, 0]
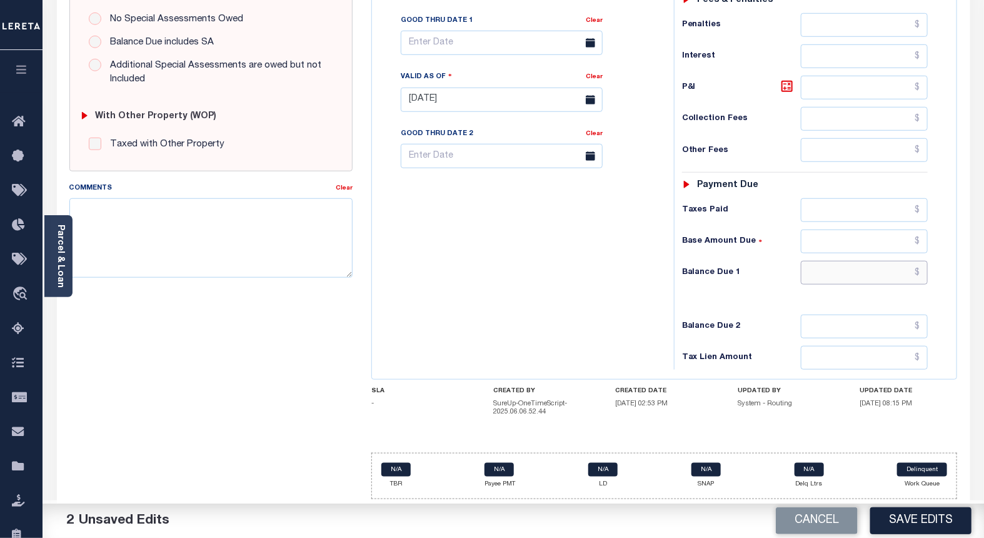
click at [920, 271] on input "text" at bounding box center [865, 273] width 128 height 24
type input "$0.00"
click at [203, 225] on textarea "Comments" at bounding box center [211, 237] width 284 height 79
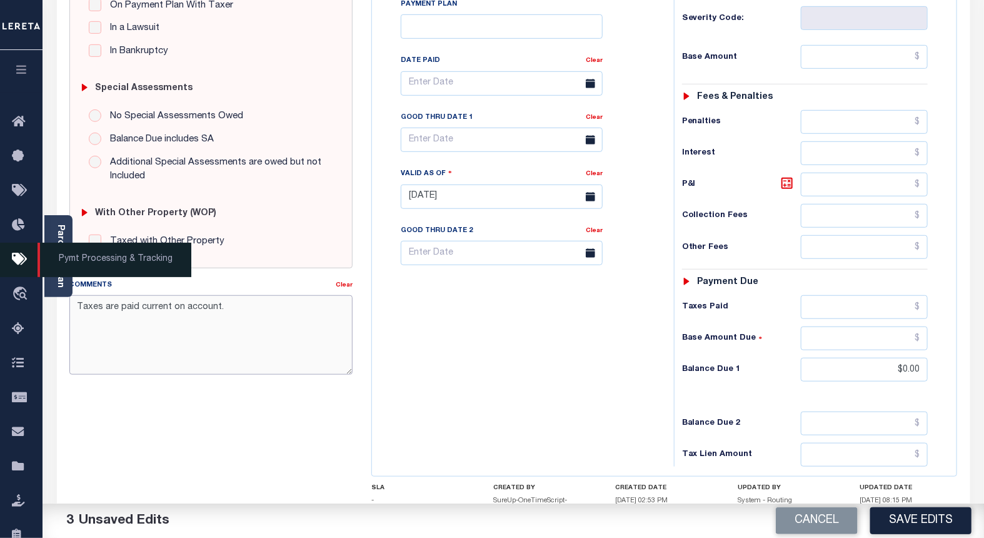
scroll to position [280, 0]
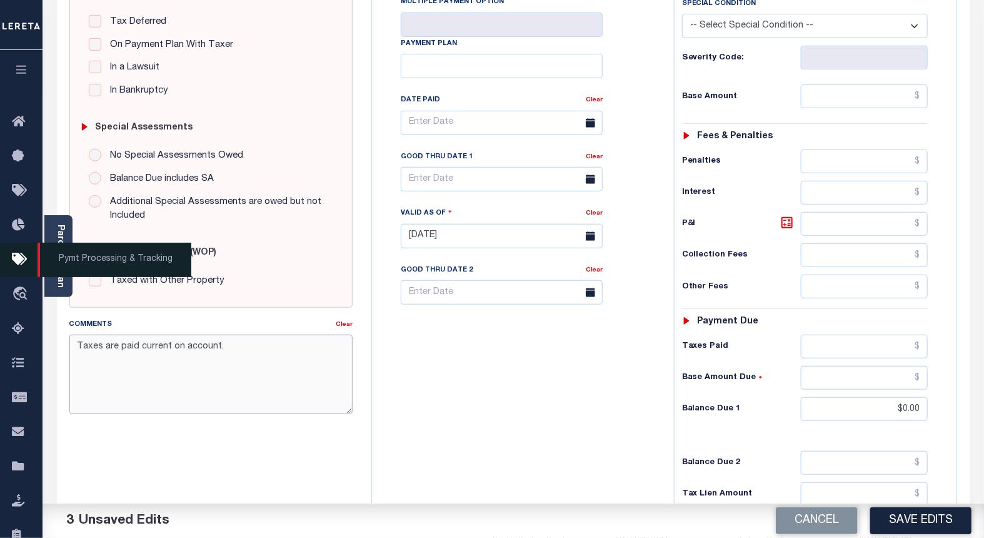
type textarea "Taxes are paid current on account."
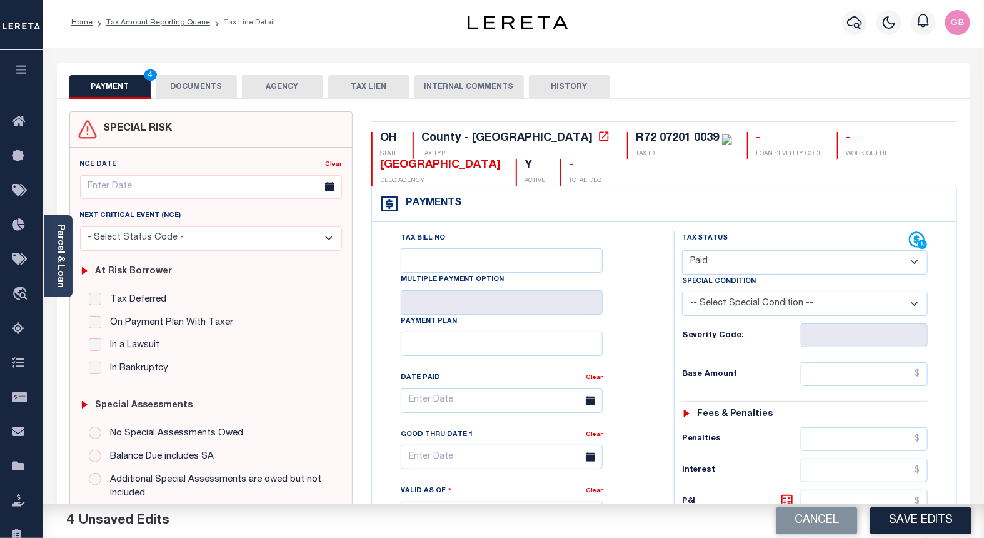
scroll to position [0, 0]
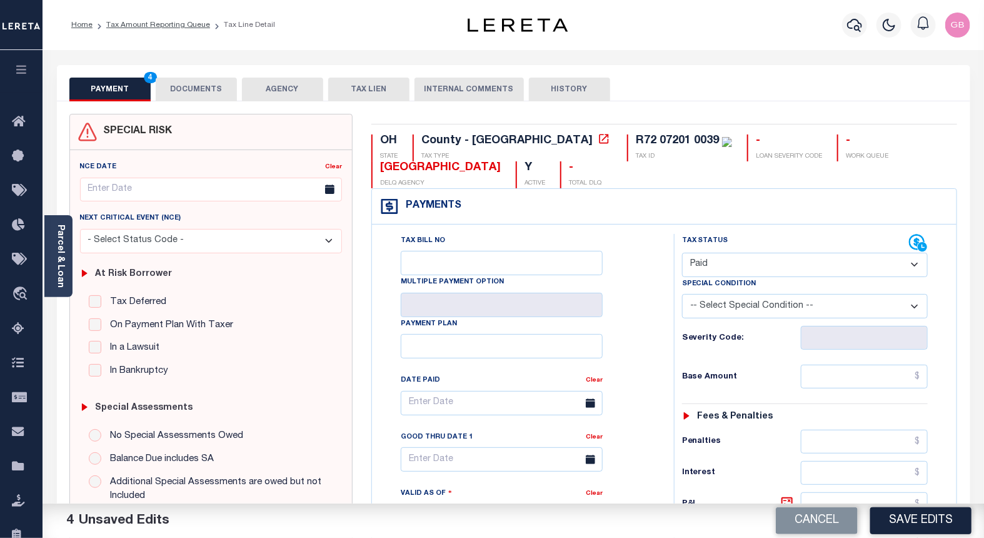
click at [208, 88] on button "DOCUMENTS" at bounding box center [196, 90] width 81 height 24
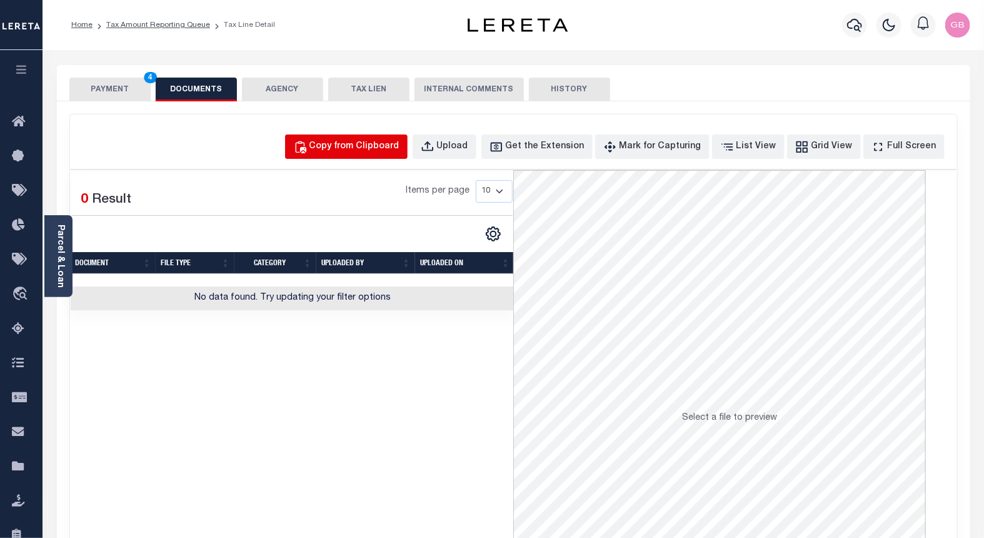
click at [381, 148] on div "Copy from Clipboard" at bounding box center [355, 147] width 90 height 14
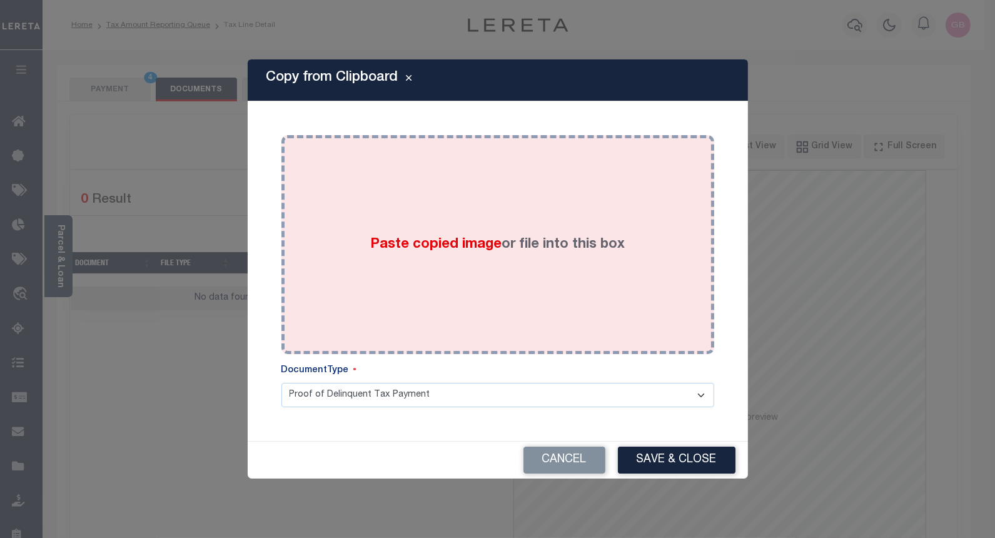
click at [440, 222] on div "Paste copied image or file into this box" at bounding box center [498, 244] width 414 height 200
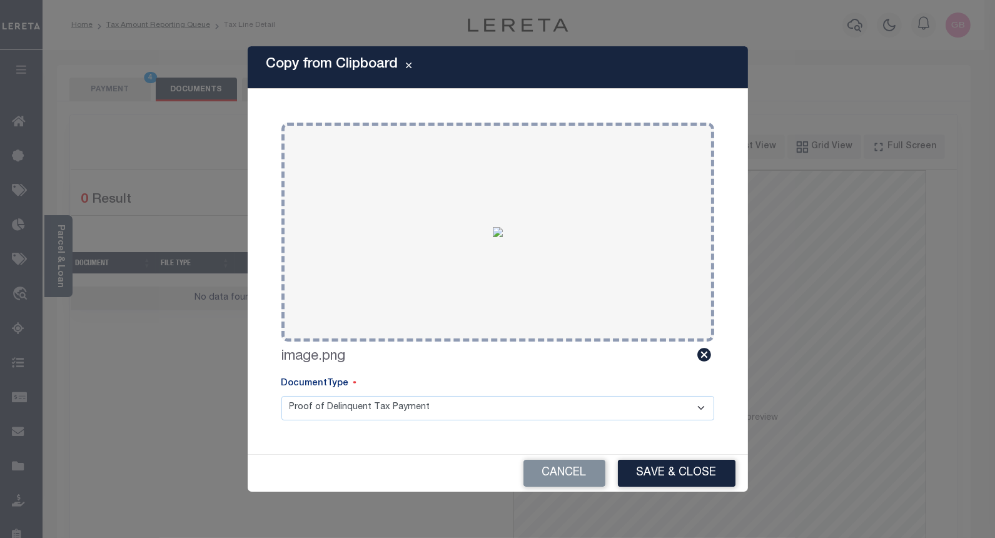
click at [676, 458] on div "Cancel Save & Close" at bounding box center [498, 473] width 500 height 37
click at [670, 463] on button "Save & Close" at bounding box center [677, 473] width 118 height 27
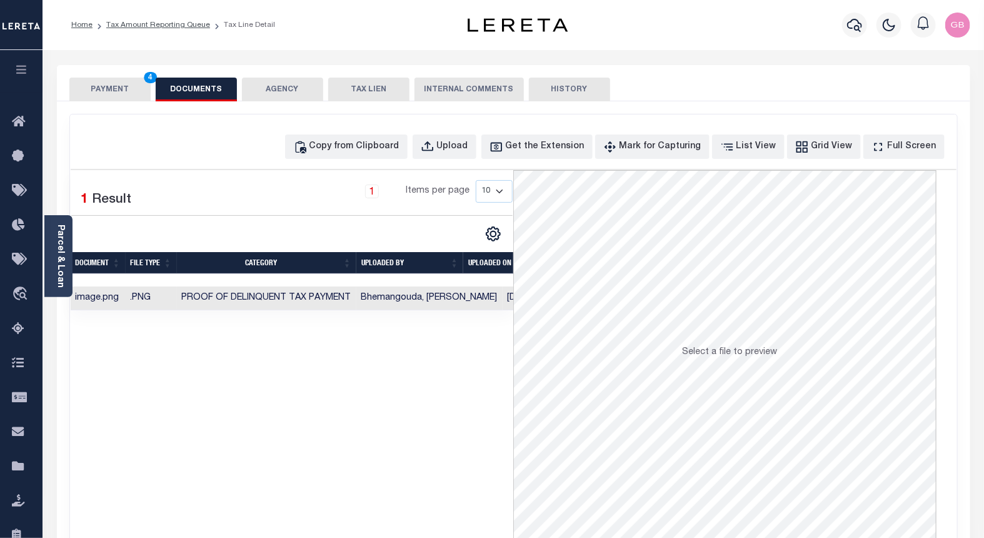
click at [115, 91] on button "PAYMENT 4" at bounding box center [109, 90] width 81 height 24
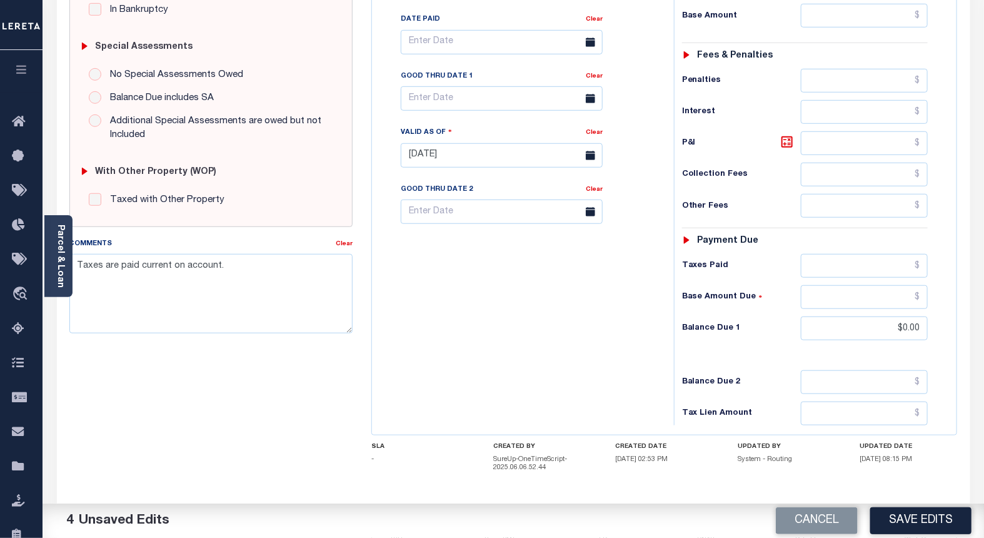
scroll to position [415, 0]
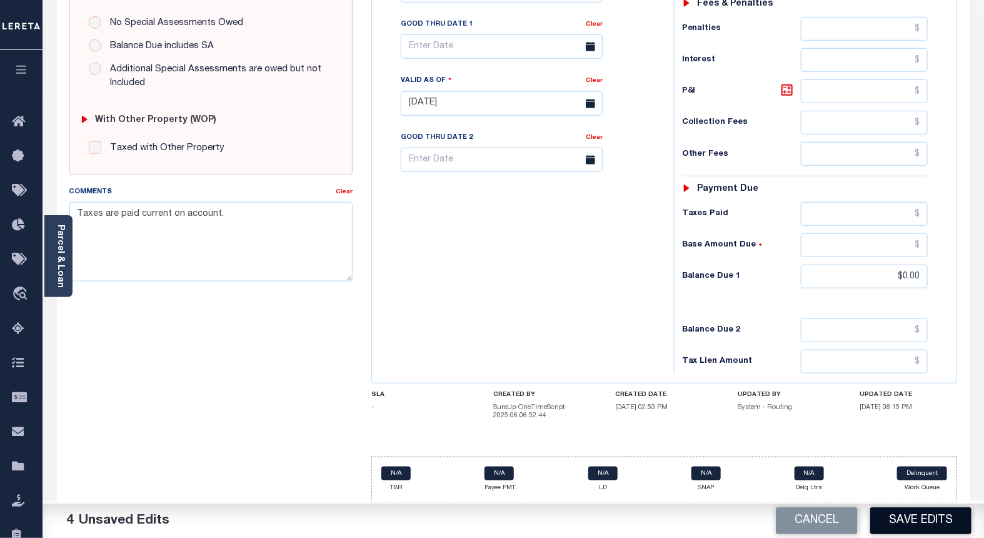
click at [935, 524] on button "Save Edits" at bounding box center [920, 520] width 101 height 27
checkbox input "false"
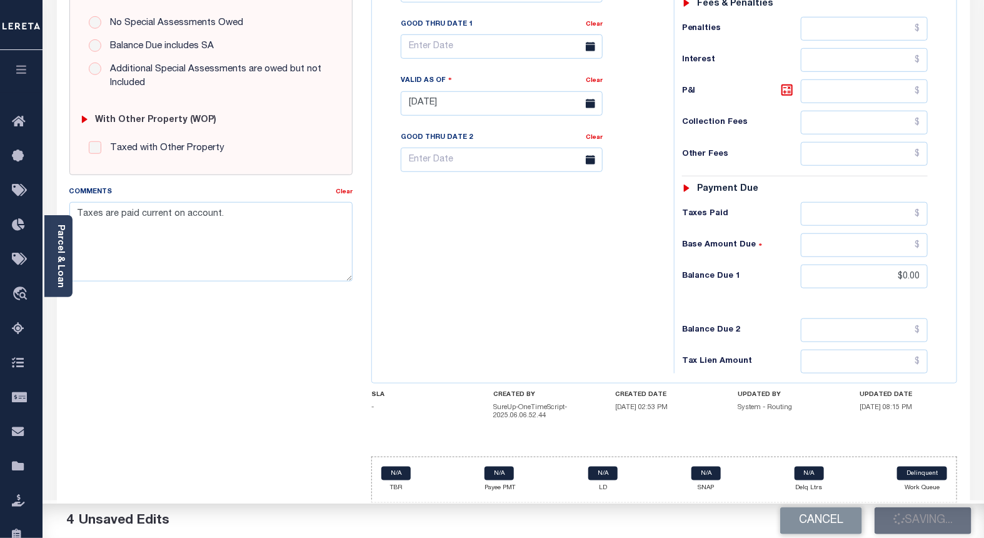
type input "$0"
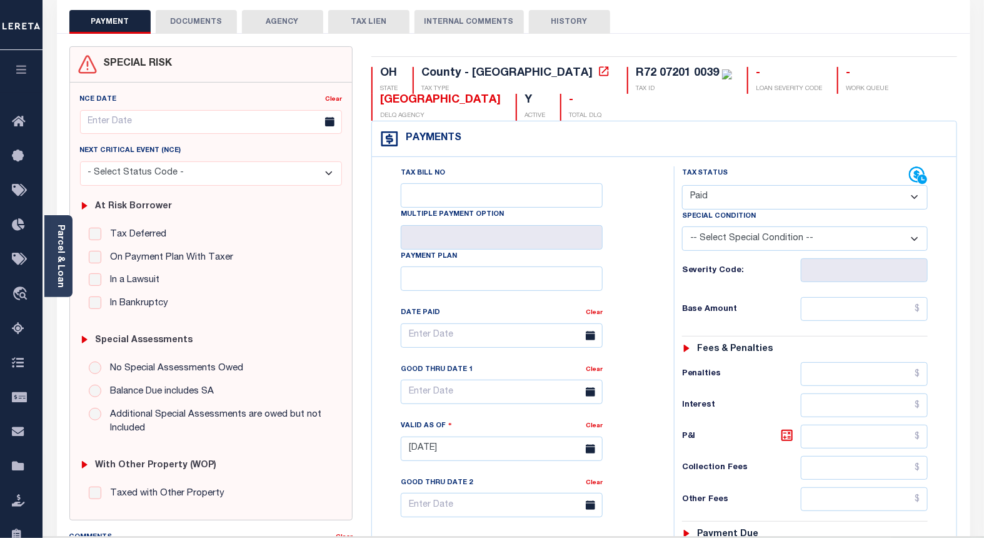
scroll to position [0, 0]
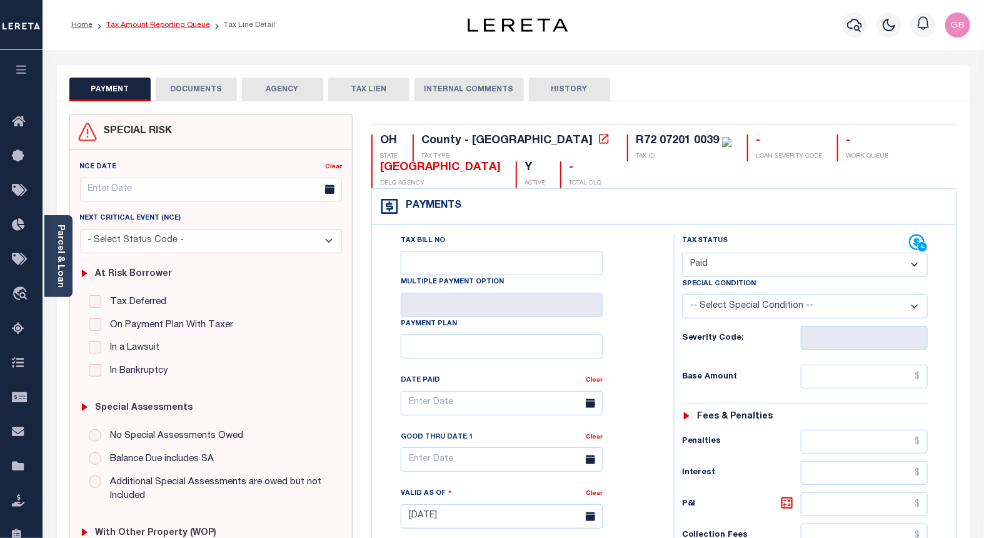
click at [164, 25] on link "Tax Amount Reporting Queue" at bounding box center [158, 25] width 104 height 8
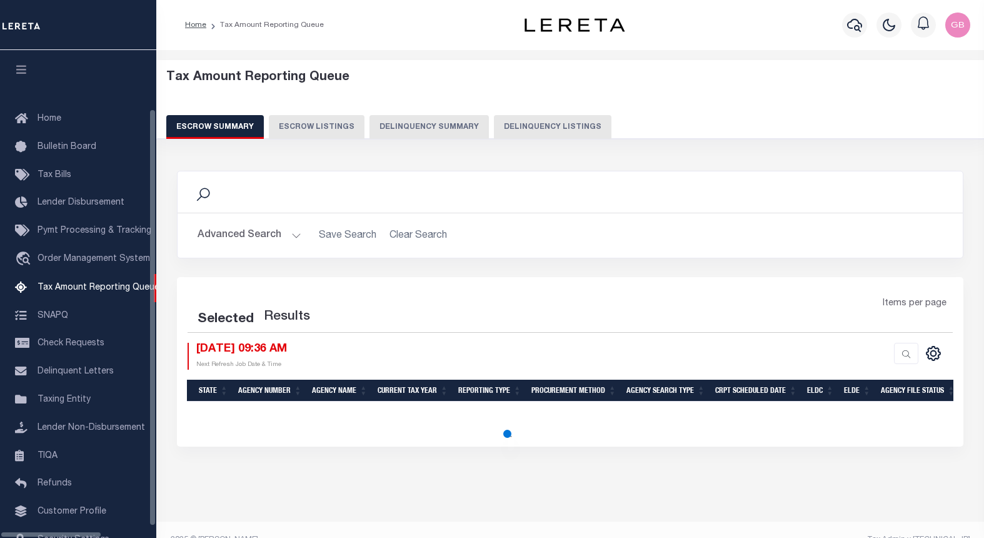
select select "100"
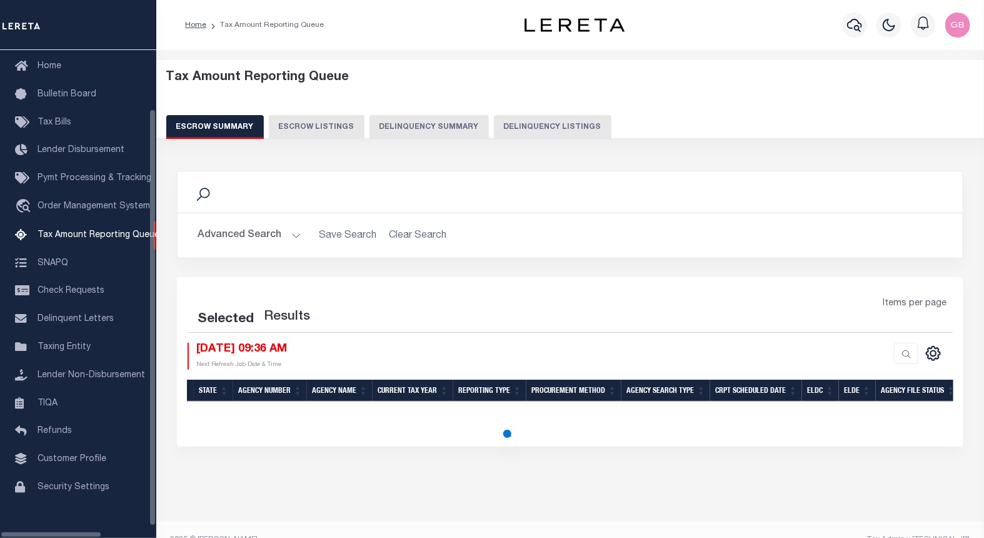
select select "100"
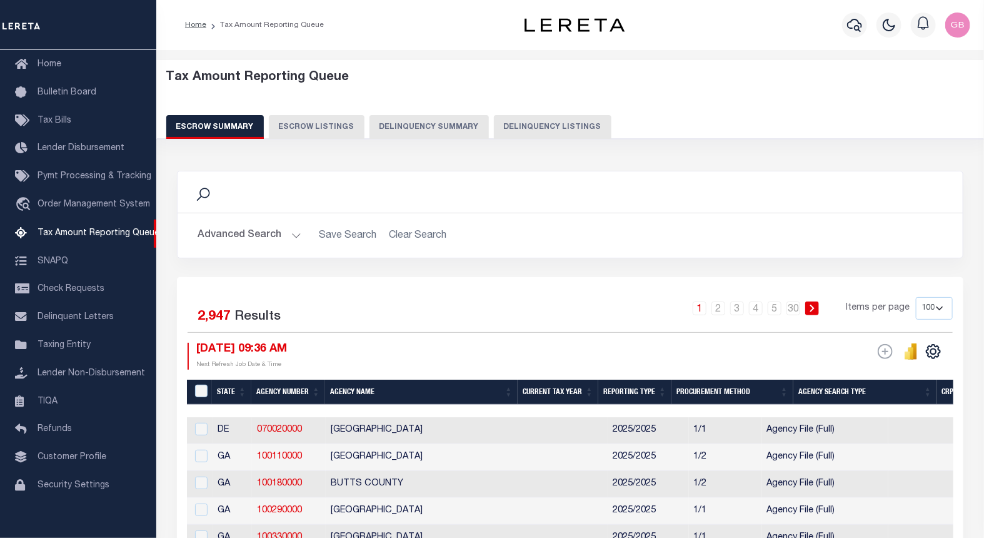
click at [532, 130] on button "Delinquency Listings" at bounding box center [553, 127] width 118 height 24
select select "100"
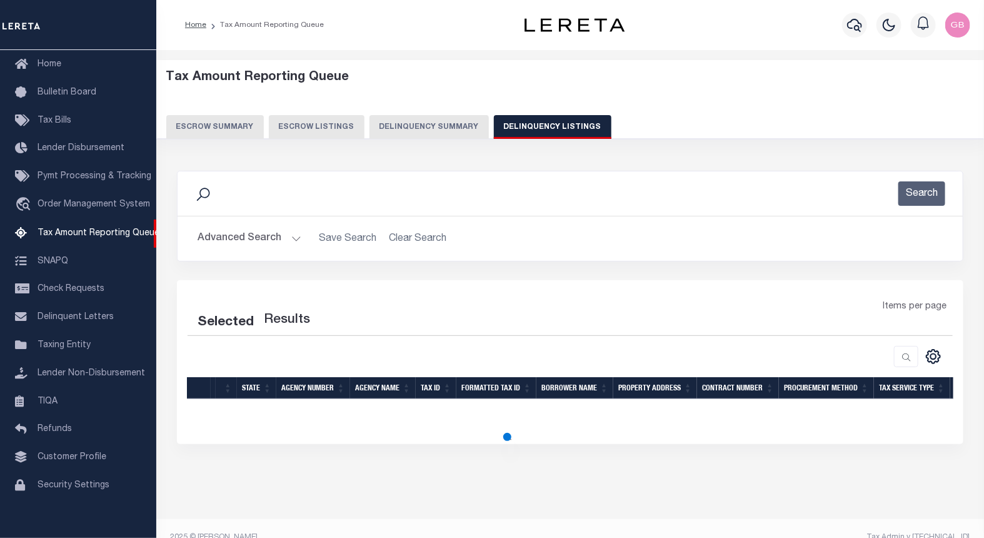
select select "100"
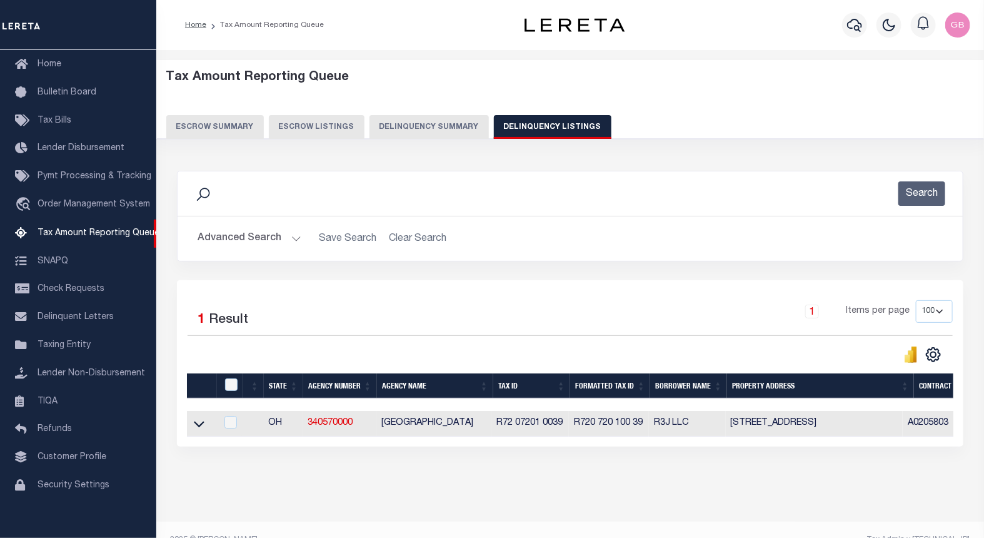
click at [289, 235] on button "Advanced Search" at bounding box center [250, 238] width 104 height 24
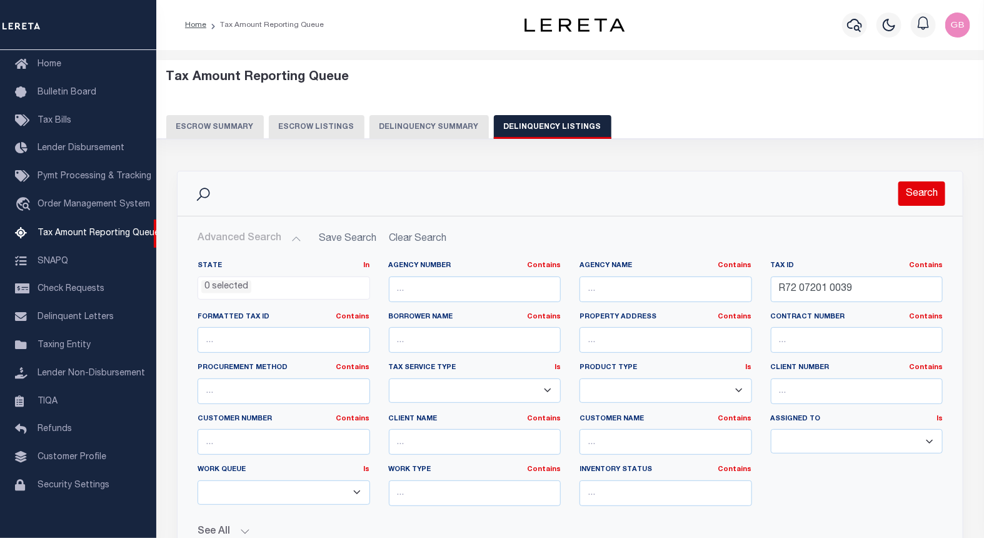
click at [926, 201] on button "Search" at bounding box center [922, 193] width 47 height 24
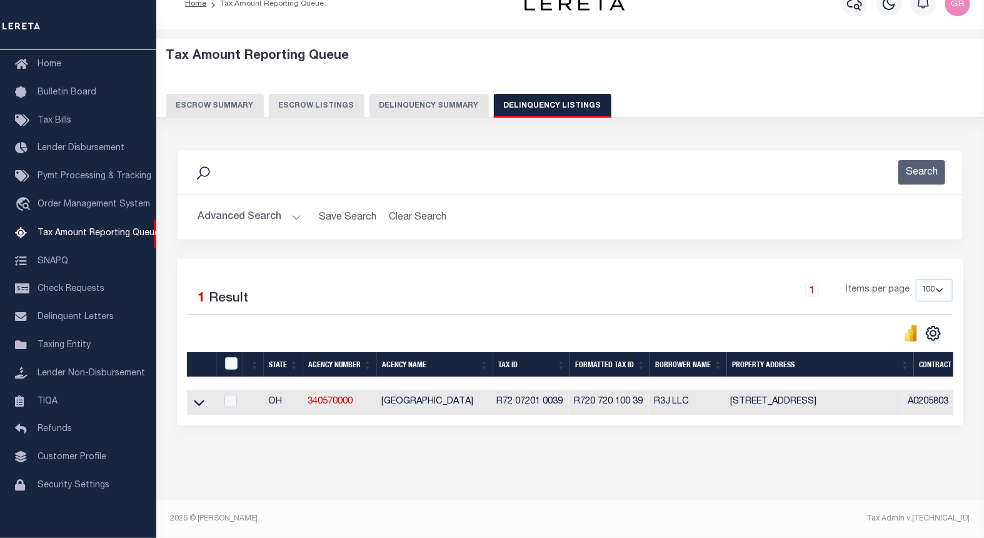
scroll to position [32, 0]
click at [198, 396] on icon at bounding box center [199, 402] width 11 height 13
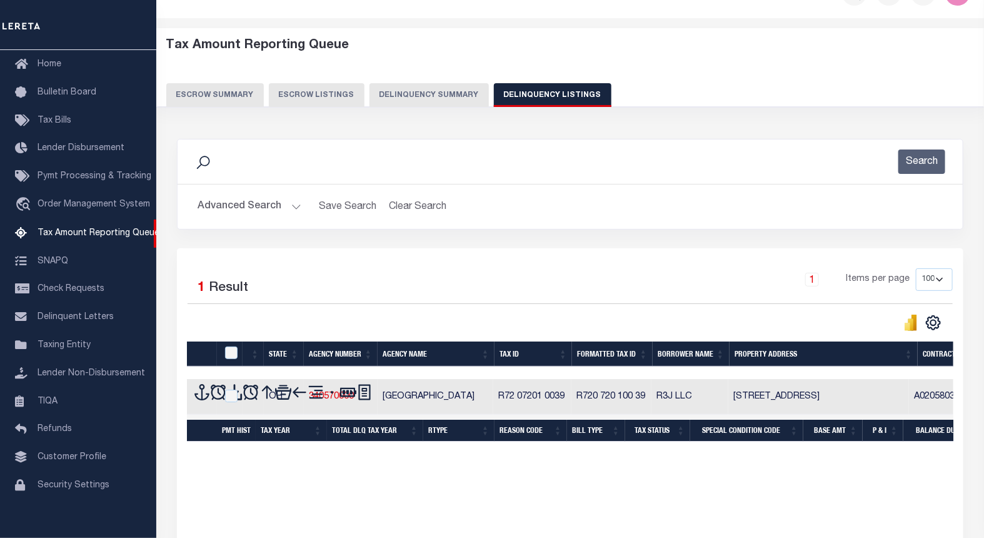
click at [234, 354] on input "checkbox" at bounding box center [231, 352] width 13 height 13
checkbox input "true"
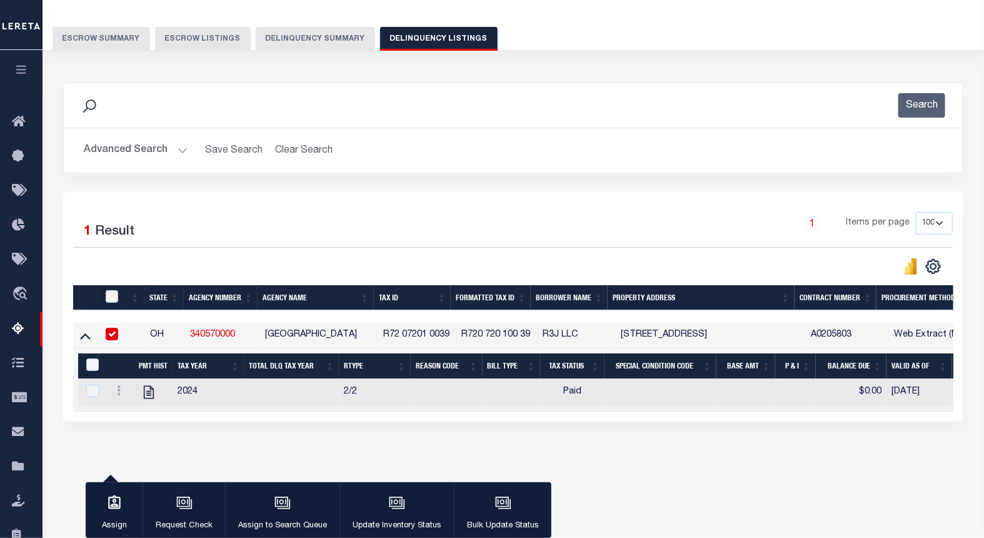
scroll to position [125, 0]
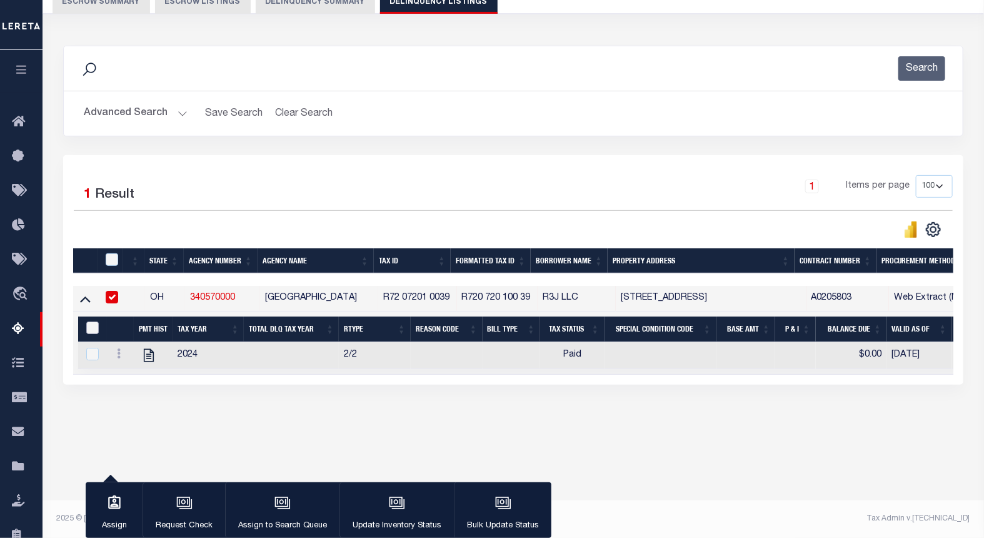
click at [88, 334] on input "&nbsp;" at bounding box center [92, 327] width 13 height 13
checkbox input "true"
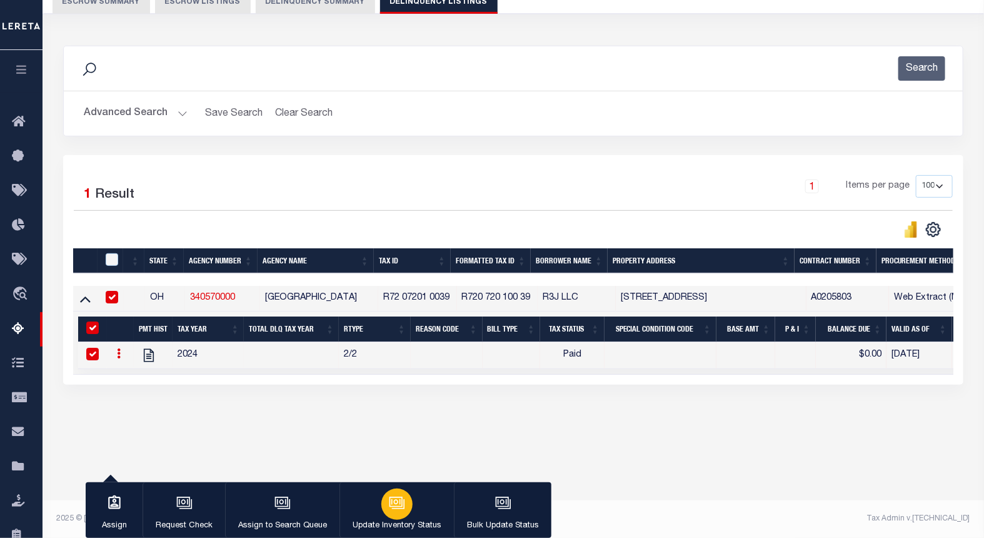
click at [395, 498] on icon "button" at bounding box center [397, 503] width 16 height 16
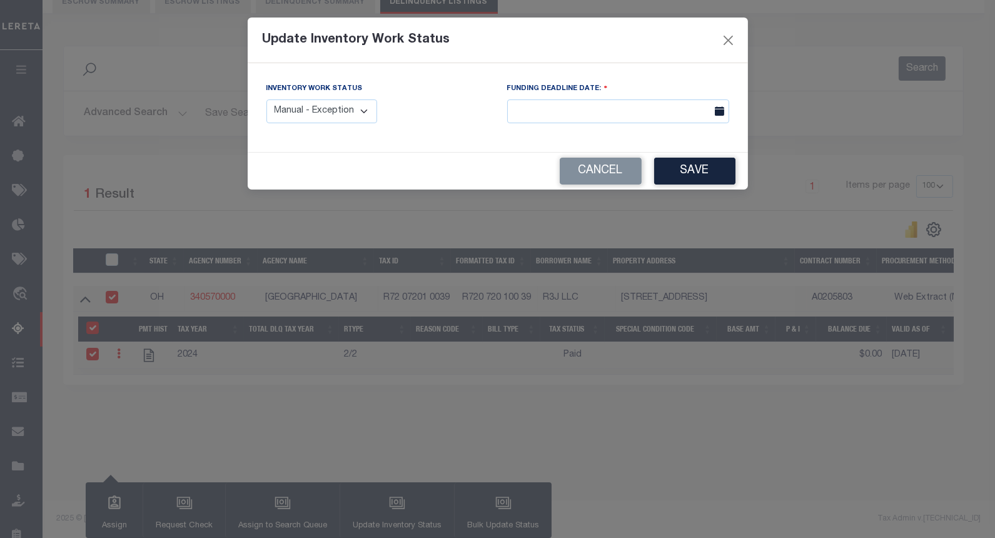
click at [348, 122] on select "Manual - Exception Pended - Awaiting Search Late Add Exception Completed" at bounding box center [321, 111] width 111 height 24
select select "4"
click at [266, 99] on select "Manual - Exception Pended - Awaiting Search Late Add Exception Completed" at bounding box center [321, 111] width 111 height 24
click at [702, 159] on button "Save" at bounding box center [694, 171] width 81 height 27
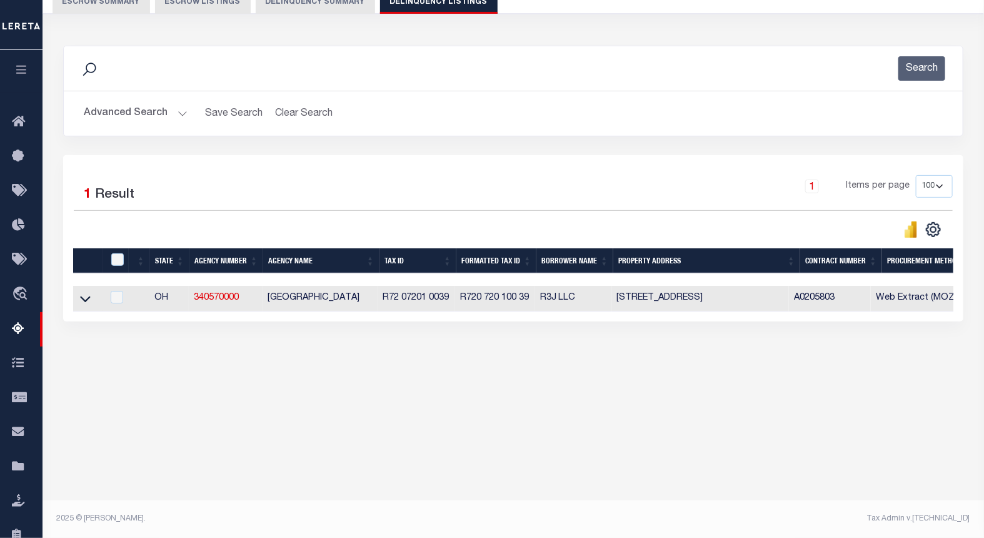
drag, startPoint x: 82, startPoint y: 298, endPoint x: 214, endPoint y: 221, distance: 153.0
click at [82, 298] on icon at bounding box center [85, 298] width 11 height 13
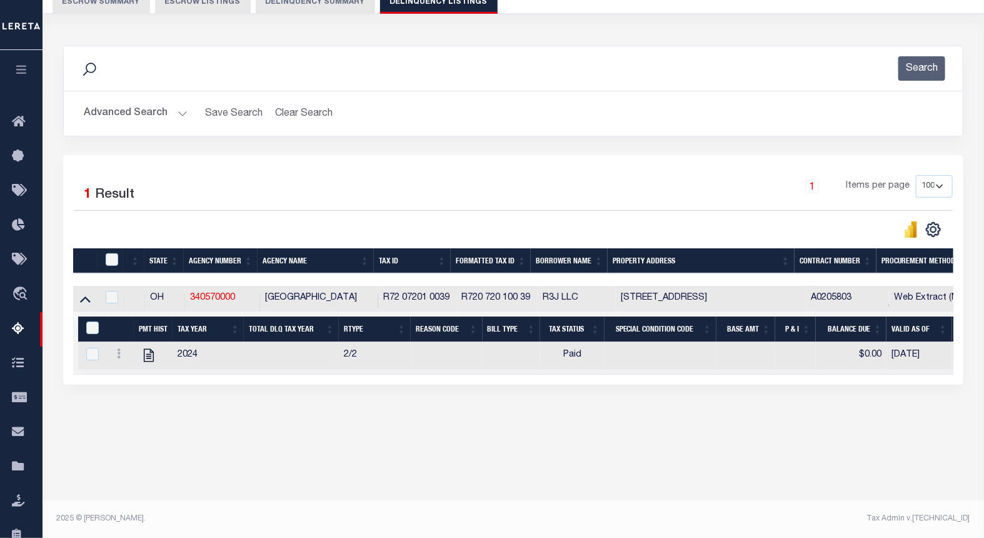
click at [177, 106] on button "Advanced Search" at bounding box center [136, 113] width 104 height 24
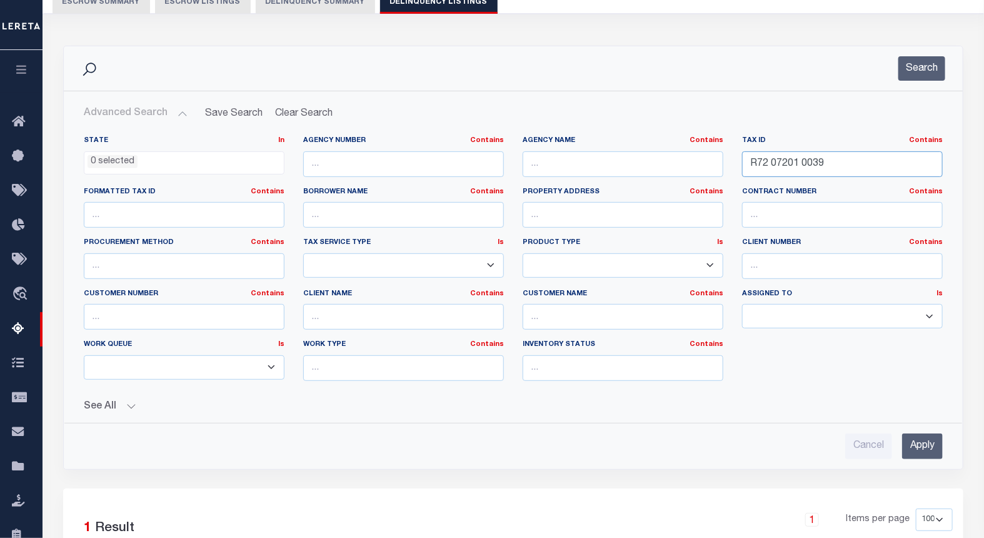
click at [798, 168] on input "R72 07201 0039" at bounding box center [842, 164] width 201 height 26
paste input "108 0034"
type input "R72 07108 0034"
click at [934, 70] on button "Search" at bounding box center [922, 68] width 47 height 24
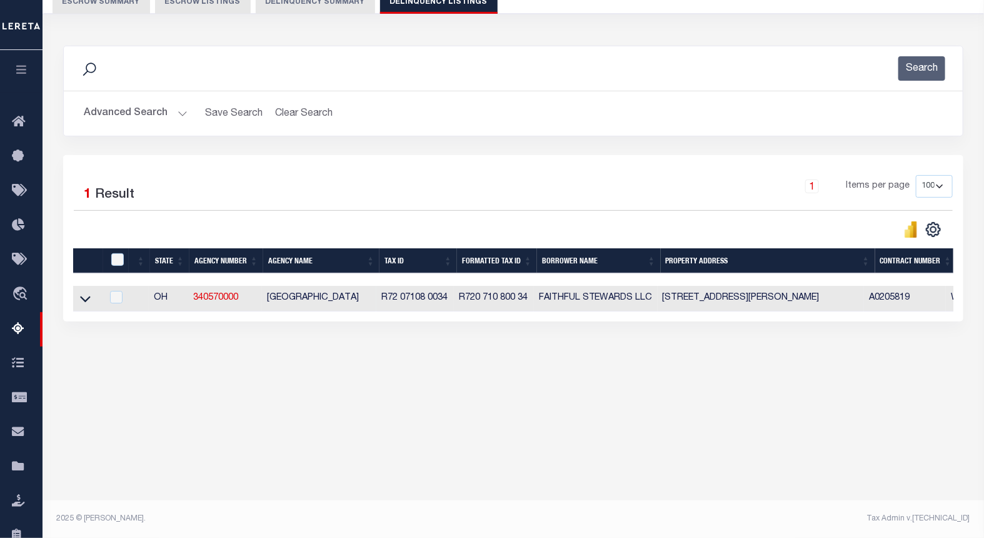
click at [92, 302] on td at bounding box center [87, 299] width 29 height 26
checkbox input "true"
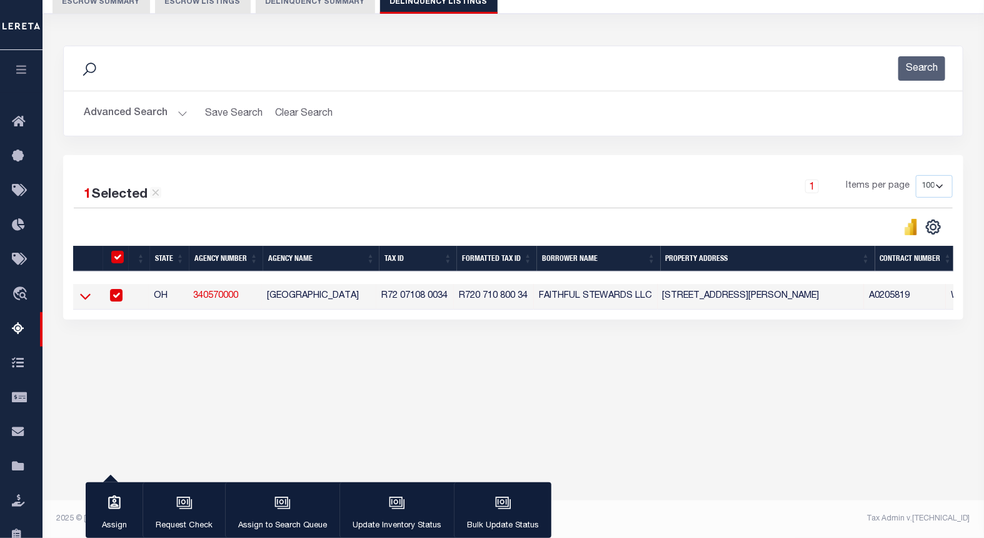
click at [83, 299] on icon at bounding box center [85, 297] width 11 height 6
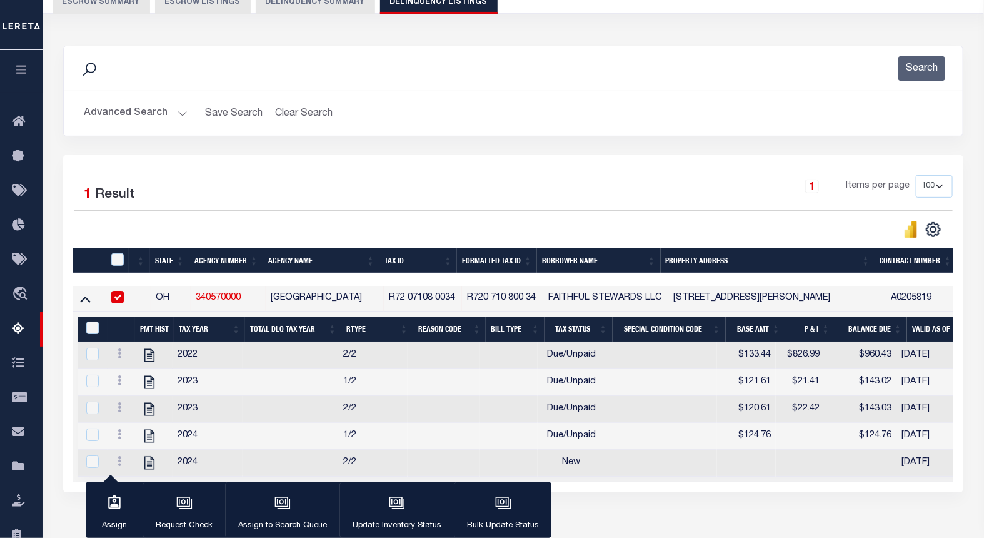
click at [119, 303] on input "checkbox" at bounding box center [117, 297] width 13 height 13
checkbox input "false"
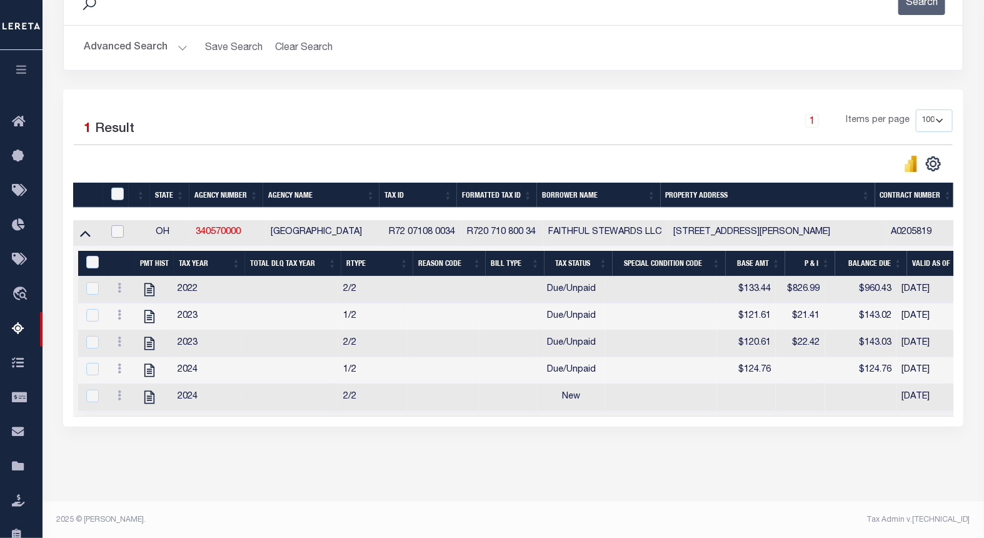
scroll to position [194, 0]
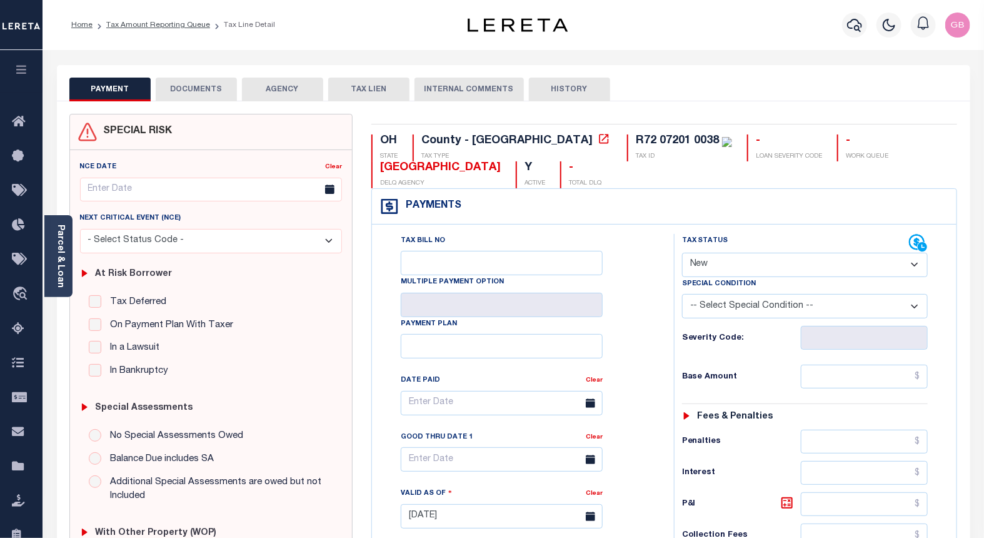
click at [726, 264] on select "- Select Status Code - Open Due/Unpaid Paid Incomplete No Tax Due Internal Refu…" at bounding box center [805, 265] width 246 height 24
select select "PYD"
click at [682, 253] on select "- Select Status Code - Open Due/Unpaid Paid Incomplete No Tax Due Internal Refu…" at bounding box center [805, 265] width 246 height 24
type input "[DATE]"
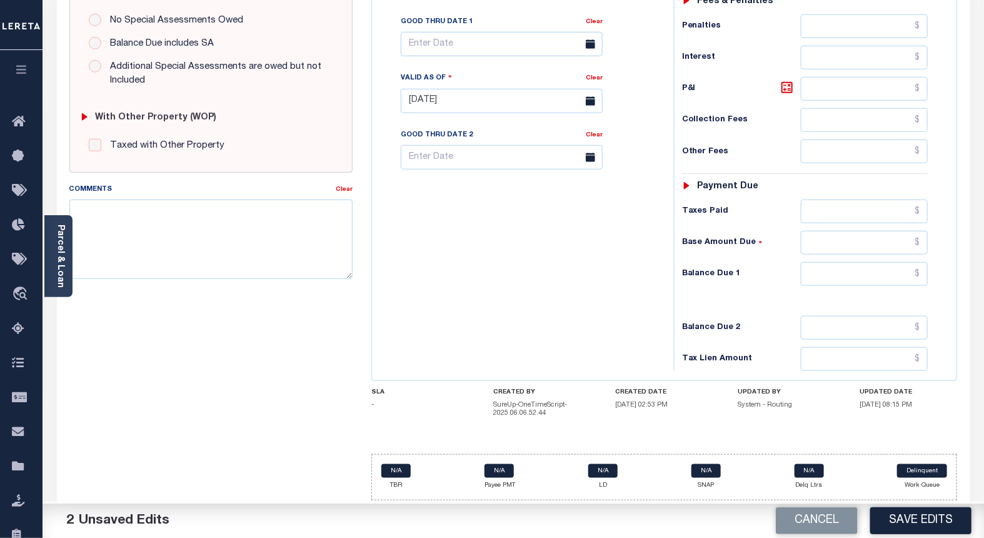
scroll to position [416, 0]
click at [921, 272] on input "text" at bounding box center [865, 273] width 128 height 24
type input "$0.00"
click at [180, 226] on textarea "Comments" at bounding box center [211, 237] width 284 height 79
click at [247, 234] on textarea "Comments" at bounding box center [211, 237] width 284 height 79
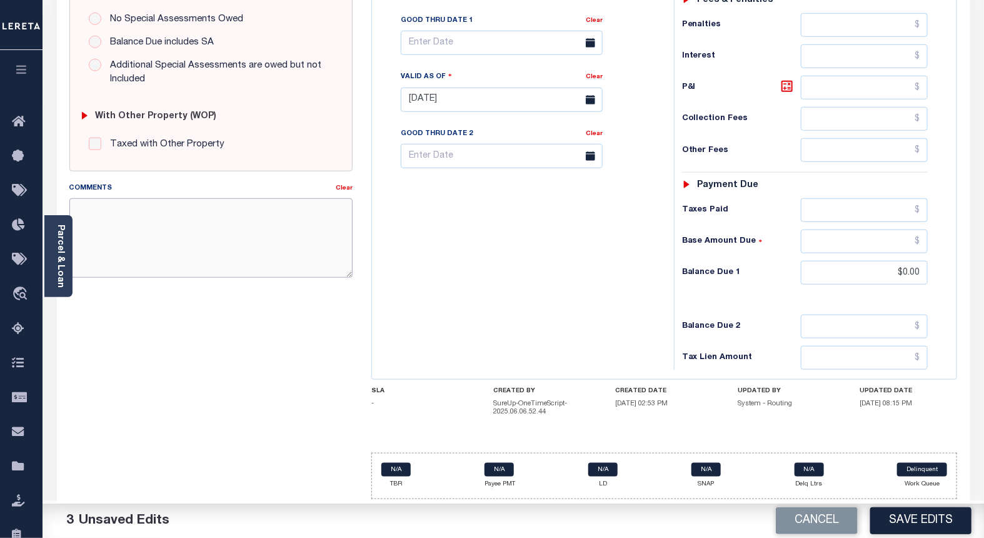
paste textarea "Taxes paid current on account."
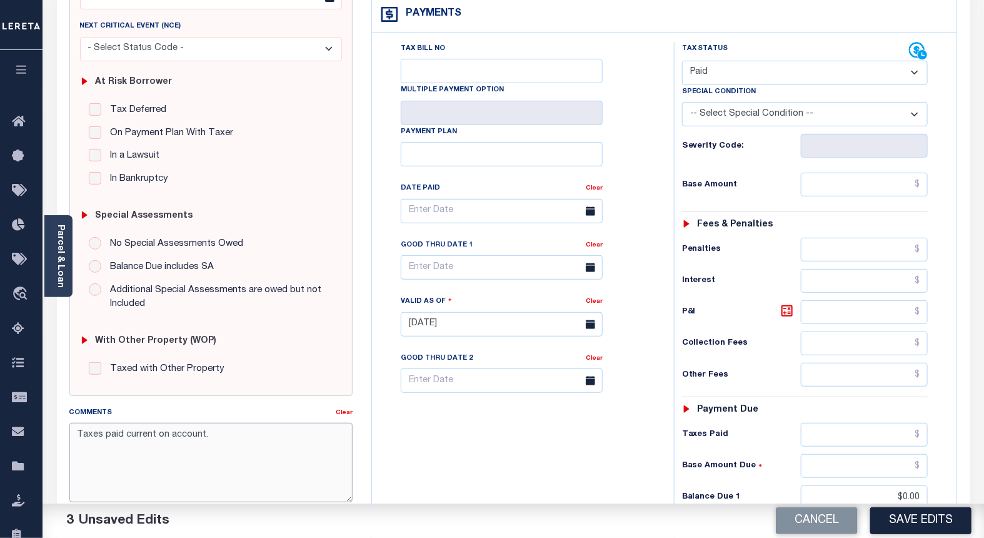
scroll to position [69, 0]
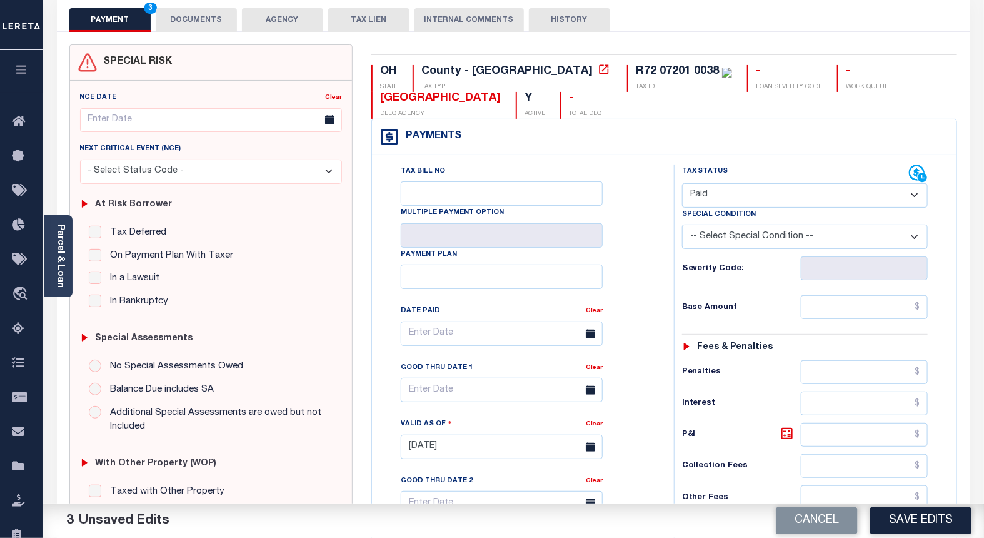
type textarea "Taxes paid current on account."
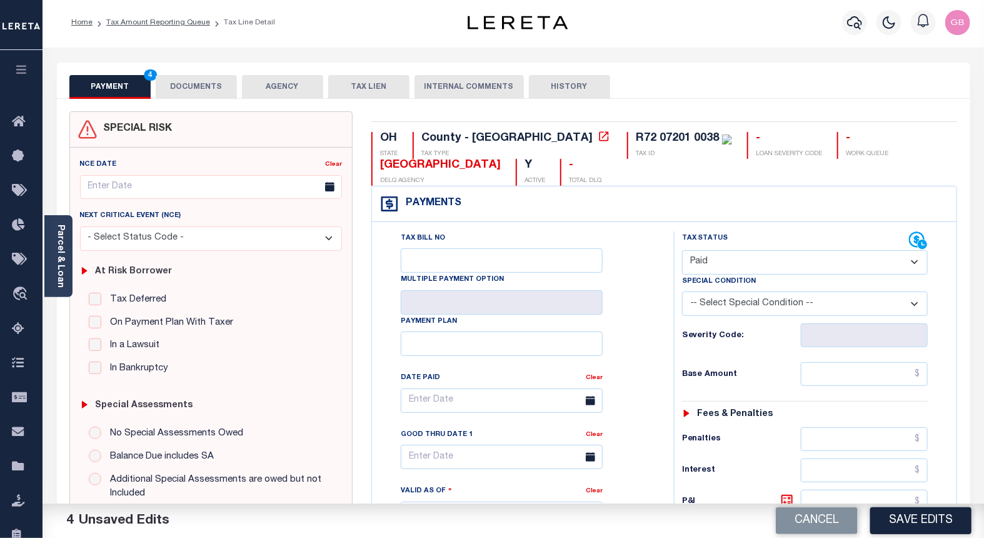
scroll to position [0, 0]
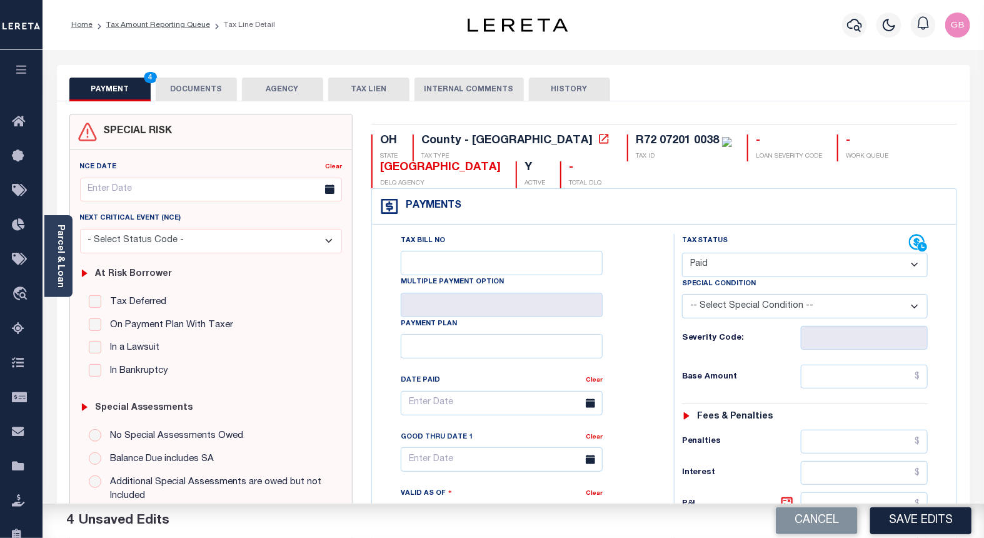
click at [186, 85] on button "DOCUMENTS" at bounding box center [196, 90] width 81 height 24
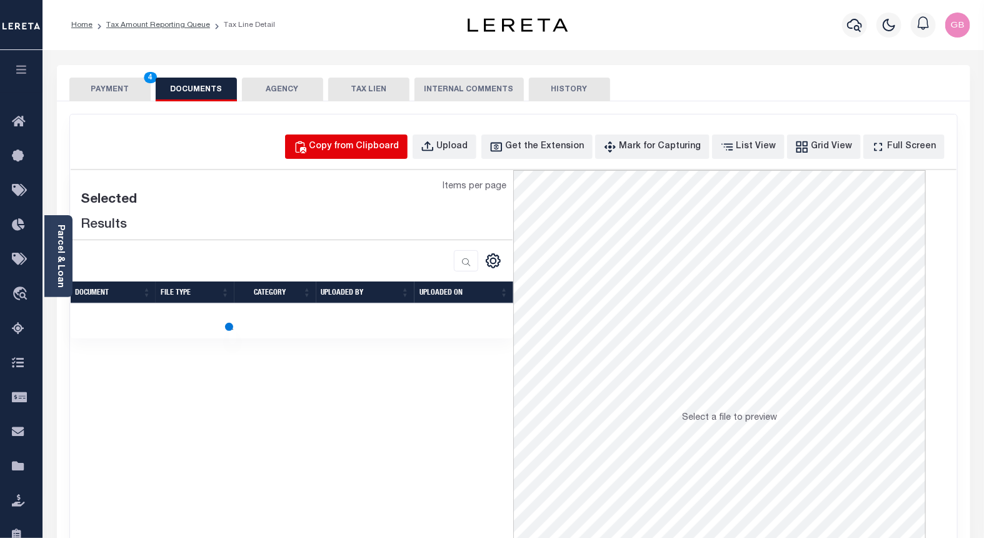
click at [366, 146] on div "Copy from Clipboard" at bounding box center [355, 147] width 90 height 14
select select "POP"
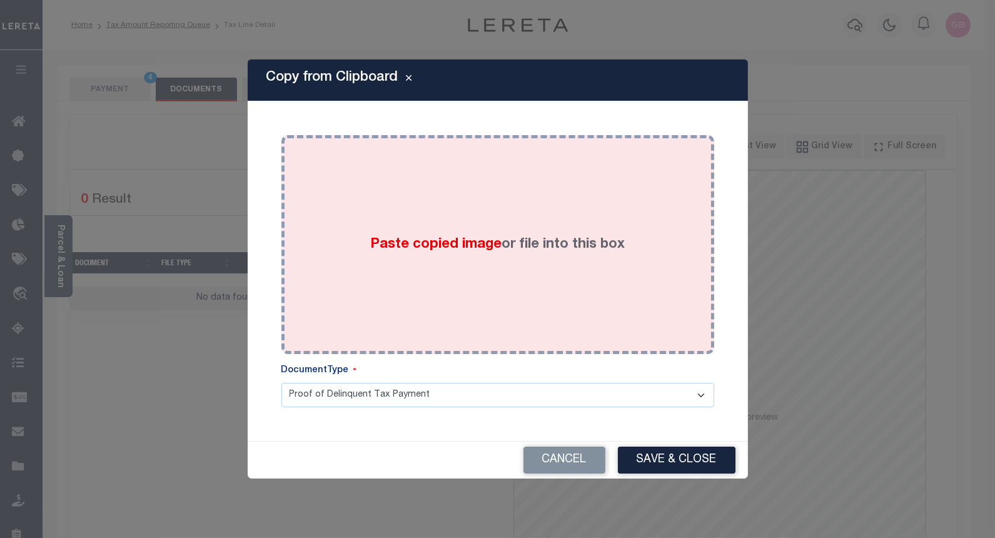
click at [451, 241] on span "Paste copied image" at bounding box center [435, 245] width 131 height 14
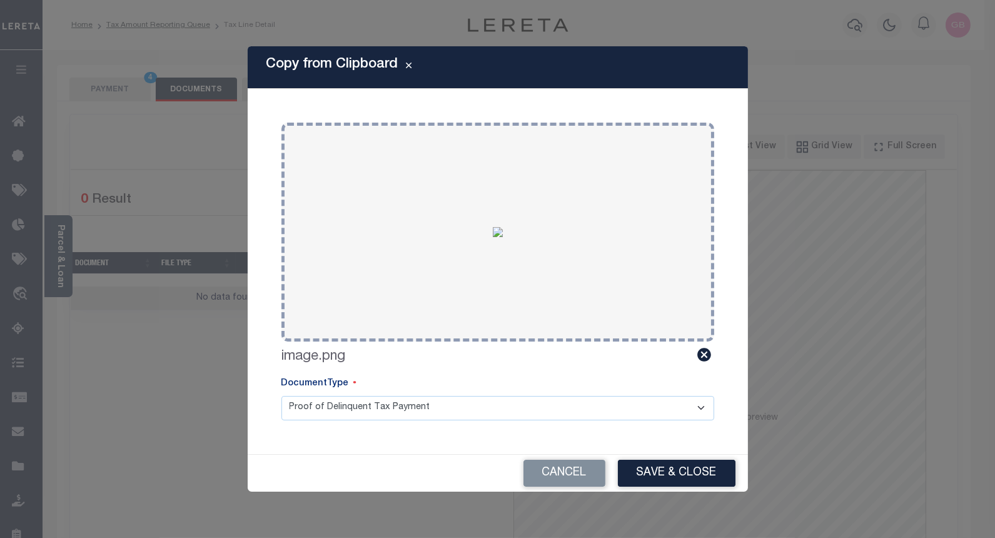
click at [659, 470] on button "Save & Close" at bounding box center [677, 473] width 118 height 27
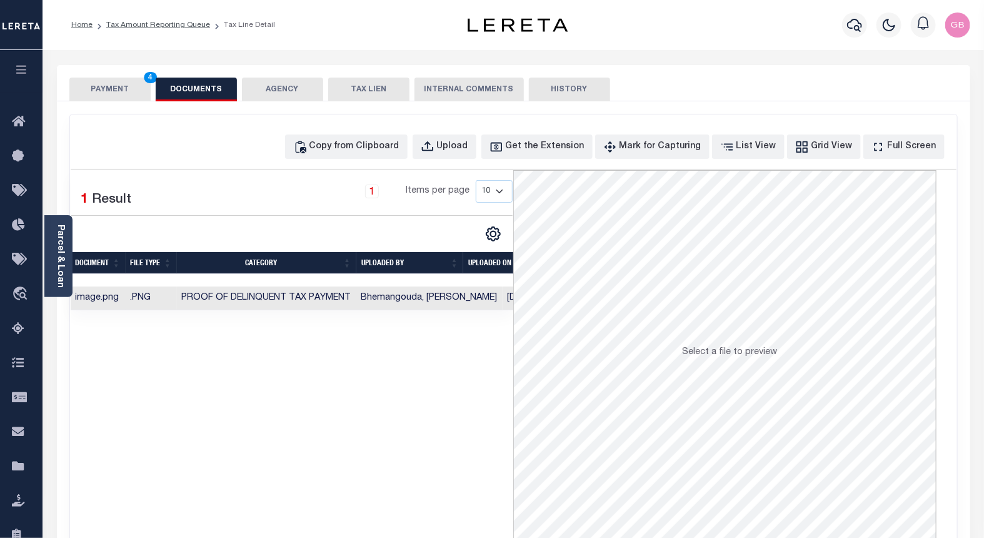
click at [119, 93] on button "PAYMENT 4" at bounding box center [109, 90] width 81 height 24
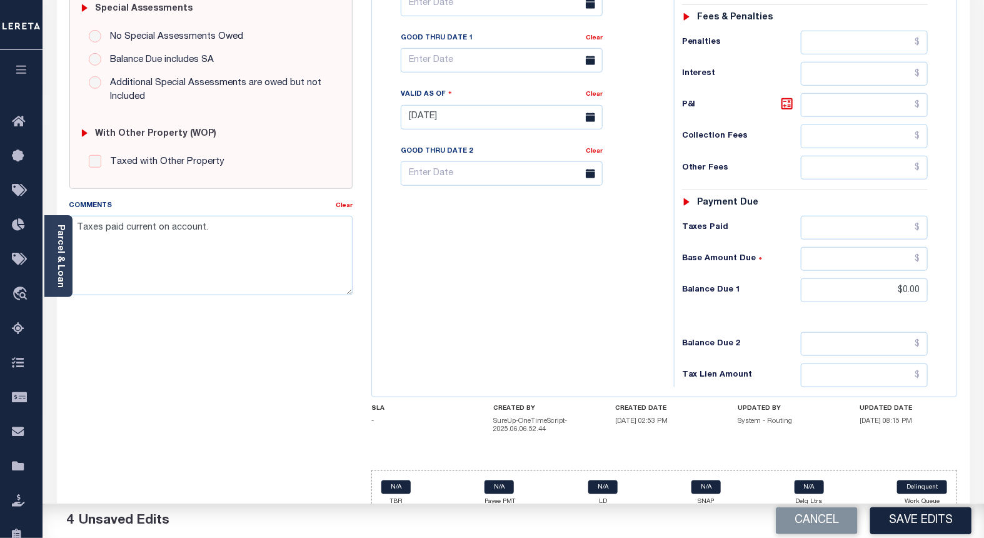
scroll to position [415, 0]
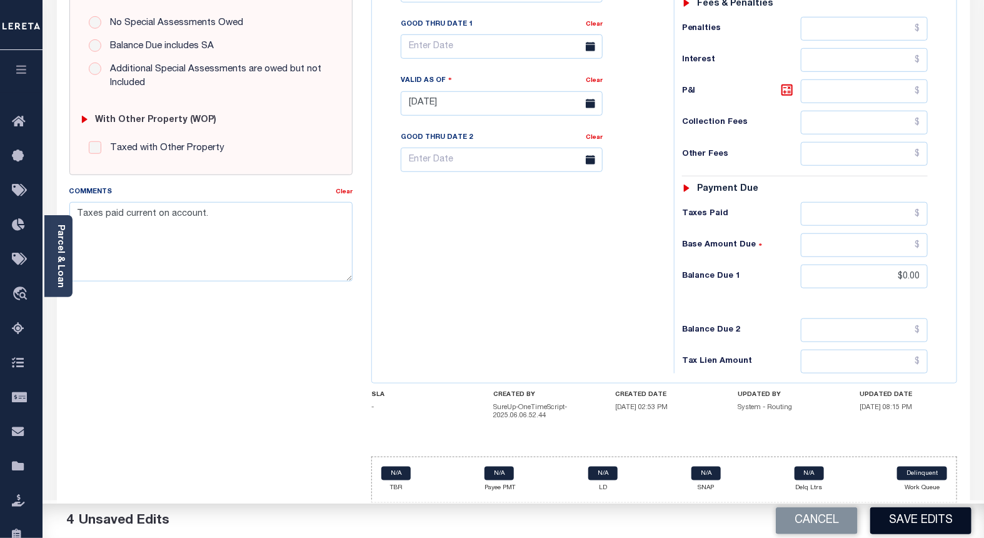
click at [893, 522] on button "Save Edits" at bounding box center [920, 520] width 101 height 27
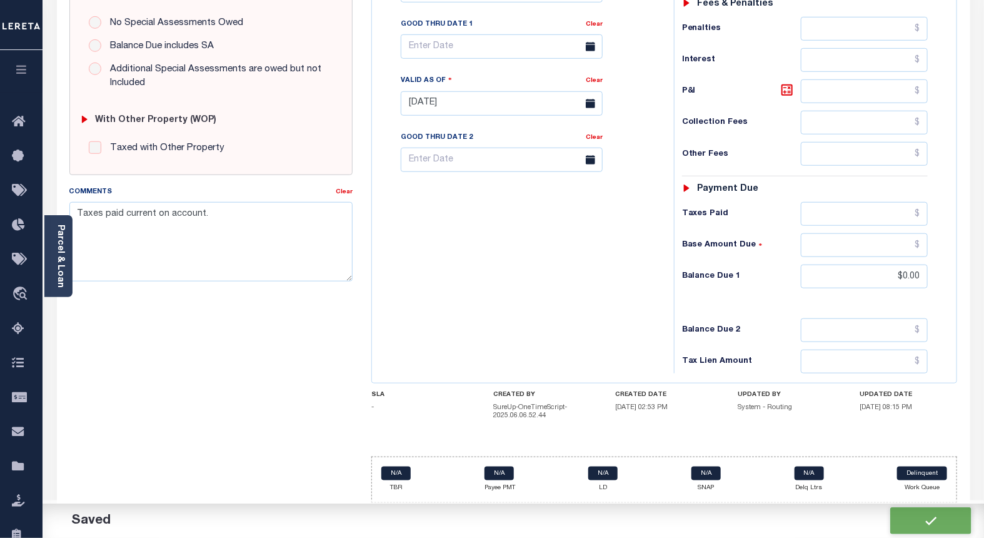
checkbox input "false"
type input "$0"
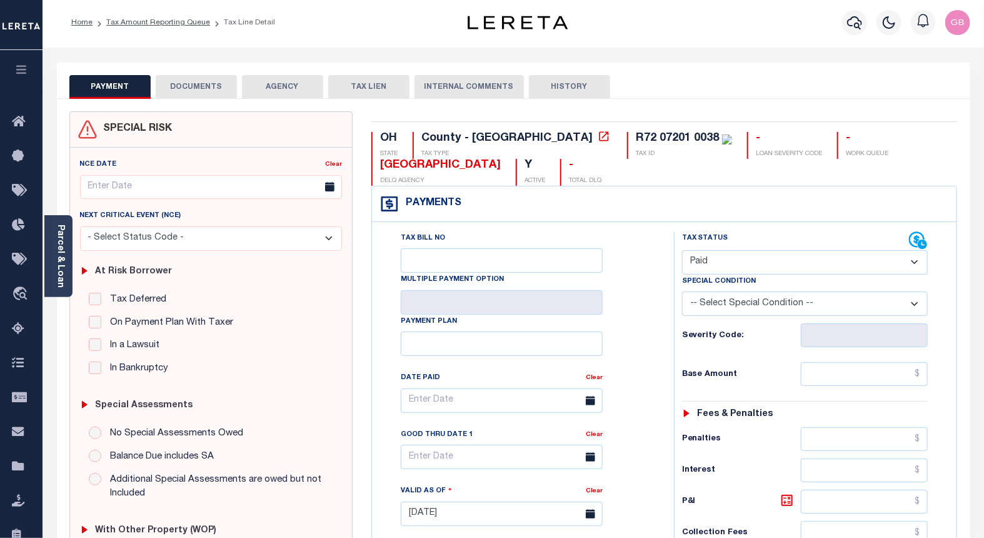
scroll to position [0, 0]
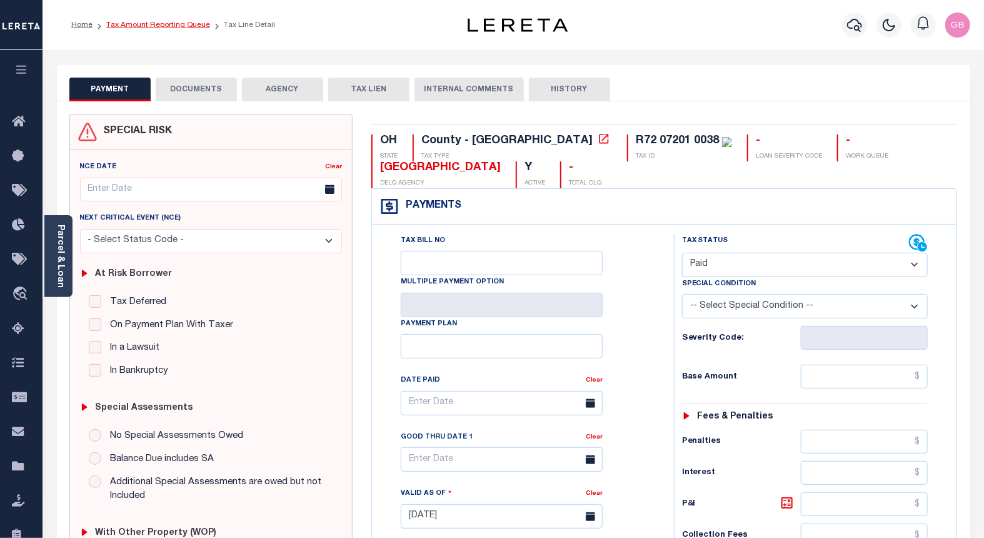
click at [171, 25] on link "Tax Amount Reporting Queue" at bounding box center [158, 25] width 104 height 8
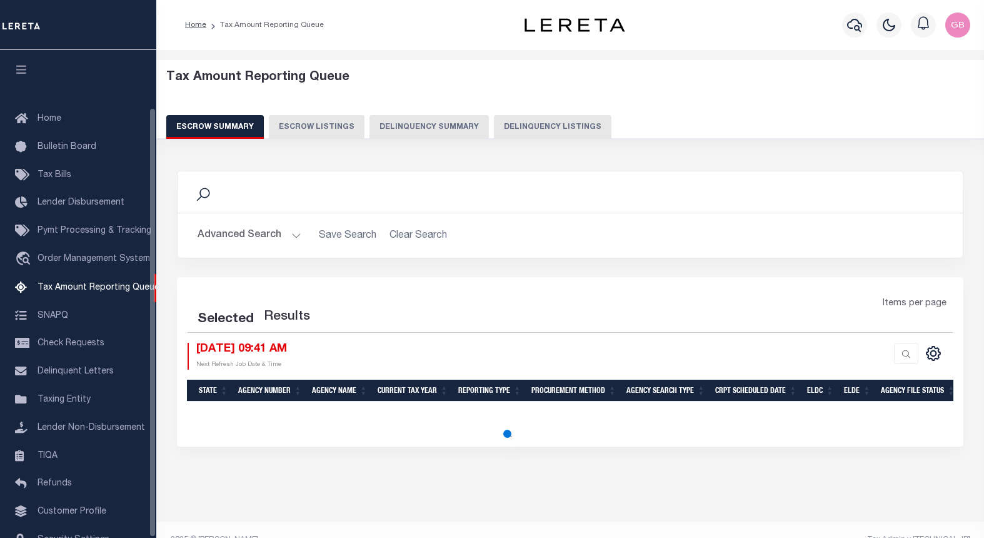
click at [547, 128] on button "Delinquency Listings" at bounding box center [553, 127] width 118 height 24
select select "100"
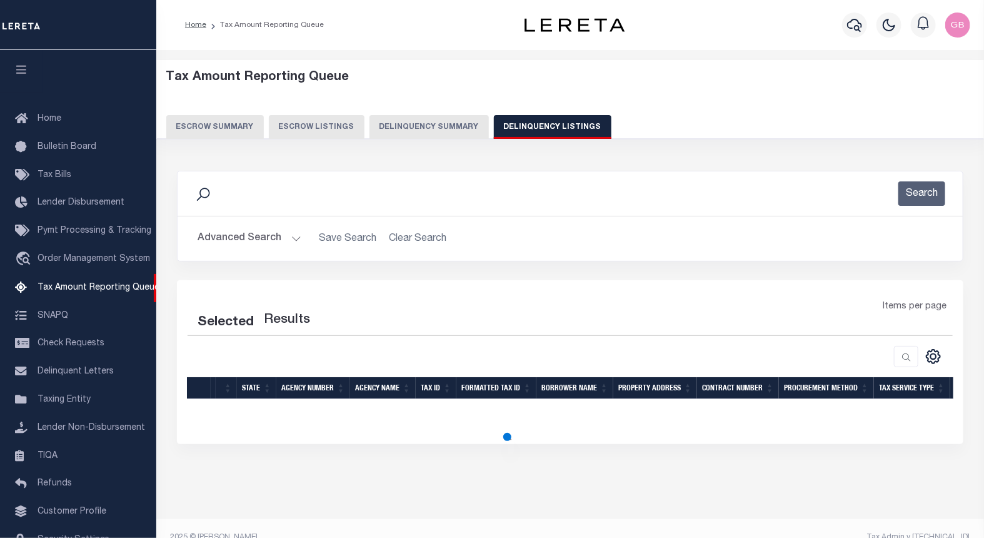
select select "100"
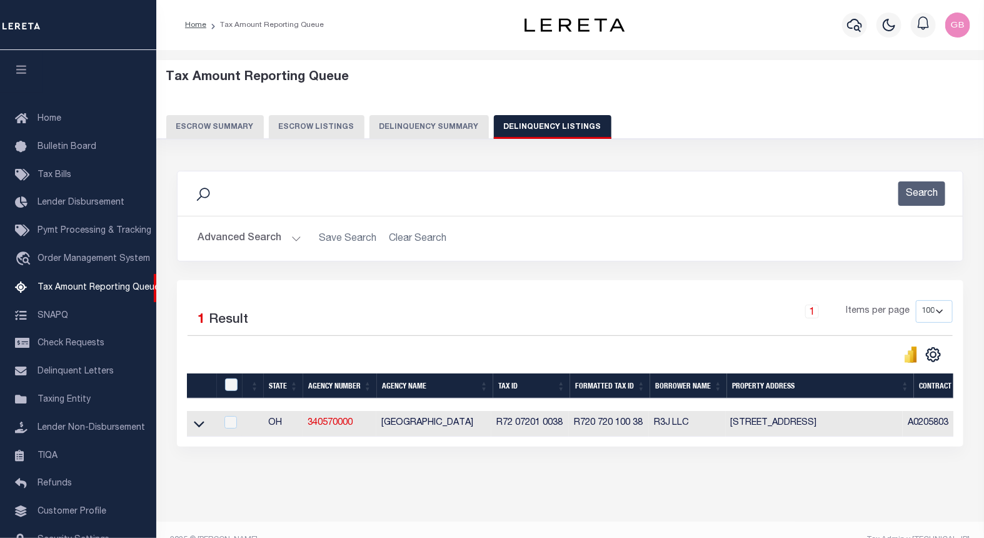
scroll to position [65, 0]
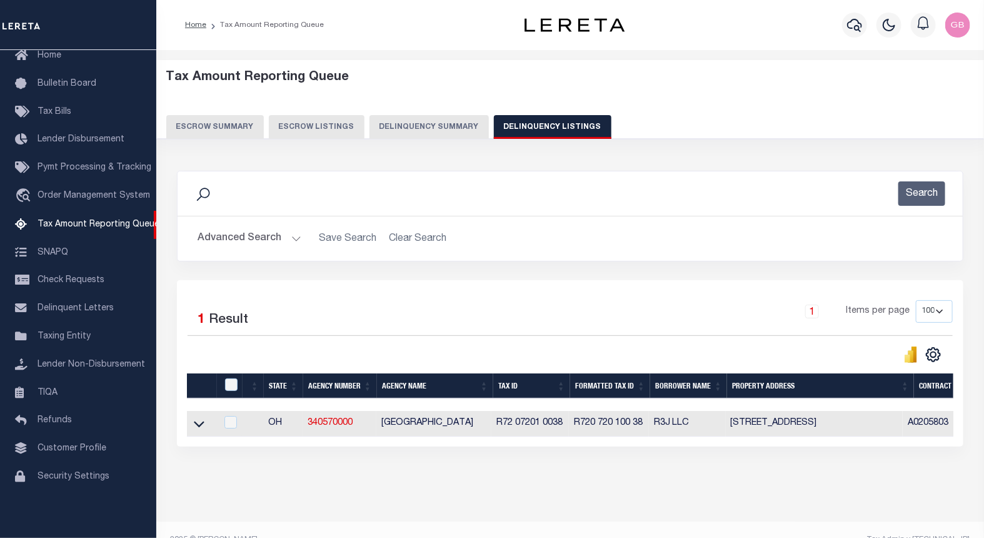
click at [297, 235] on button "Advanced Search" at bounding box center [250, 238] width 104 height 24
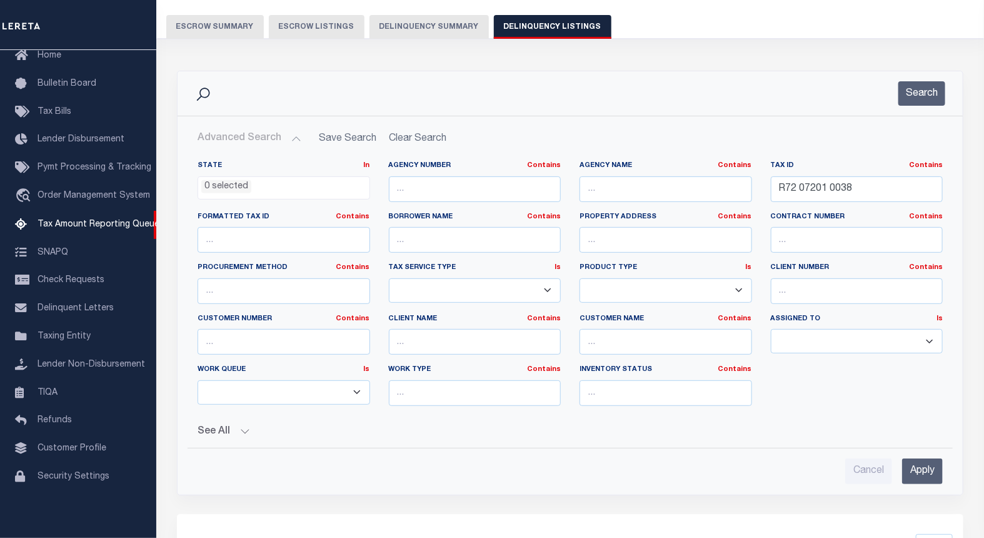
scroll to position [139, 0]
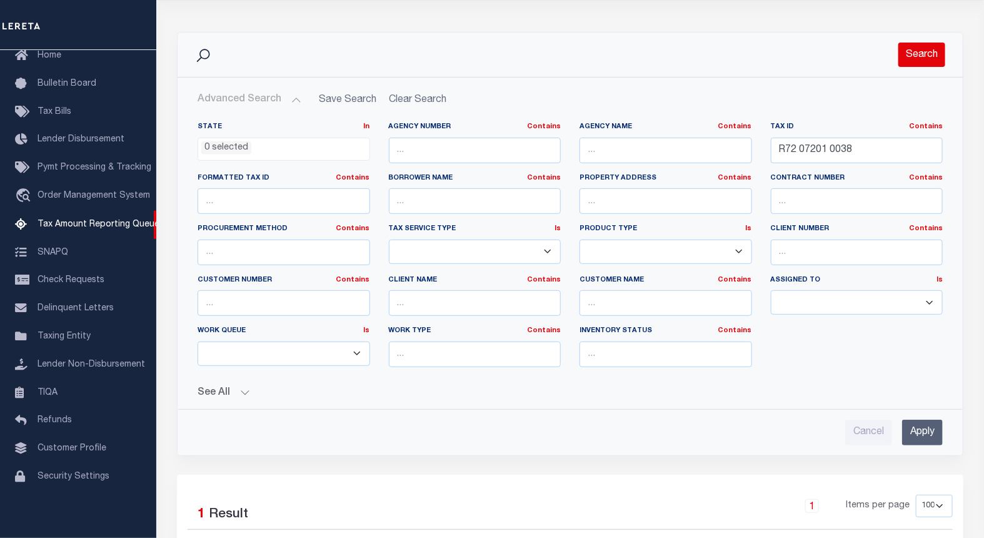
click at [911, 56] on button "Search" at bounding box center [922, 55] width 47 height 24
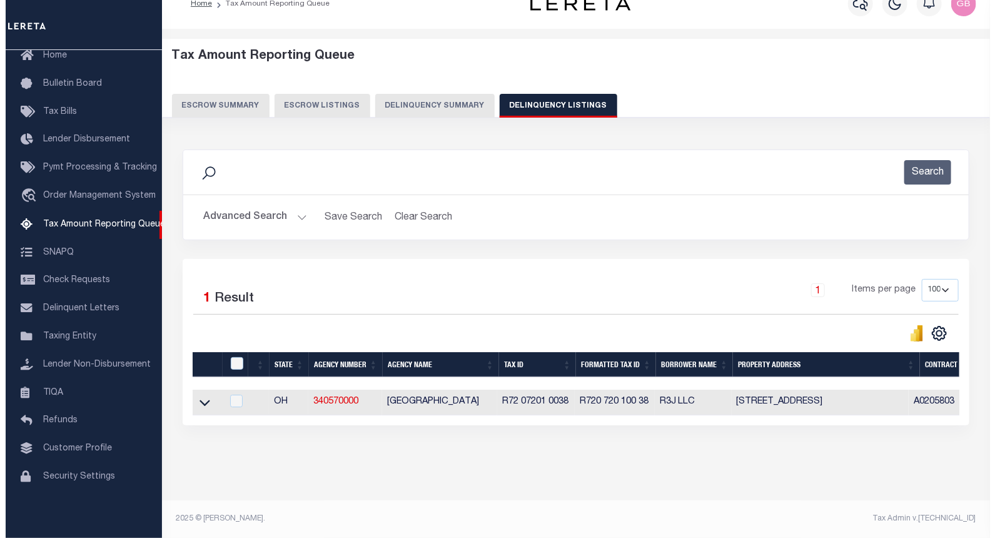
scroll to position [32, 0]
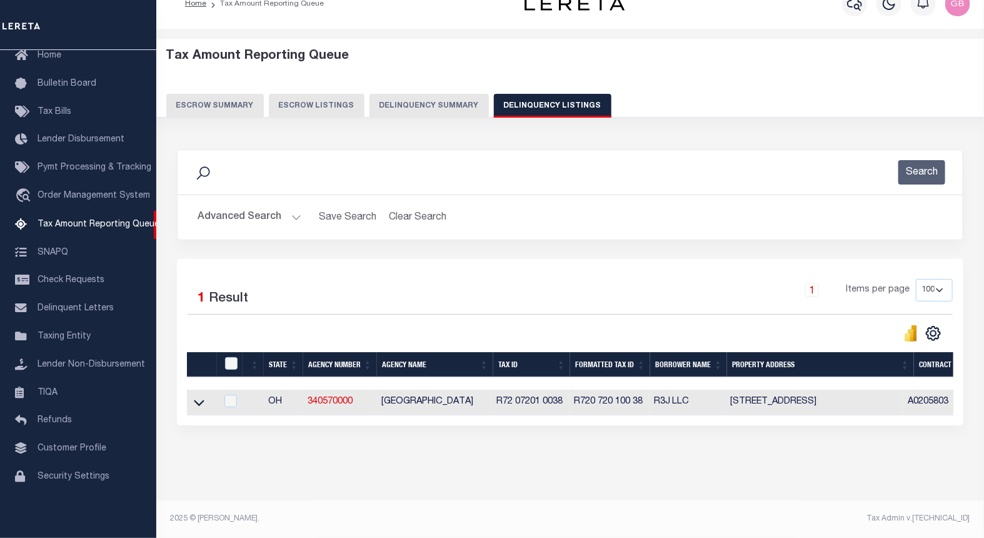
click at [200, 400] on icon at bounding box center [199, 403] width 11 height 6
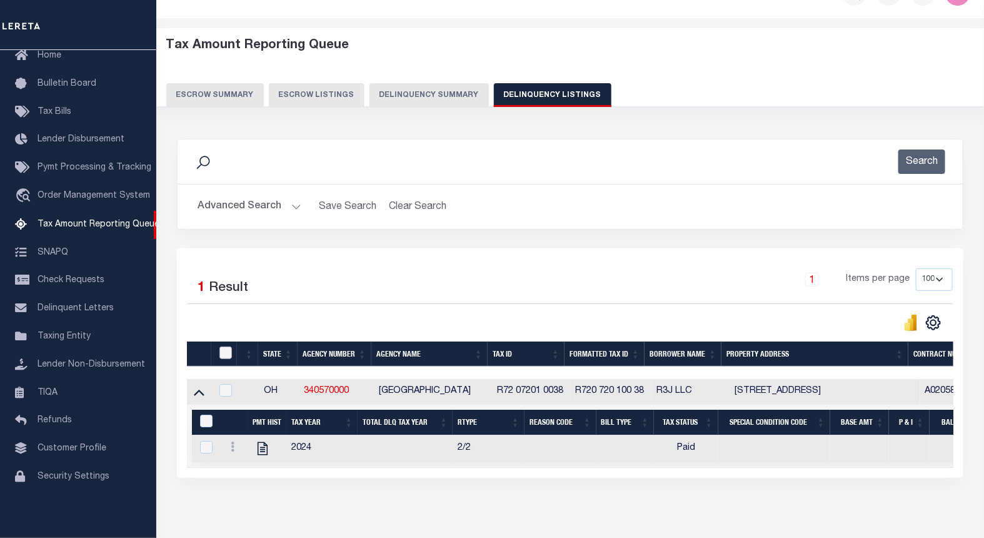
drag, startPoint x: 221, startPoint y: 355, endPoint x: 230, endPoint y: 365, distance: 13.3
click at [227, 359] on input "checkbox" at bounding box center [226, 352] width 13 height 13
checkbox input "true"
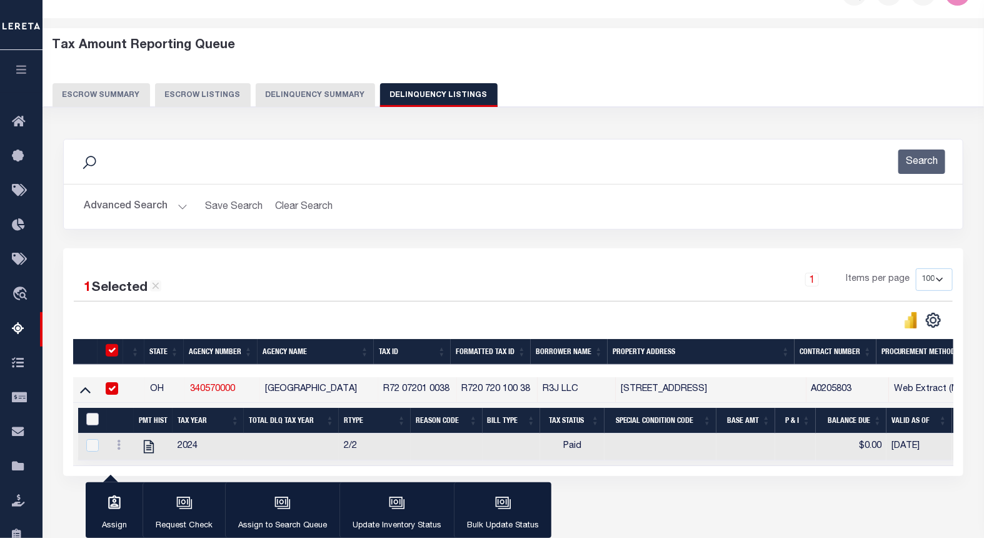
click at [93, 422] on input "&nbsp;" at bounding box center [92, 419] width 13 height 13
checkbox input "true"
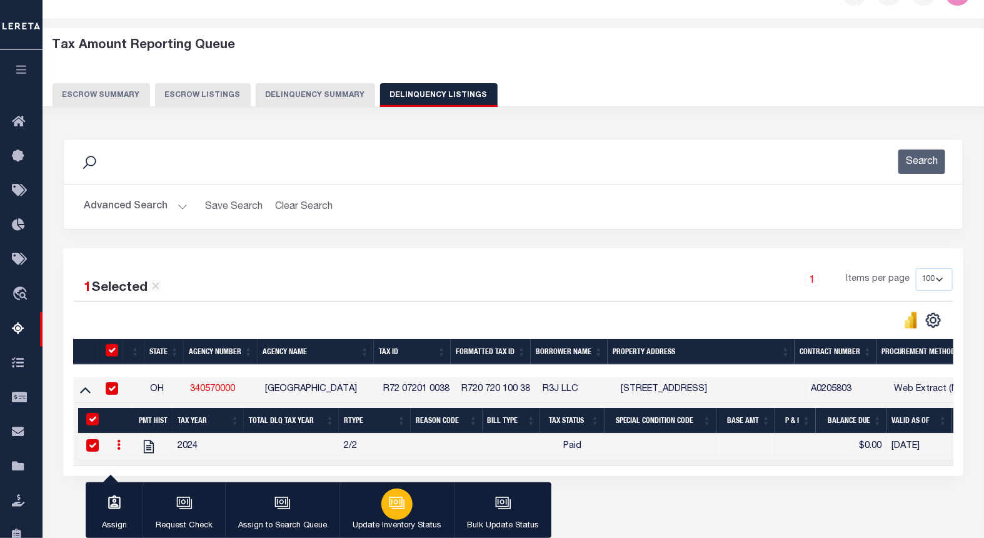
click at [408, 505] on div "button" at bounding box center [396, 503] width 31 height 31
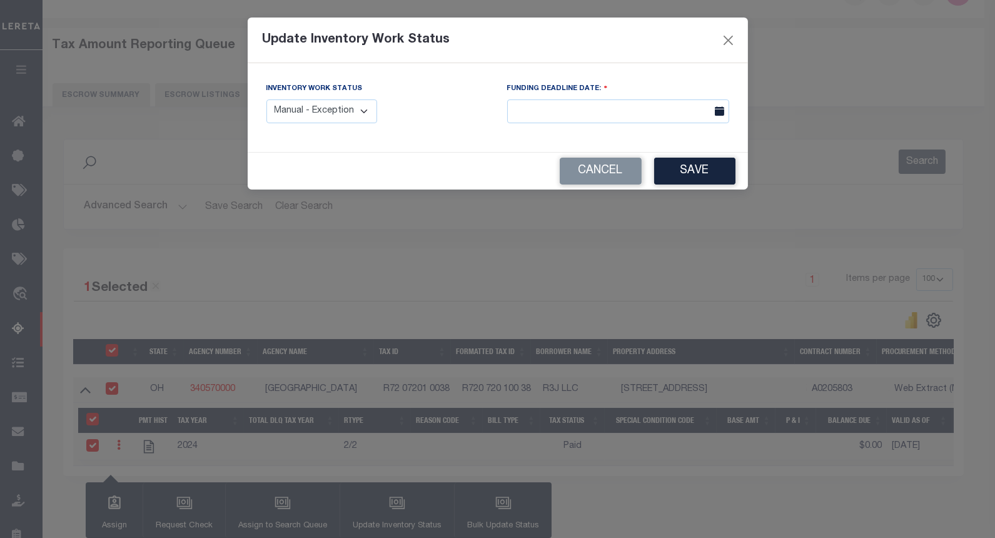
click at [351, 116] on select "Manual - Exception Pended - Awaiting Search Late Add Exception Completed" at bounding box center [321, 111] width 111 height 24
select select "4"
click at [266, 99] on select "Manual - Exception Pended - Awaiting Search Late Add Exception Completed" at bounding box center [321, 111] width 111 height 24
click at [677, 171] on button "Save" at bounding box center [694, 171] width 81 height 27
